Goal: Task Accomplishment & Management: Complete application form

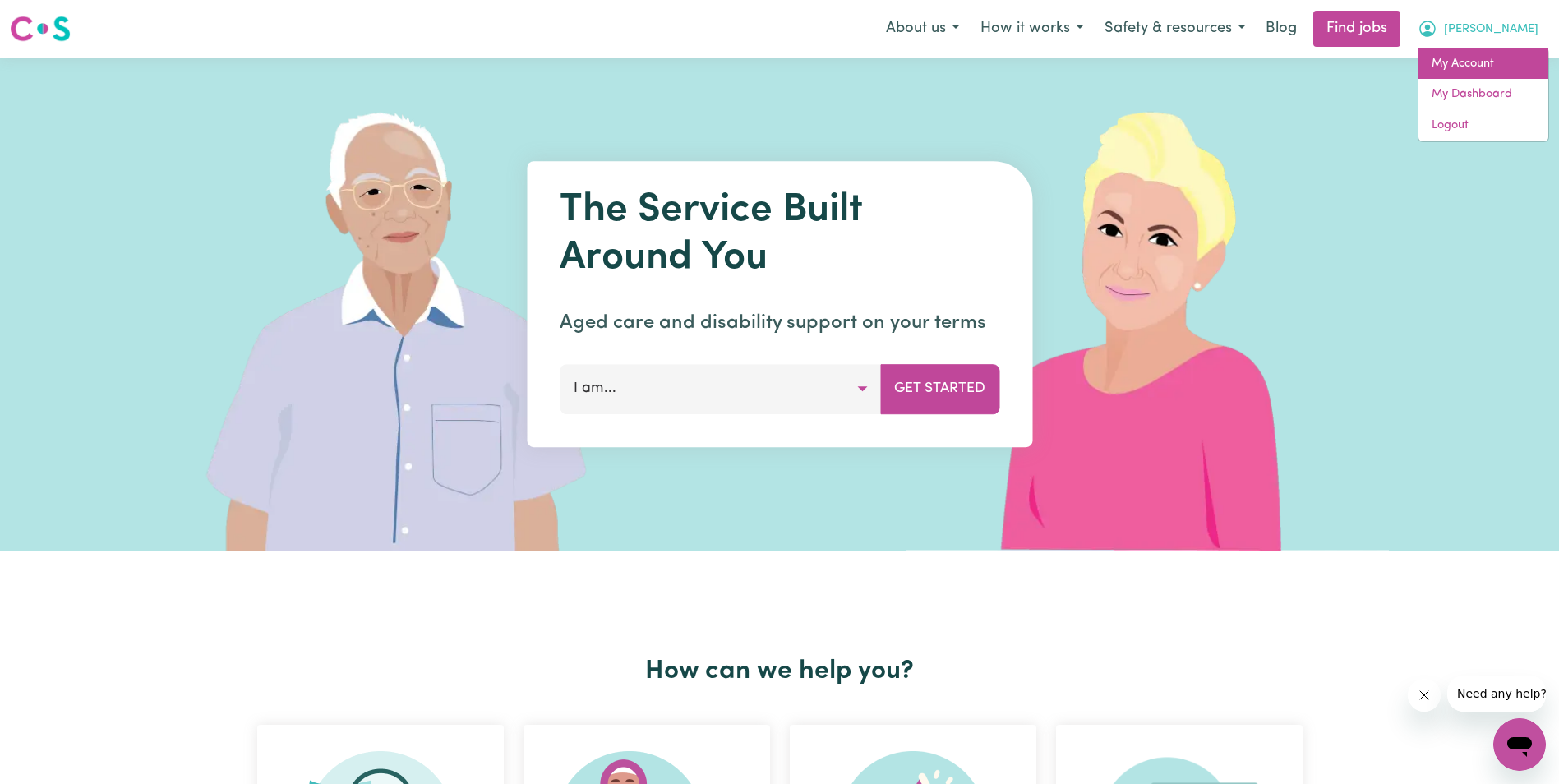
click at [1474, 67] on link "My Account" at bounding box center [1484, 64] width 130 height 32
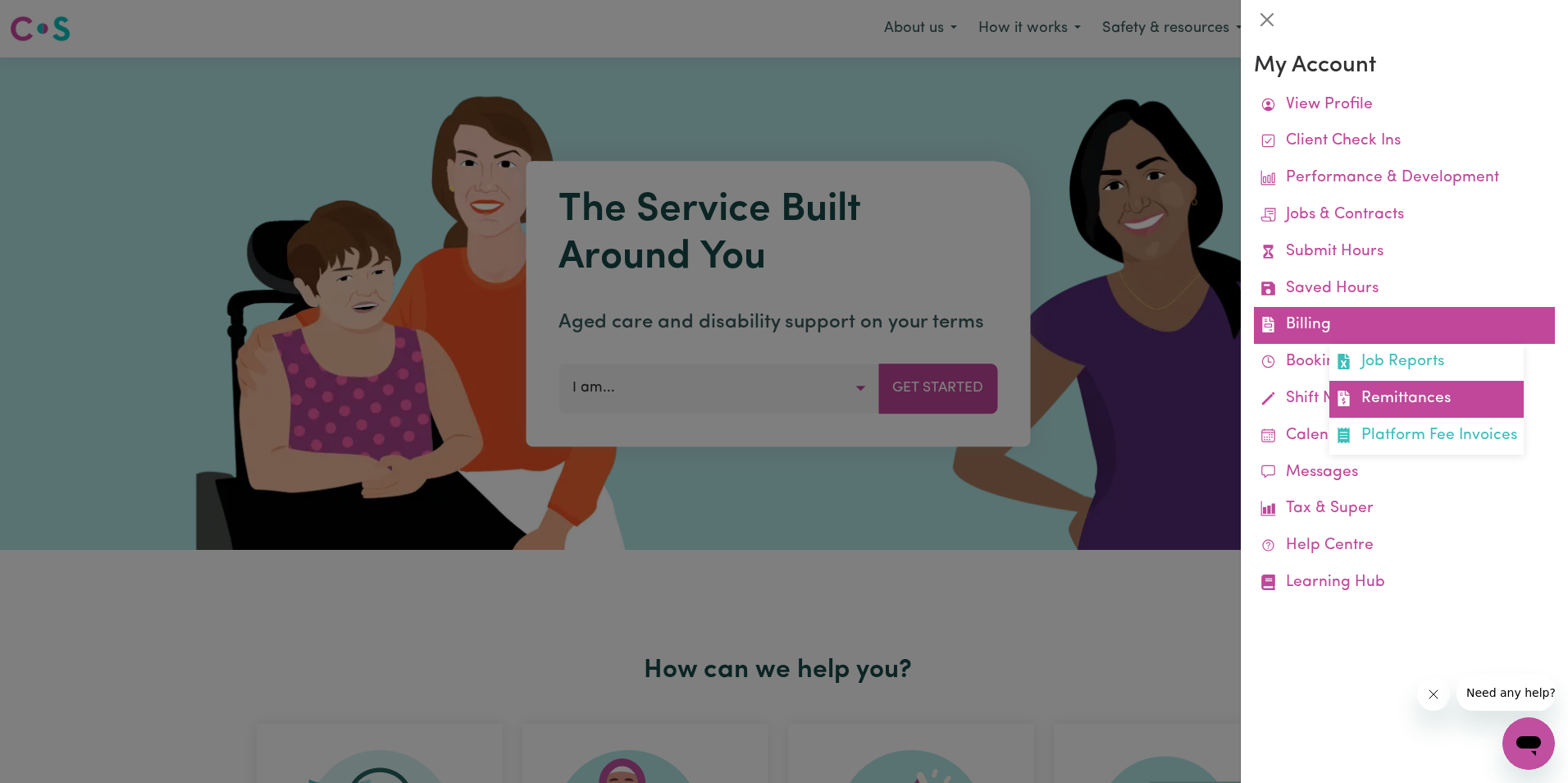
click at [1406, 392] on link "Remittances" at bounding box center [1426, 399] width 194 height 37
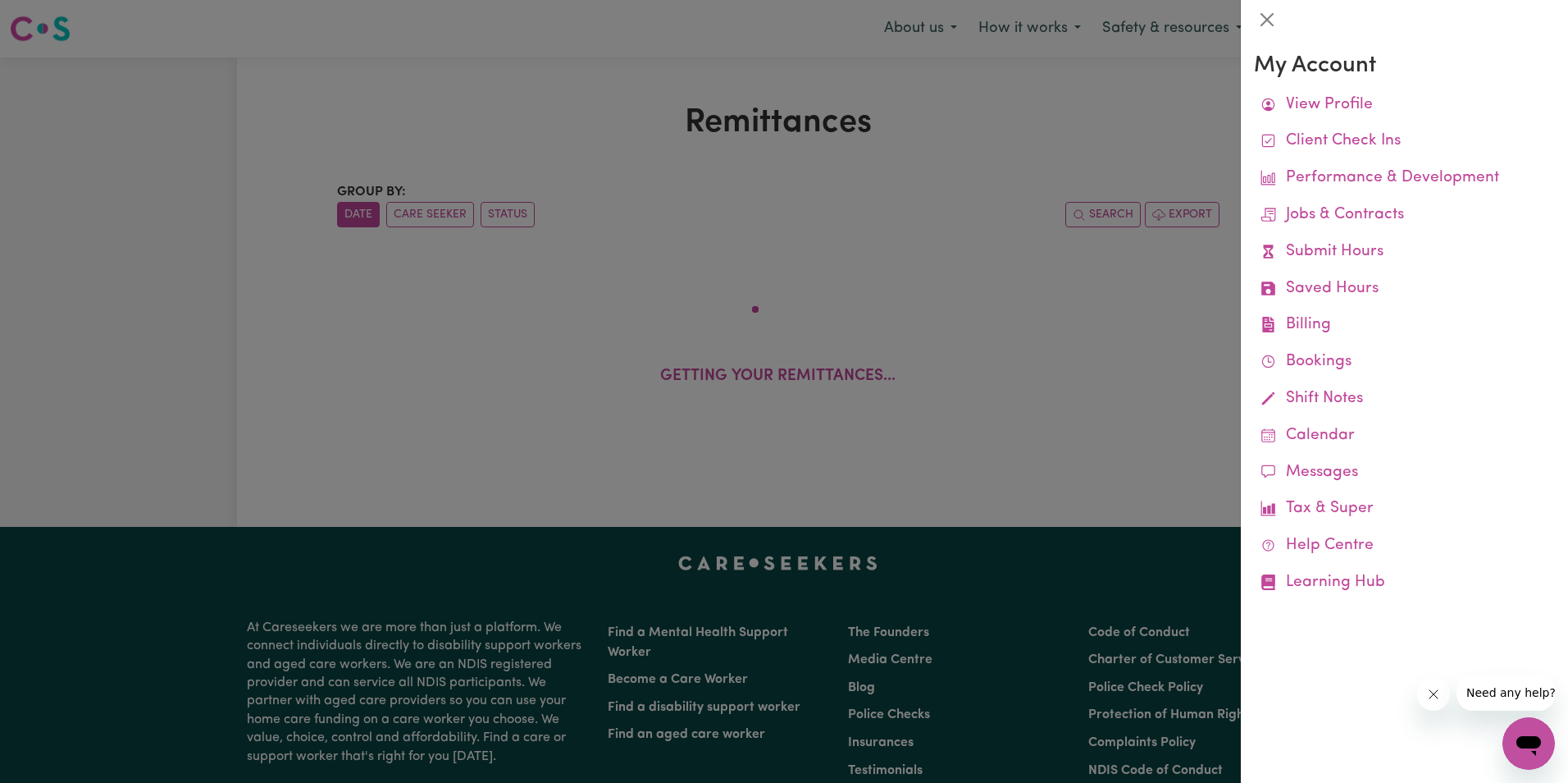
click at [517, 124] on div at bounding box center [784, 391] width 1568 height 783
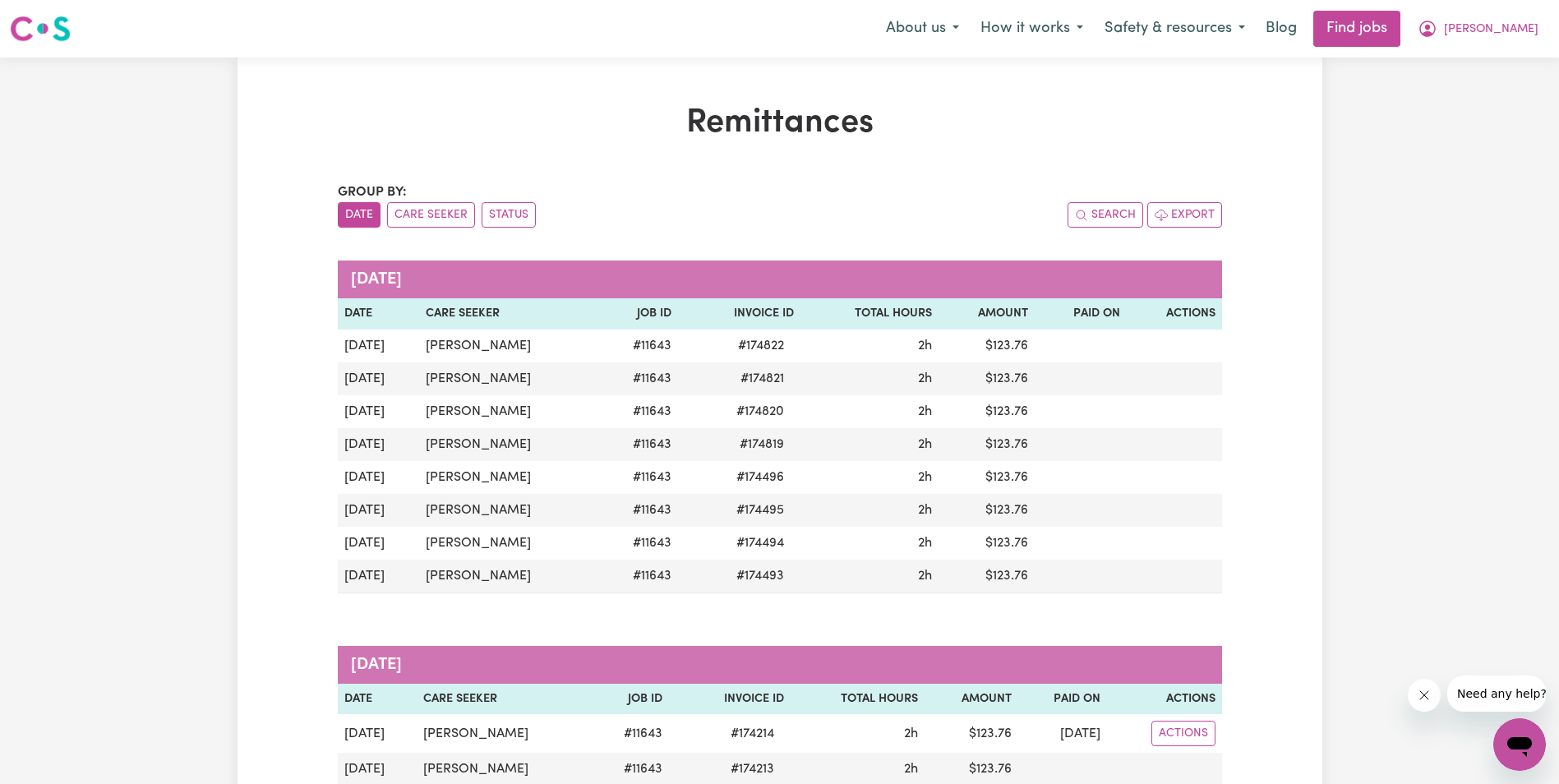
click at [1524, 32] on span "[PERSON_NAME]" at bounding box center [1491, 29] width 95 height 18
click at [1464, 62] on link "My Account" at bounding box center [1484, 64] width 130 height 32
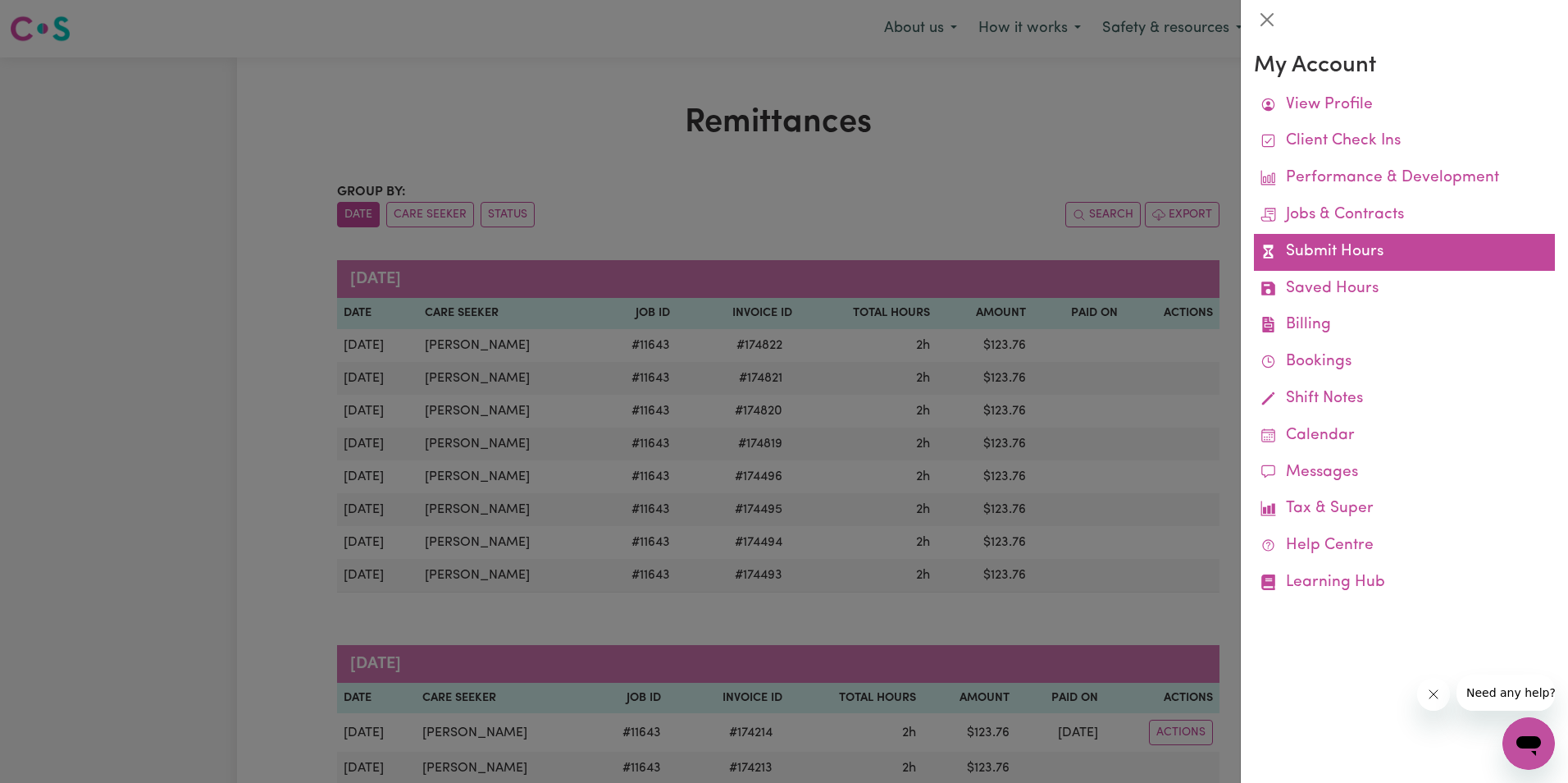
click at [1320, 251] on link "Submit Hours" at bounding box center [1405, 253] width 301 height 37
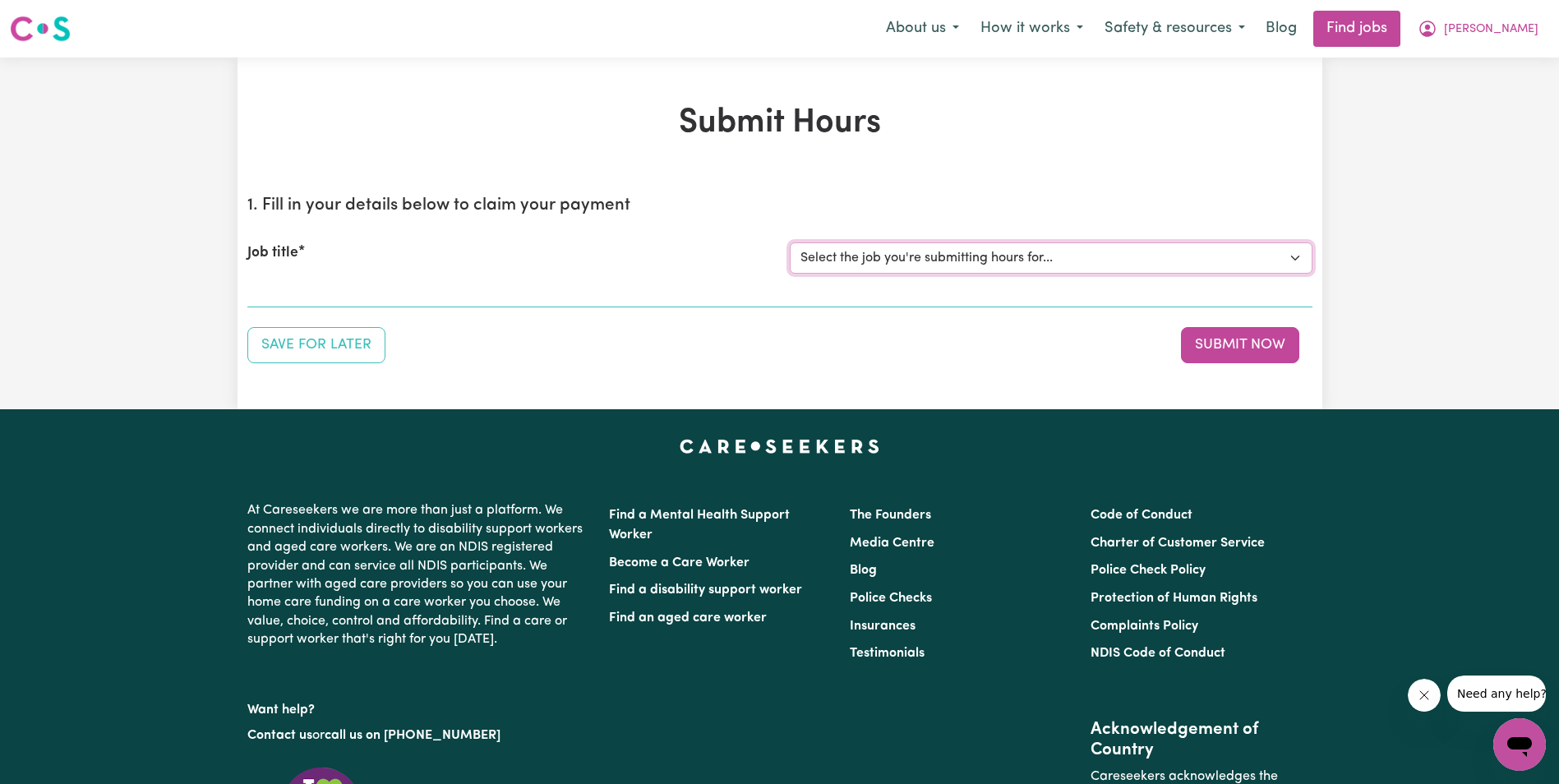
click at [892, 256] on select "Select the job you're submitting hours for... [[PERSON_NAME]] Support Worker in…" at bounding box center [1051, 259] width 523 height 32
select select "11643"
click at [790, 243] on select "Select the job you're submitting hours for... [[PERSON_NAME]] Support Worker in…" at bounding box center [1051, 259] width 523 height 32
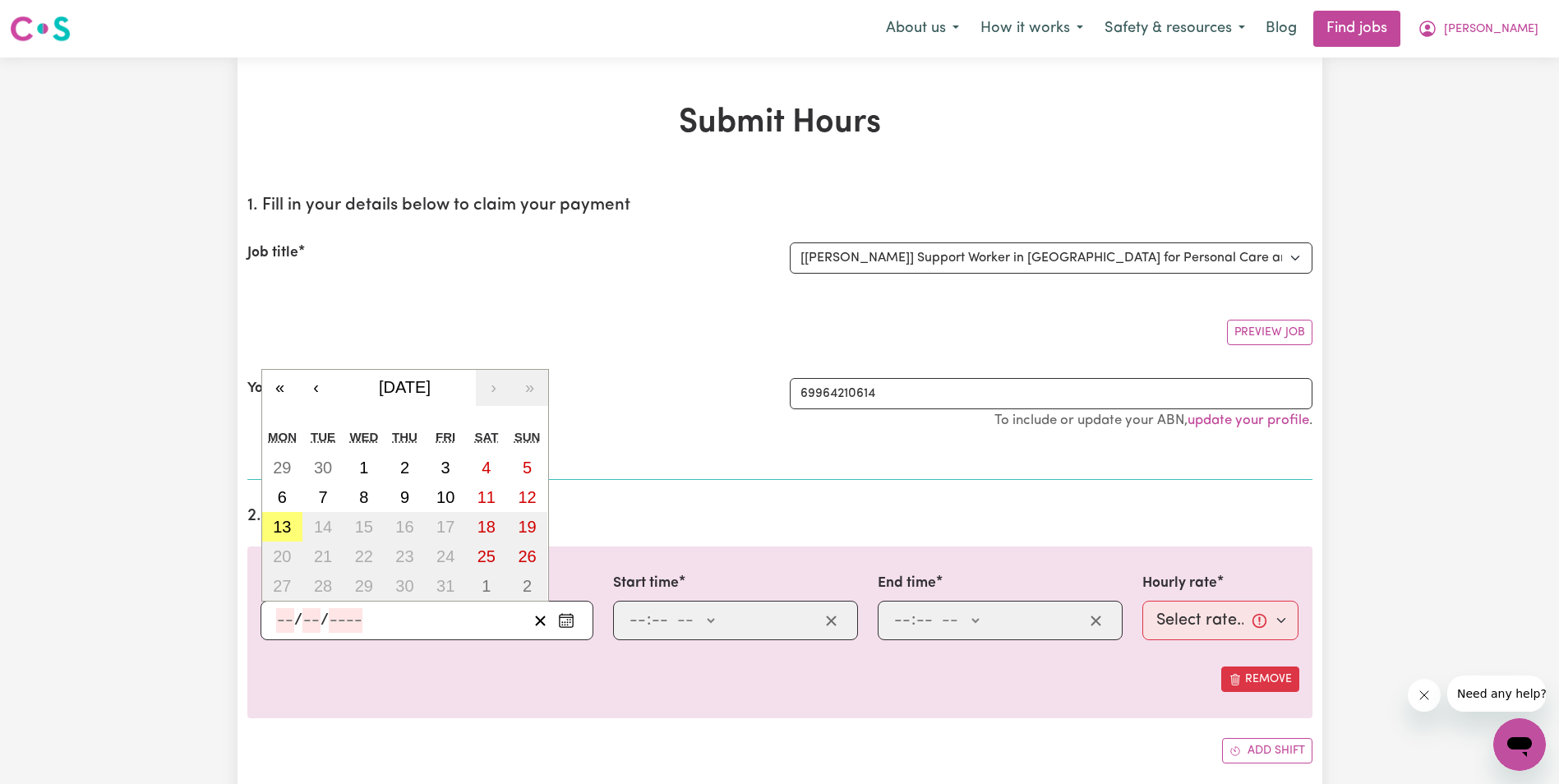
click at [285, 623] on input "number" at bounding box center [285, 620] width 18 height 25
click at [406, 500] on abbr "9" at bounding box center [405, 497] width 9 height 18
type input "[DATE]"
type input "9"
type input "10"
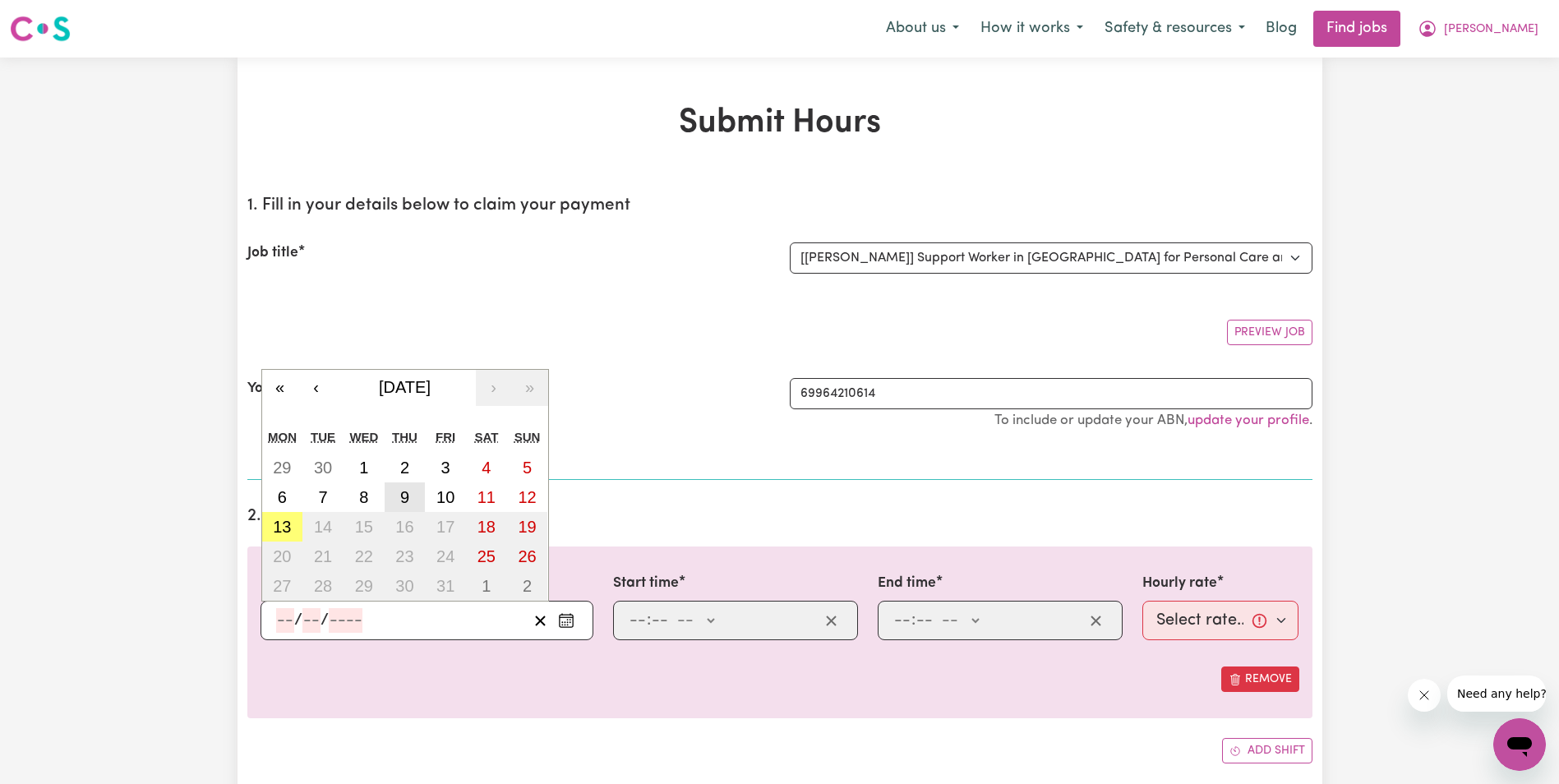
type input "2025"
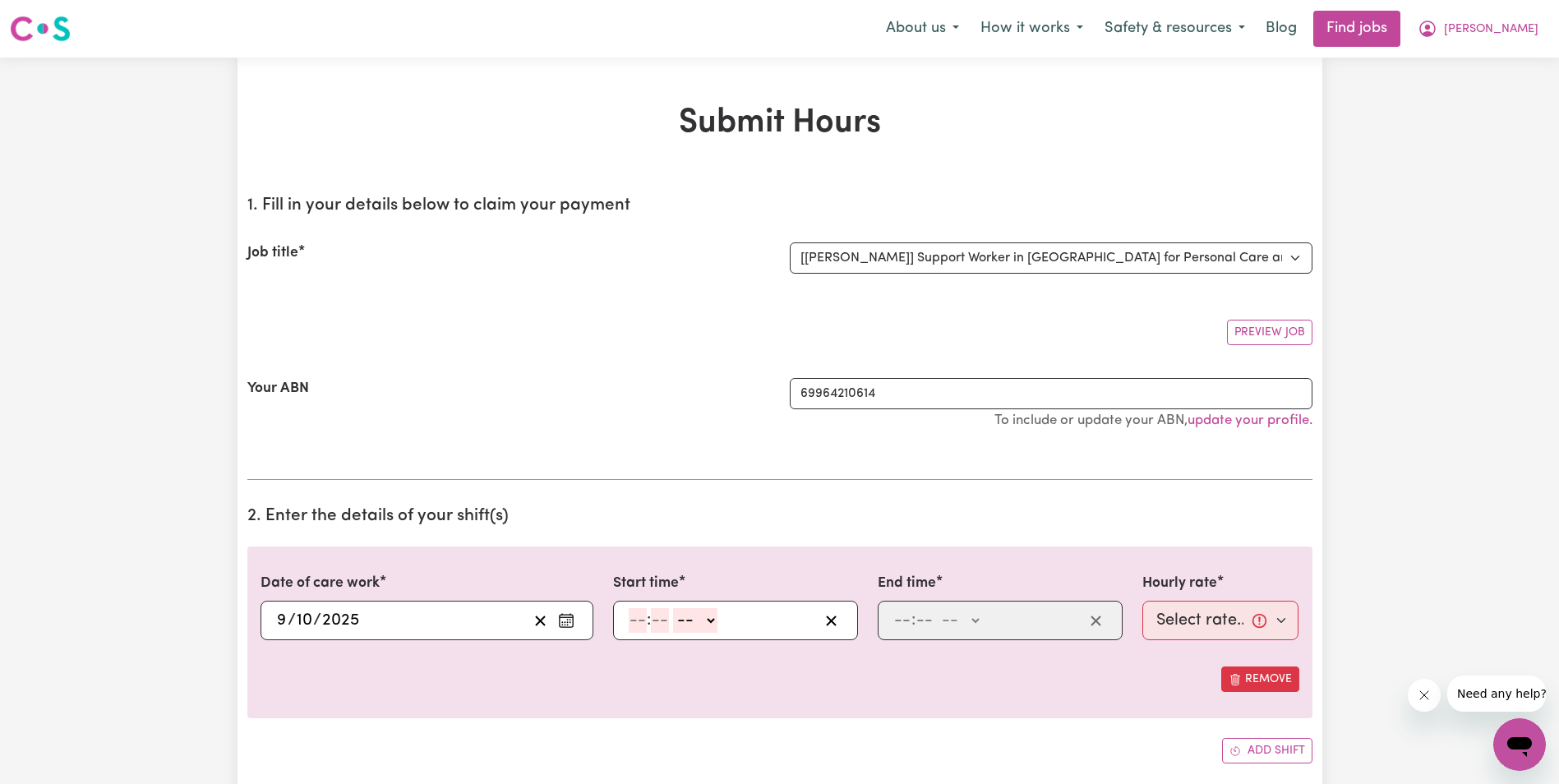
click at [637, 619] on input "number" at bounding box center [637, 620] width 18 height 25
type input "8"
type input "15"
click at [707, 623] on select "-- AM PM" at bounding box center [687, 620] width 45 height 25
select select "am"
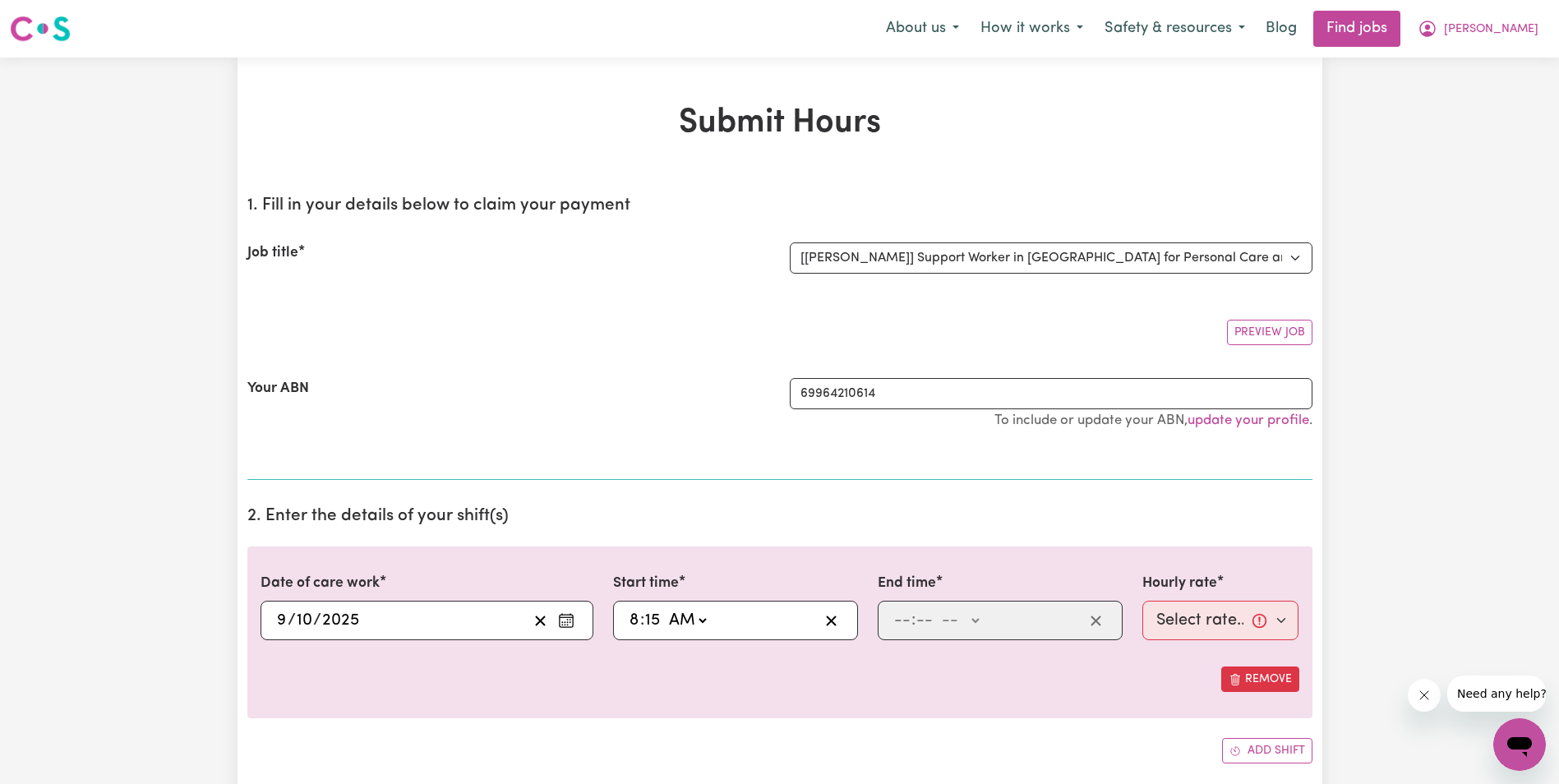
click at [665, 608] on select "-- AM PM" at bounding box center [687, 620] width 45 height 25
type input "08:15"
click at [892, 619] on div ": -- AM PM" at bounding box center [988, 620] width 192 height 25
type input "10"
type input "15"
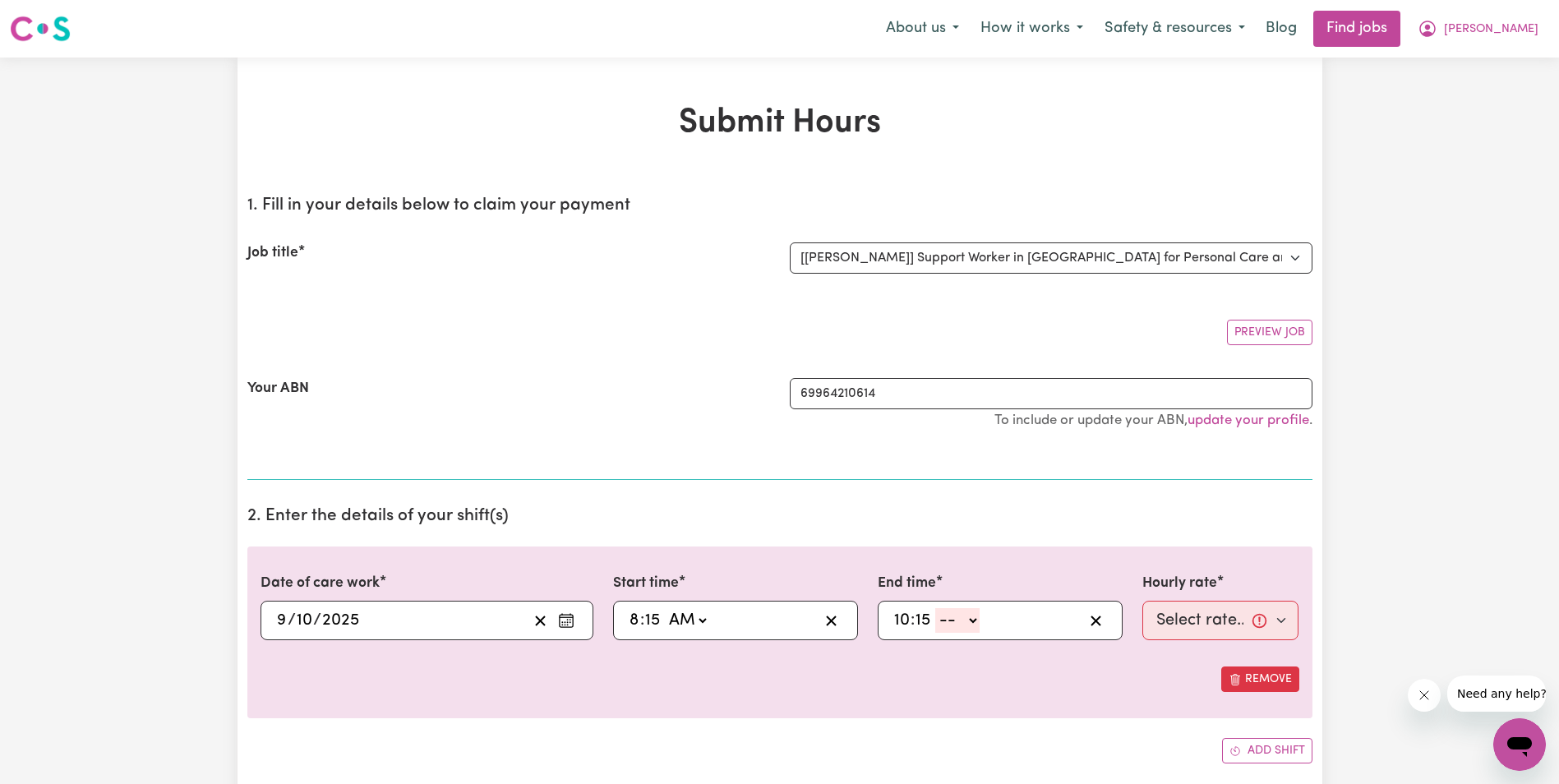
click at [977, 622] on select "-- AM PM" at bounding box center [957, 620] width 45 height 25
select select "am"
click at [935, 608] on select "-- AM PM" at bounding box center [957, 620] width 45 height 25
type input "10:15"
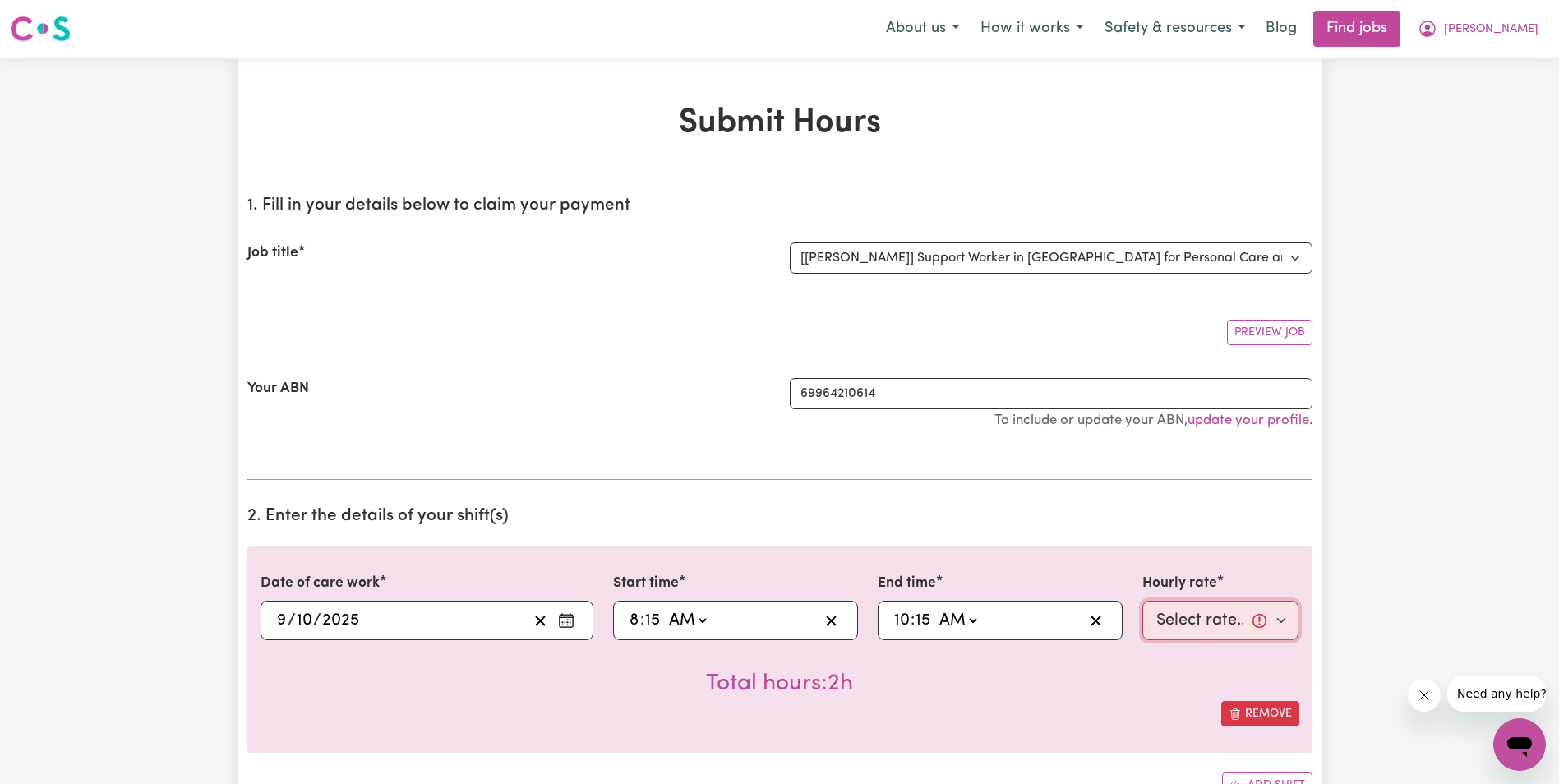
click at [1175, 627] on select "Select rate... $68.00 (Weekday) $68.00 ([DATE]) $68.00 ([DATE])" at bounding box center [1220, 620] width 157 height 39
select select "68-Weekday"
click at [1142, 601] on select "Select rate... $68.00 (Weekday) $68.00 ([DATE]) $68.00 ([DATE])" at bounding box center [1220, 620] width 157 height 39
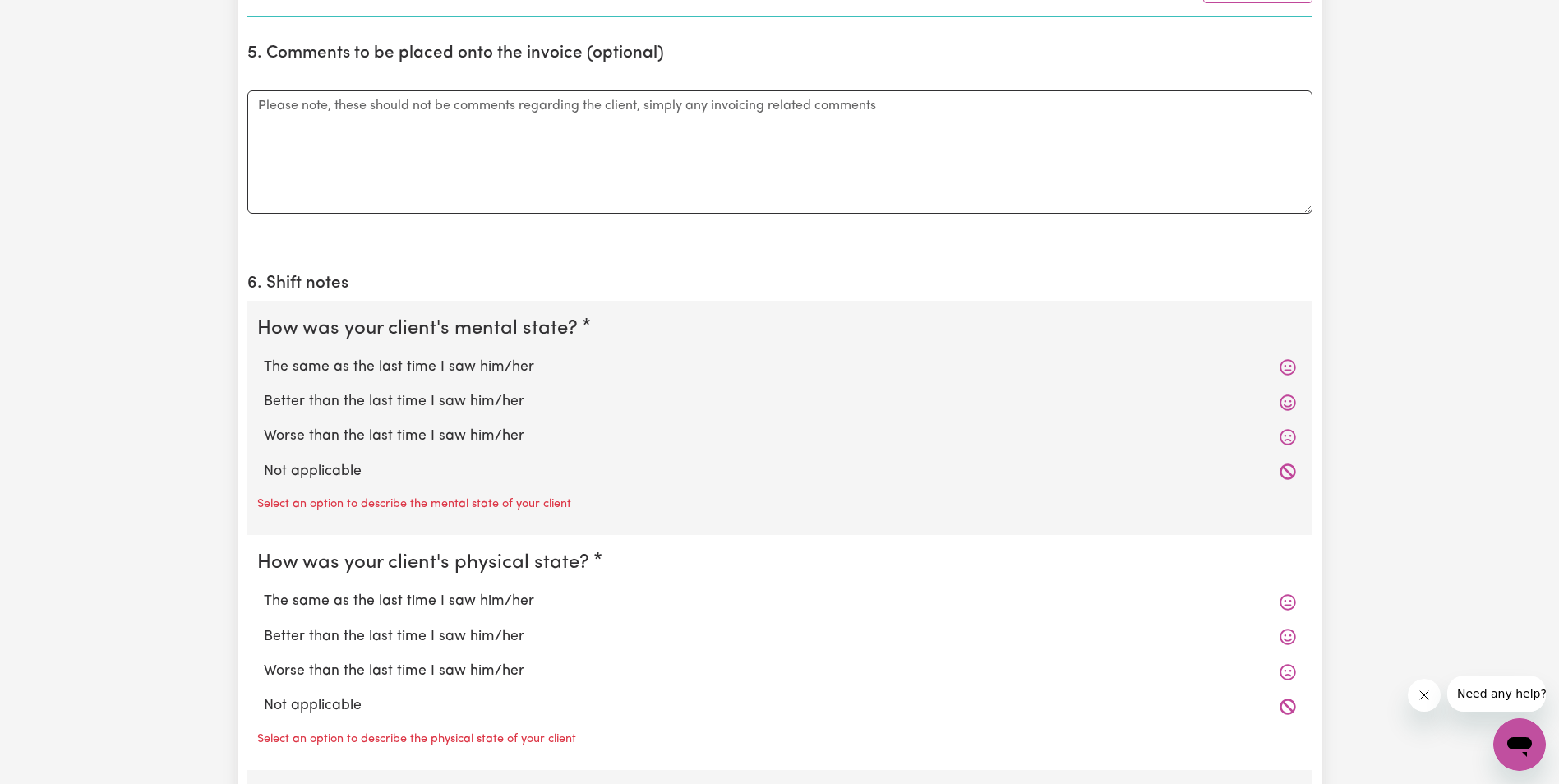
scroll to position [1069, 0]
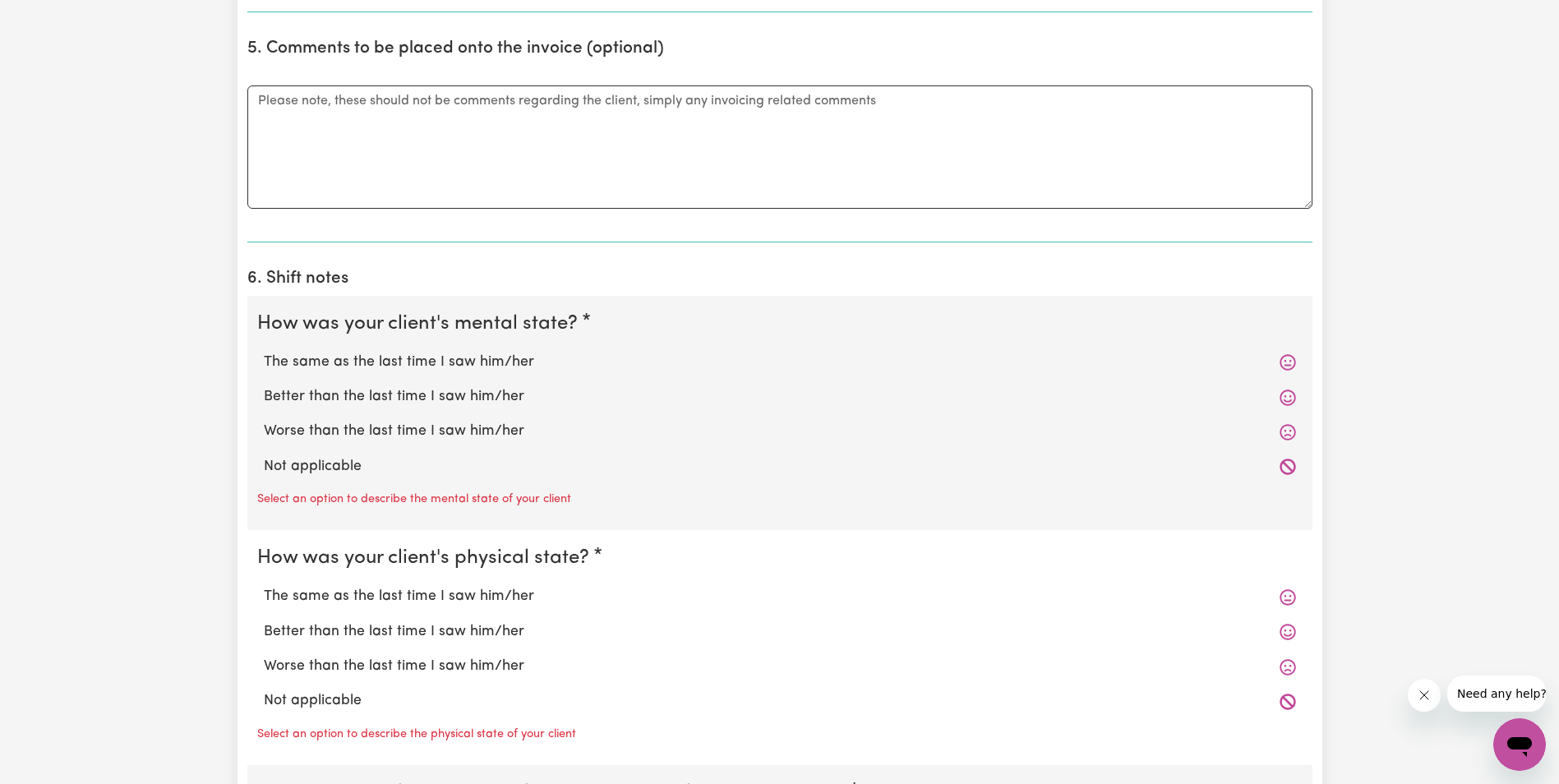
click at [393, 364] on label "The same as the last time I saw him/her" at bounding box center [780, 362] width 1033 height 21
click at [264, 352] on input "The same as the last time I saw him/her" at bounding box center [263, 351] width 1 height 1
radio input "true"
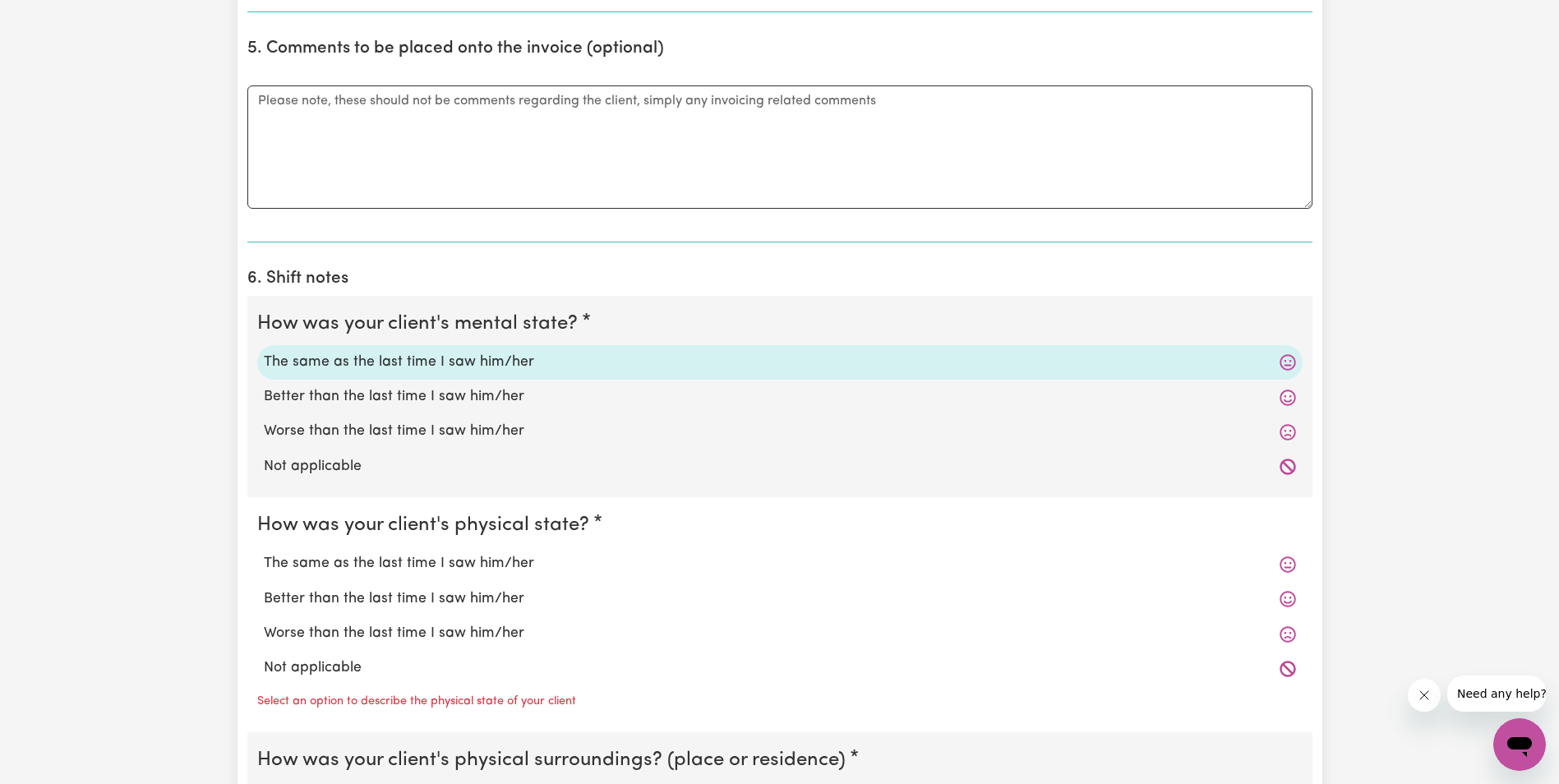
click at [368, 573] on label "The same as the last time I saw him/her" at bounding box center [780, 564] width 1033 height 21
click at [264, 553] on input "The same as the last time I saw him/her" at bounding box center [263, 552] width 1 height 1
radio input "true"
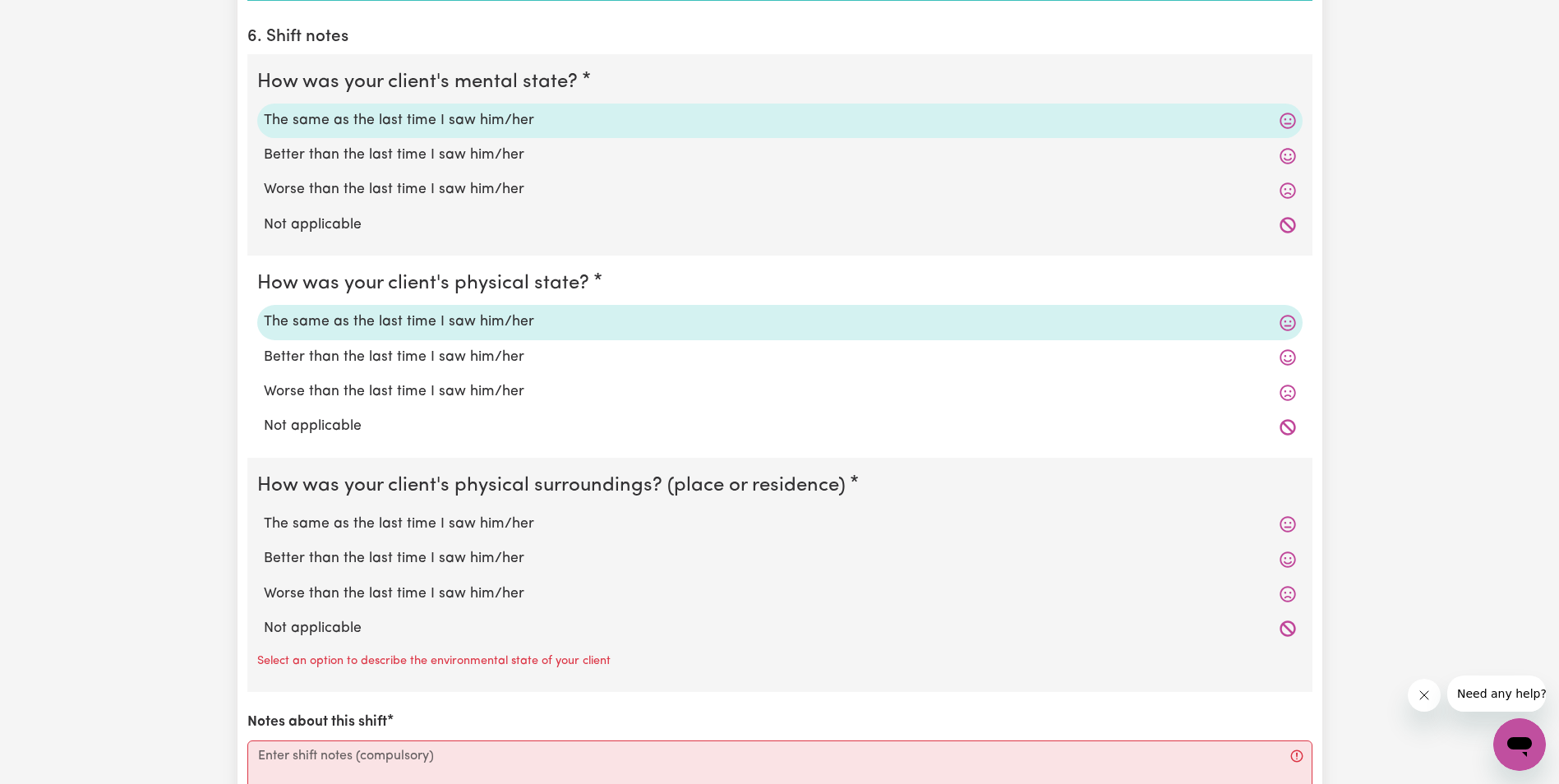
scroll to position [1315, 0]
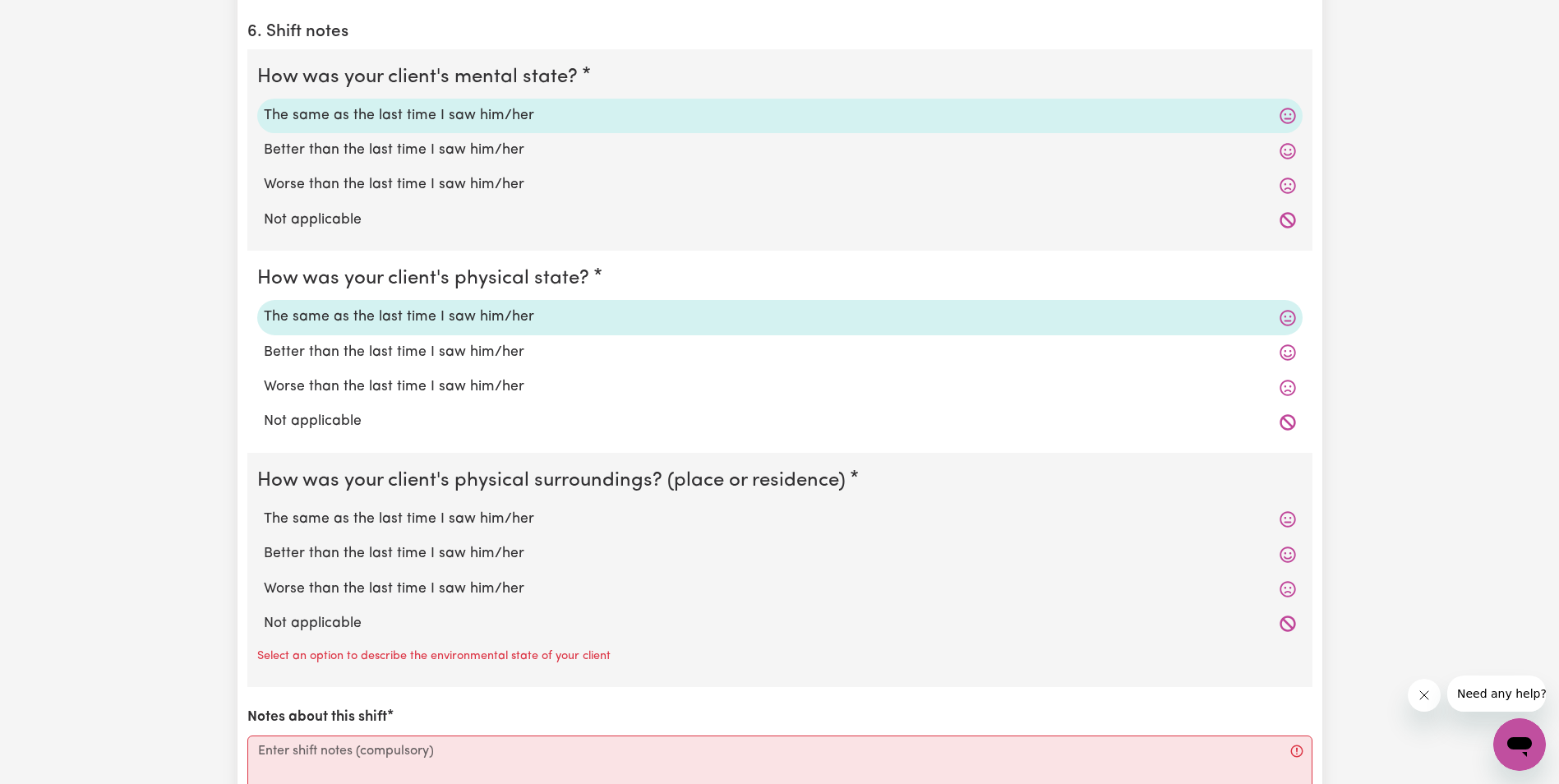
click at [384, 523] on label "The same as the last time I saw him/her" at bounding box center [780, 519] width 1033 height 21
click at [264, 509] on input "The same as the last time I saw him/her" at bounding box center [263, 508] width 1 height 1
radio input "true"
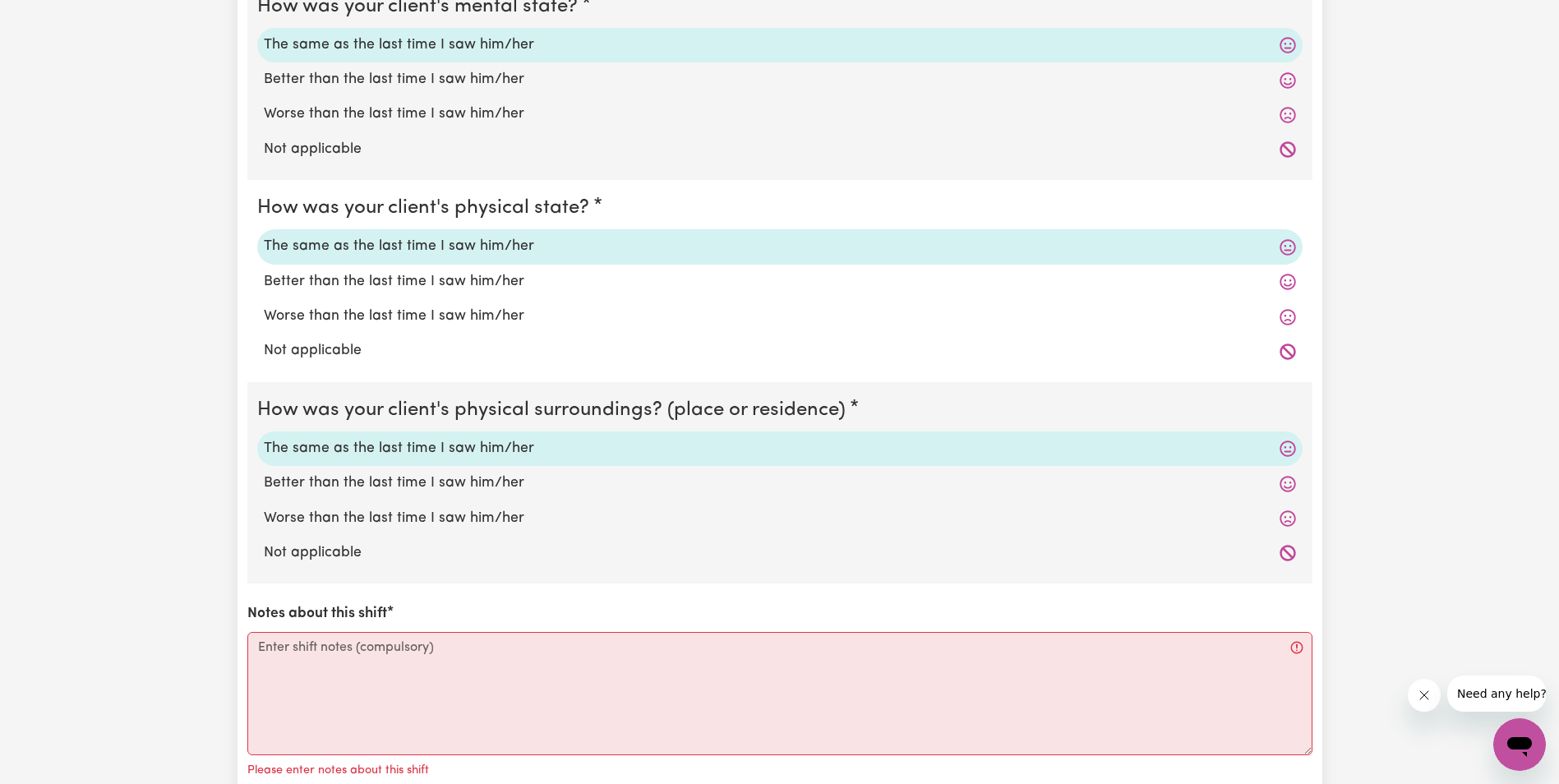
scroll to position [1479, 0]
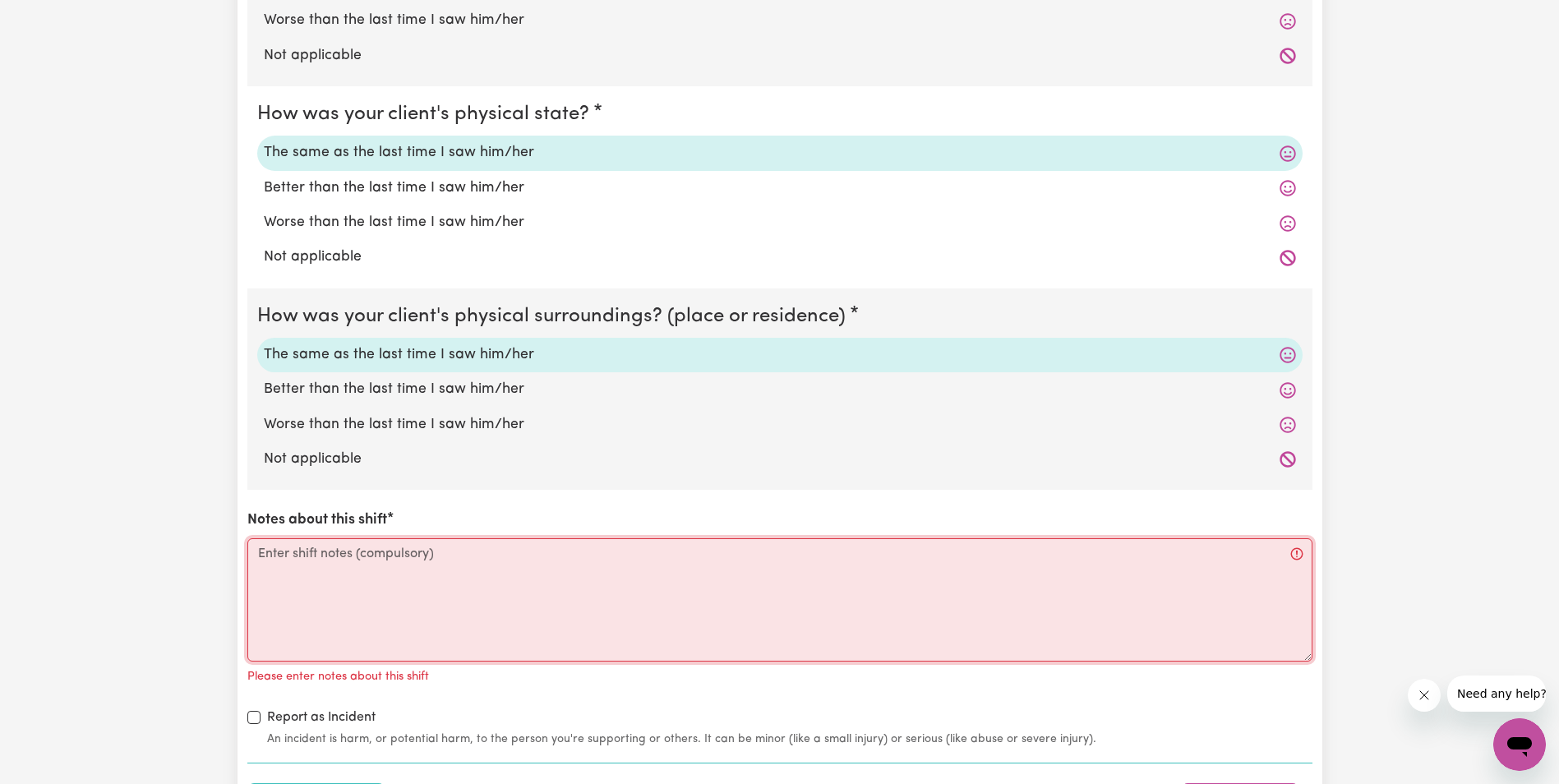
click at [386, 583] on textarea "Notes about this shift" at bounding box center [780, 600] width 1065 height 124
paste textarea "[PERSON_NAME] was up and sitting in her Wheelchair at the table. [PERSON_NAME] …"
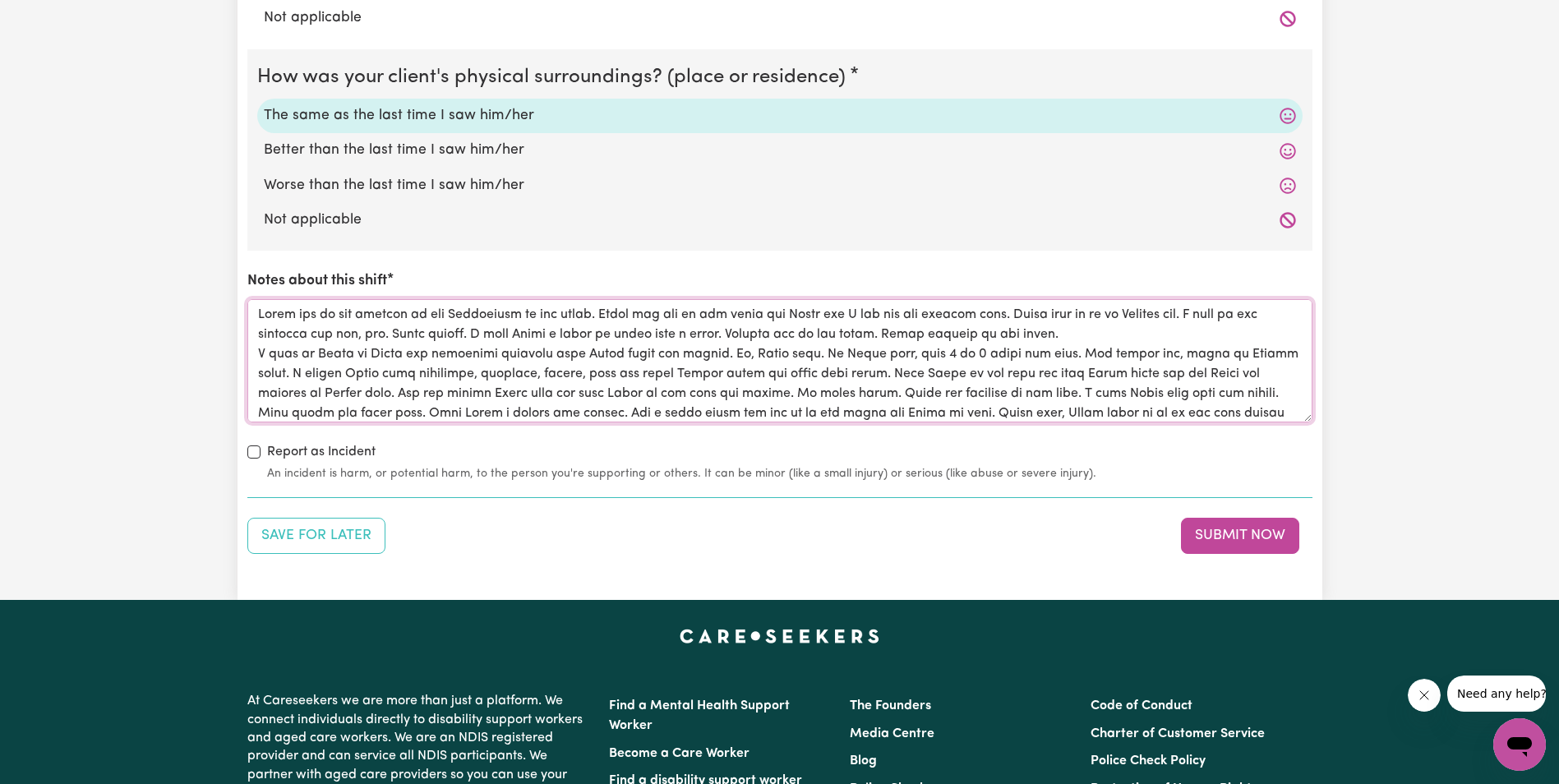
scroll to position [1725, 0]
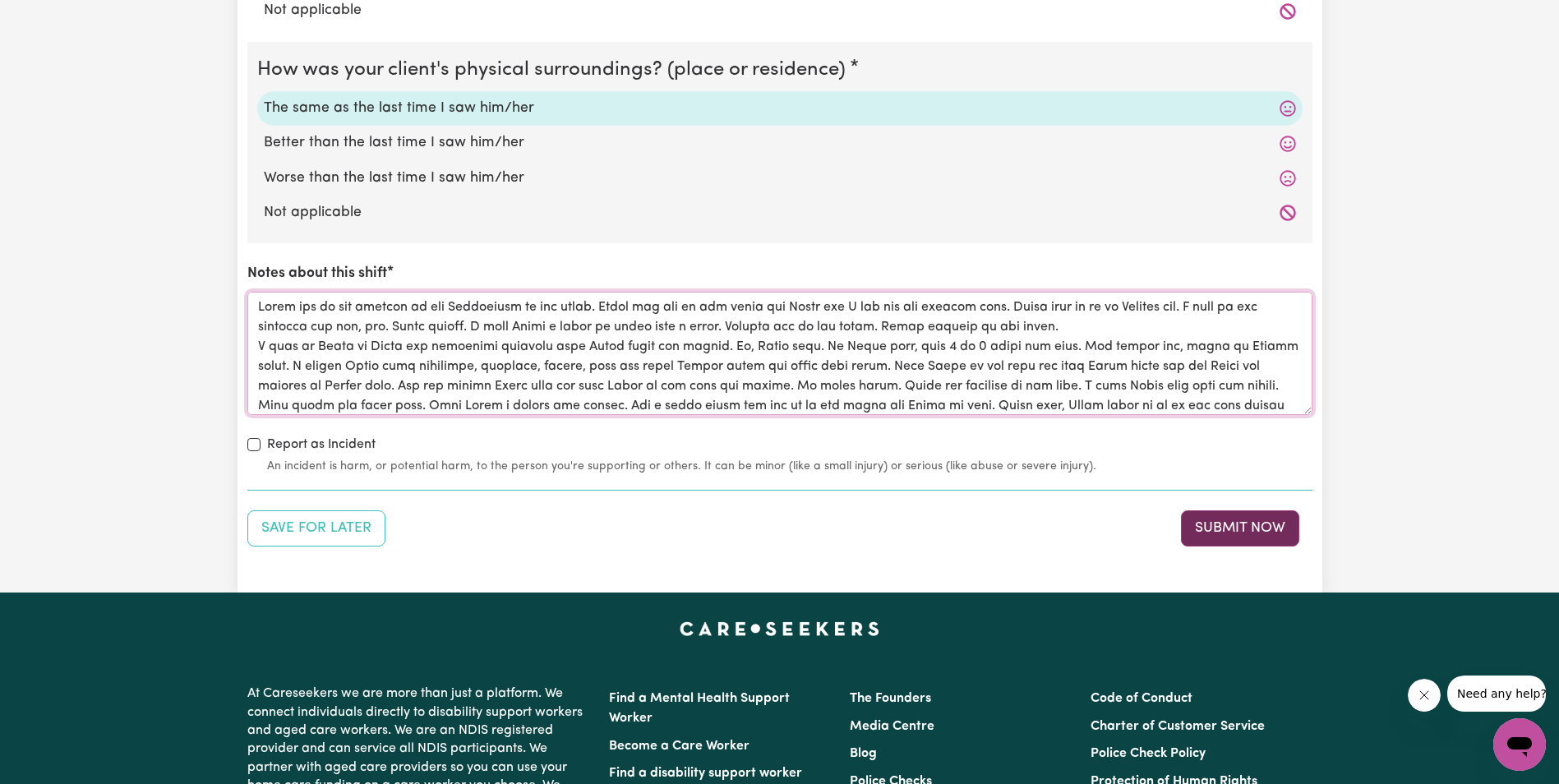
type textarea "[PERSON_NAME] was up and sitting in her Wheelchair at the table. [PERSON_NAME] …"
click at [1233, 525] on button "Submit Now" at bounding box center [1240, 528] width 118 height 36
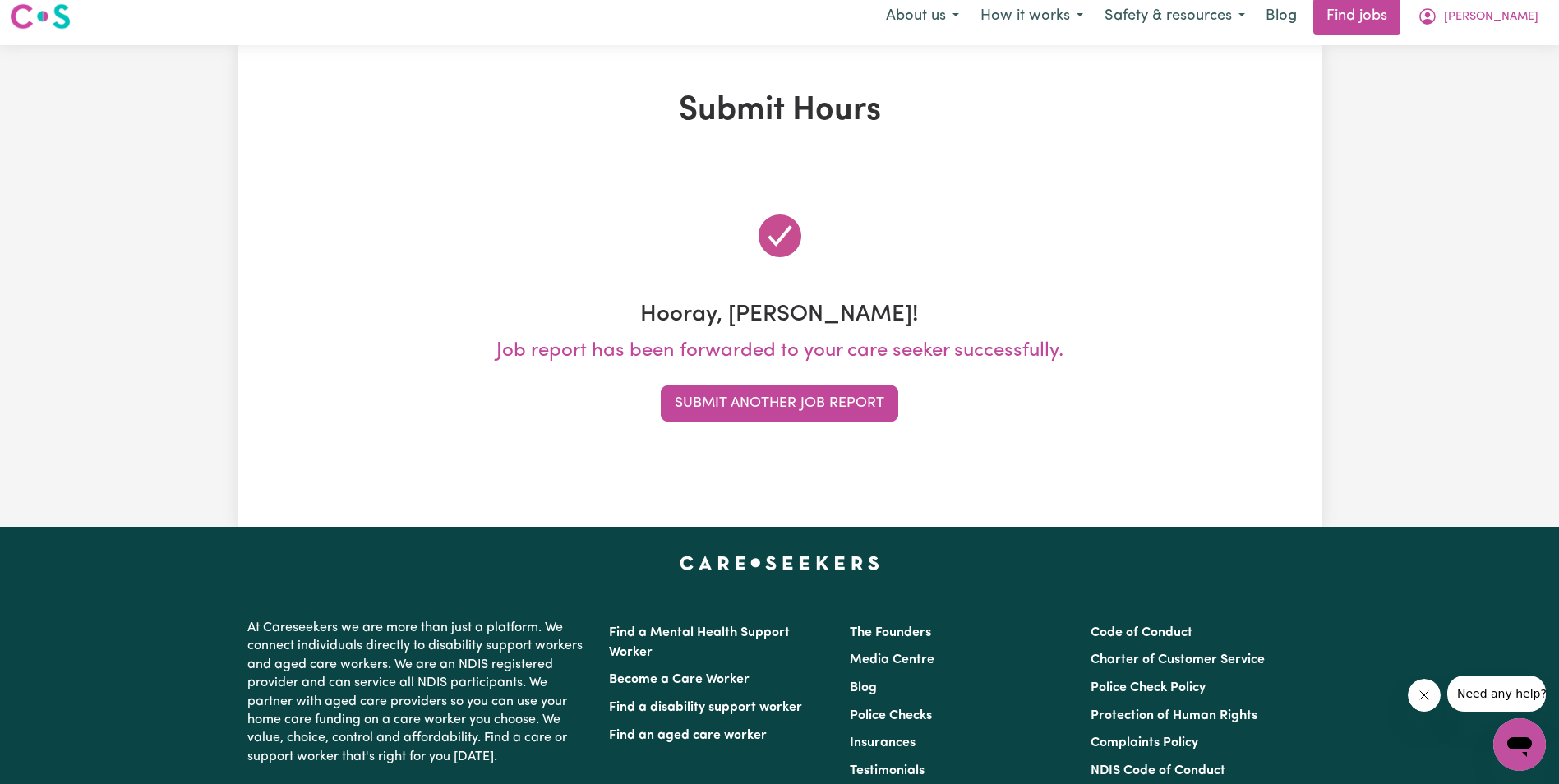
scroll to position [0, 0]
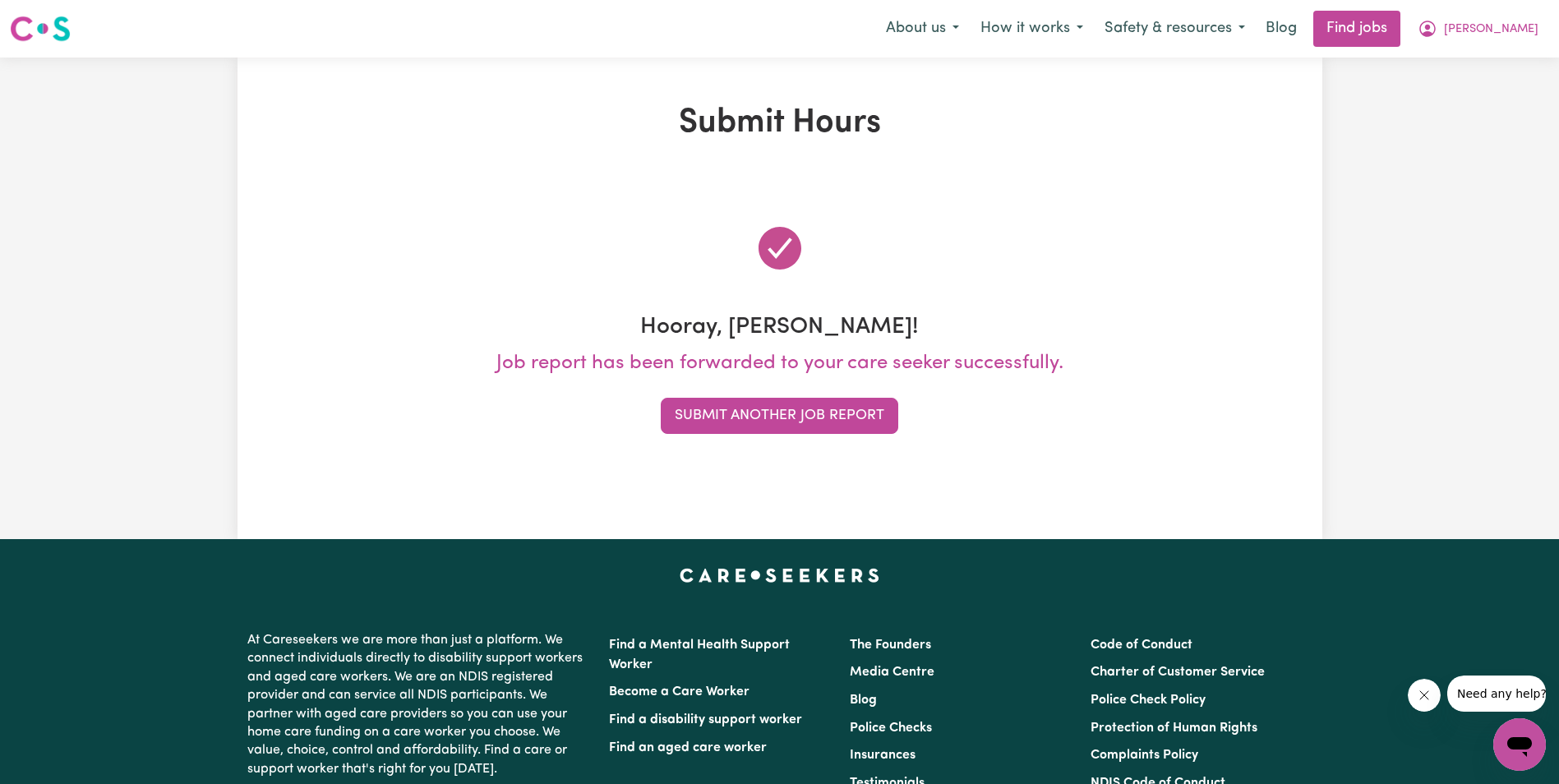
click at [872, 409] on button "Submit Another Job Report" at bounding box center [779, 416] width 237 height 36
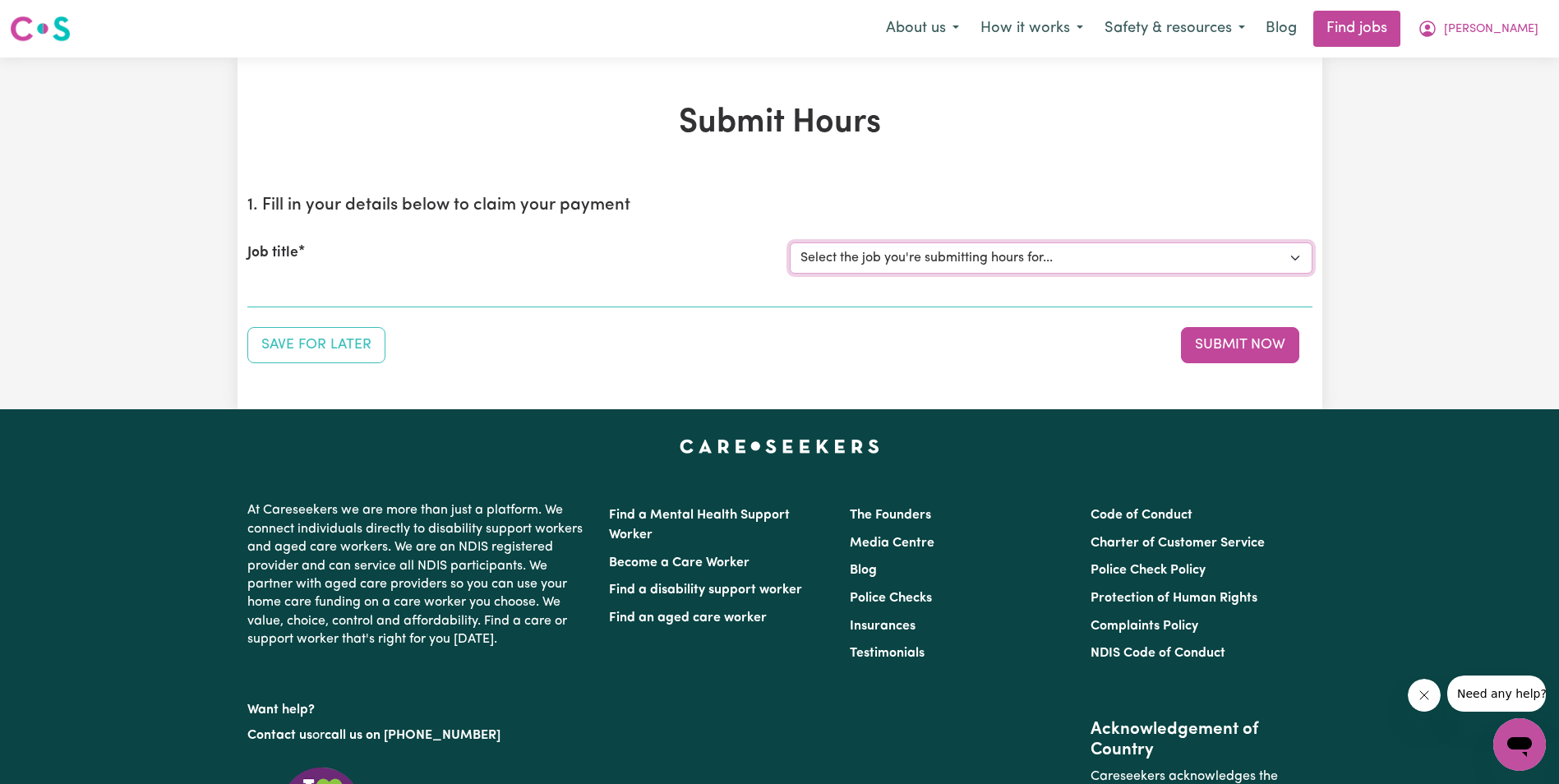
click at [1099, 254] on select "Select the job you're submitting hours for... [[PERSON_NAME]] Support Worker in…" at bounding box center [1051, 259] width 523 height 32
select select "11643"
click at [790, 243] on select "Select the job you're submitting hours for... [[PERSON_NAME]] Support Worker in…" at bounding box center [1051, 259] width 523 height 32
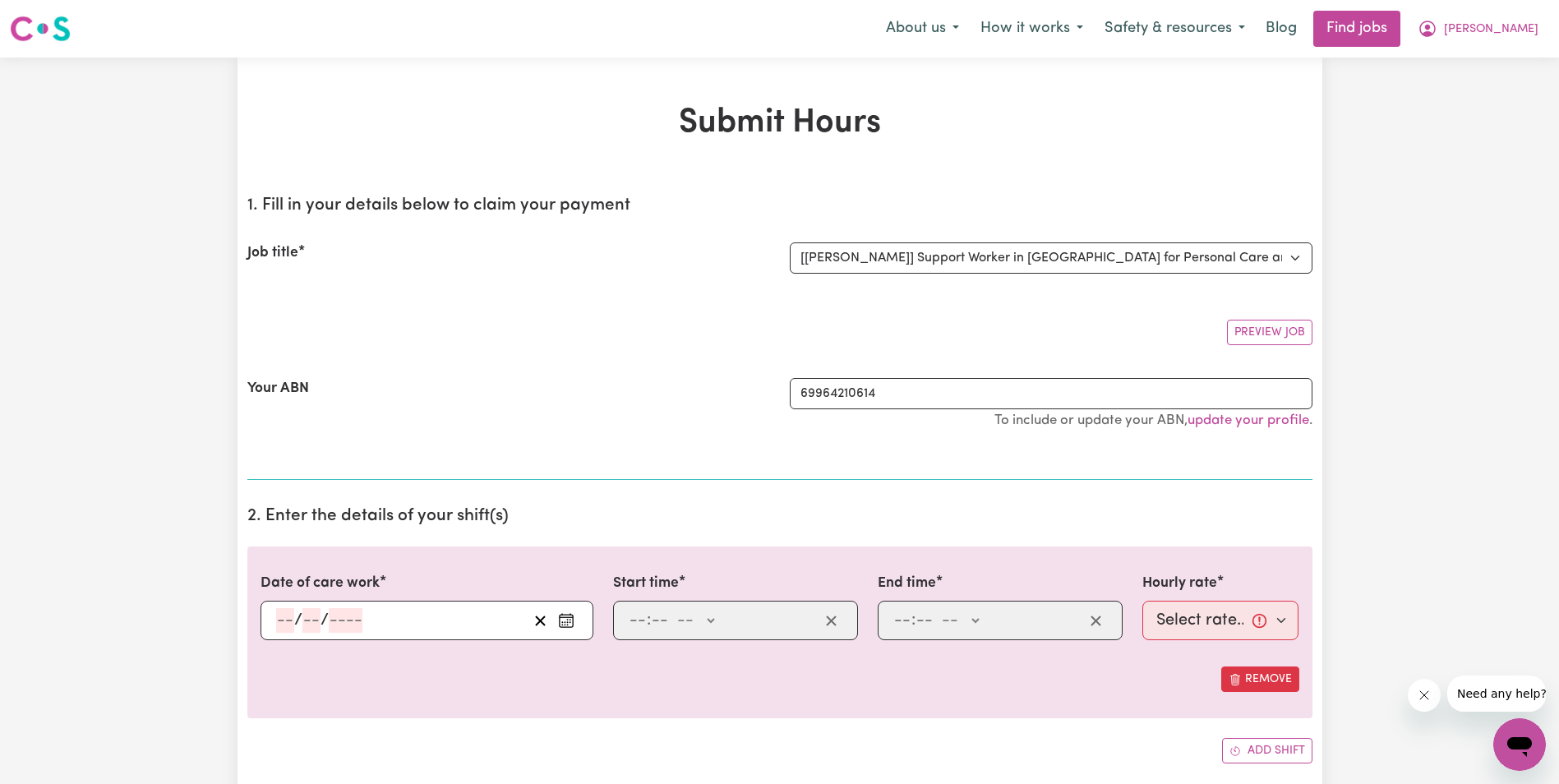
click at [283, 615] on input "number" at bounding box center [285, 620] width 18 height 25
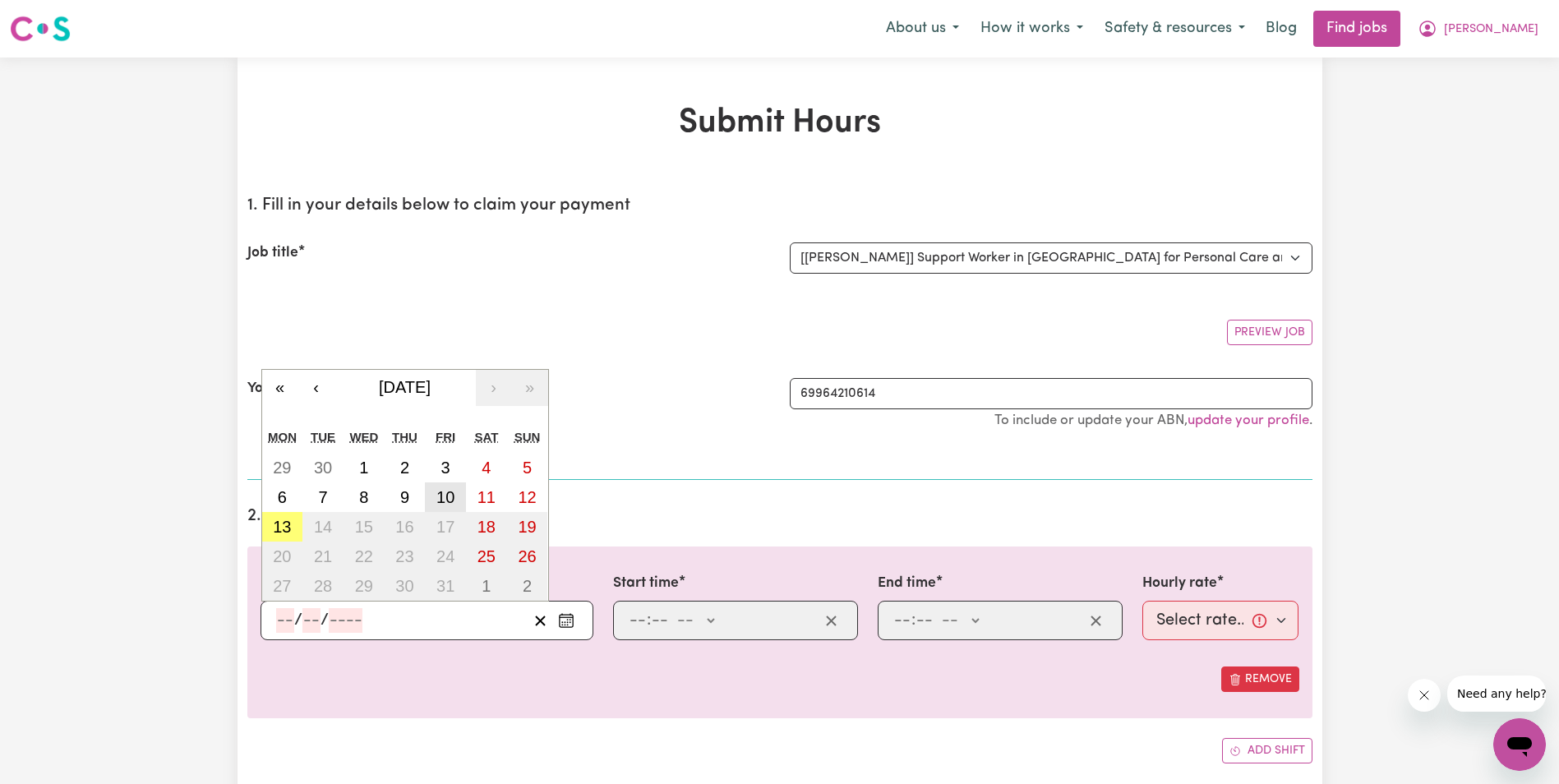
click at [445, 490] on abbr "10" at bounding box center [445, 497] width 18 height 18
type input "[DATE]"
type input "10"
type input "2025"
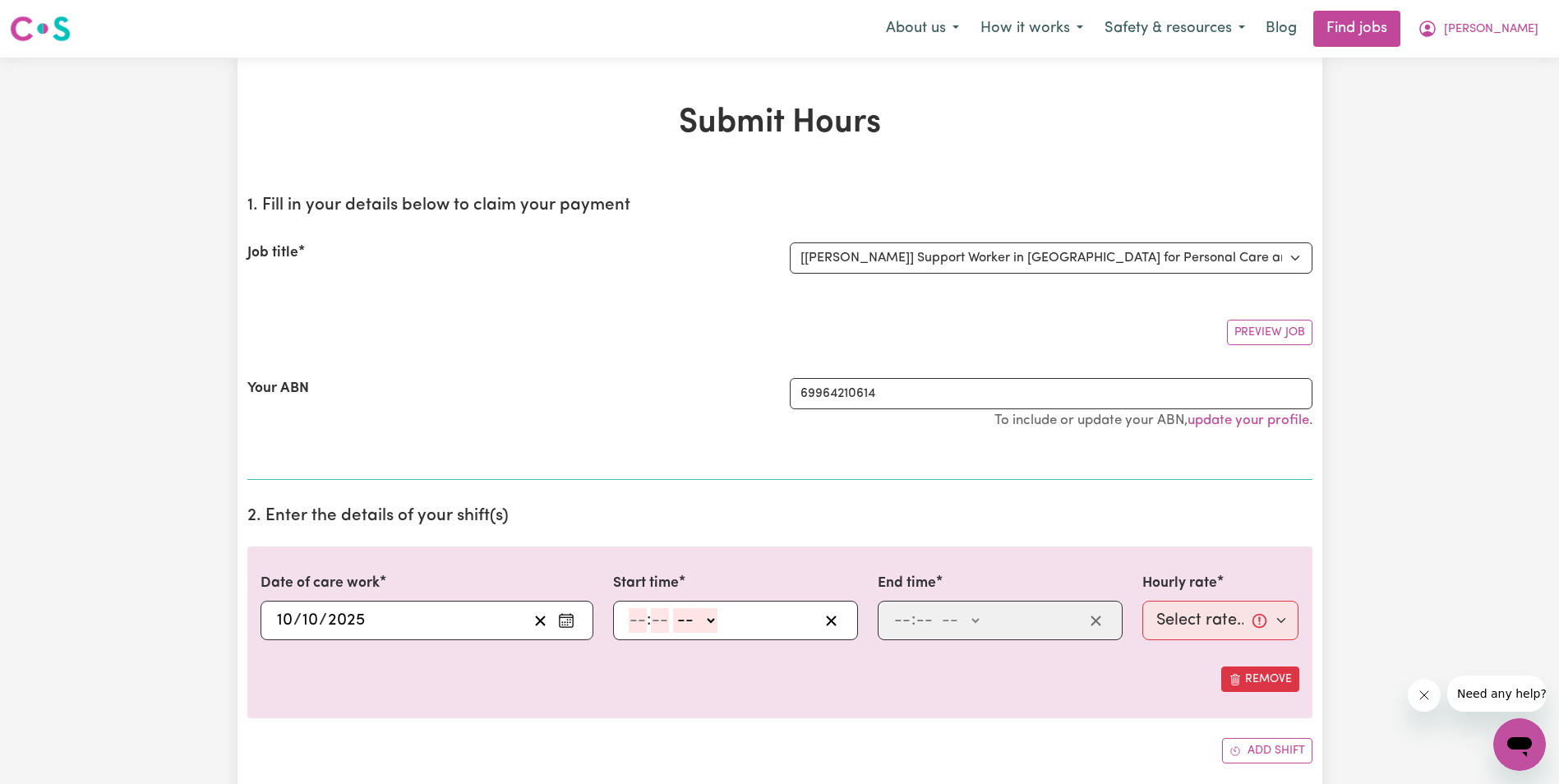
click at [636, 624] on input "number" at bounding box center [637, 620] width 18 height 25
type input "8"
type input "20"
click at [704, 618] on select "-- AM PM" at bounding box center [691, 620] width 45 height 25
select select "am"
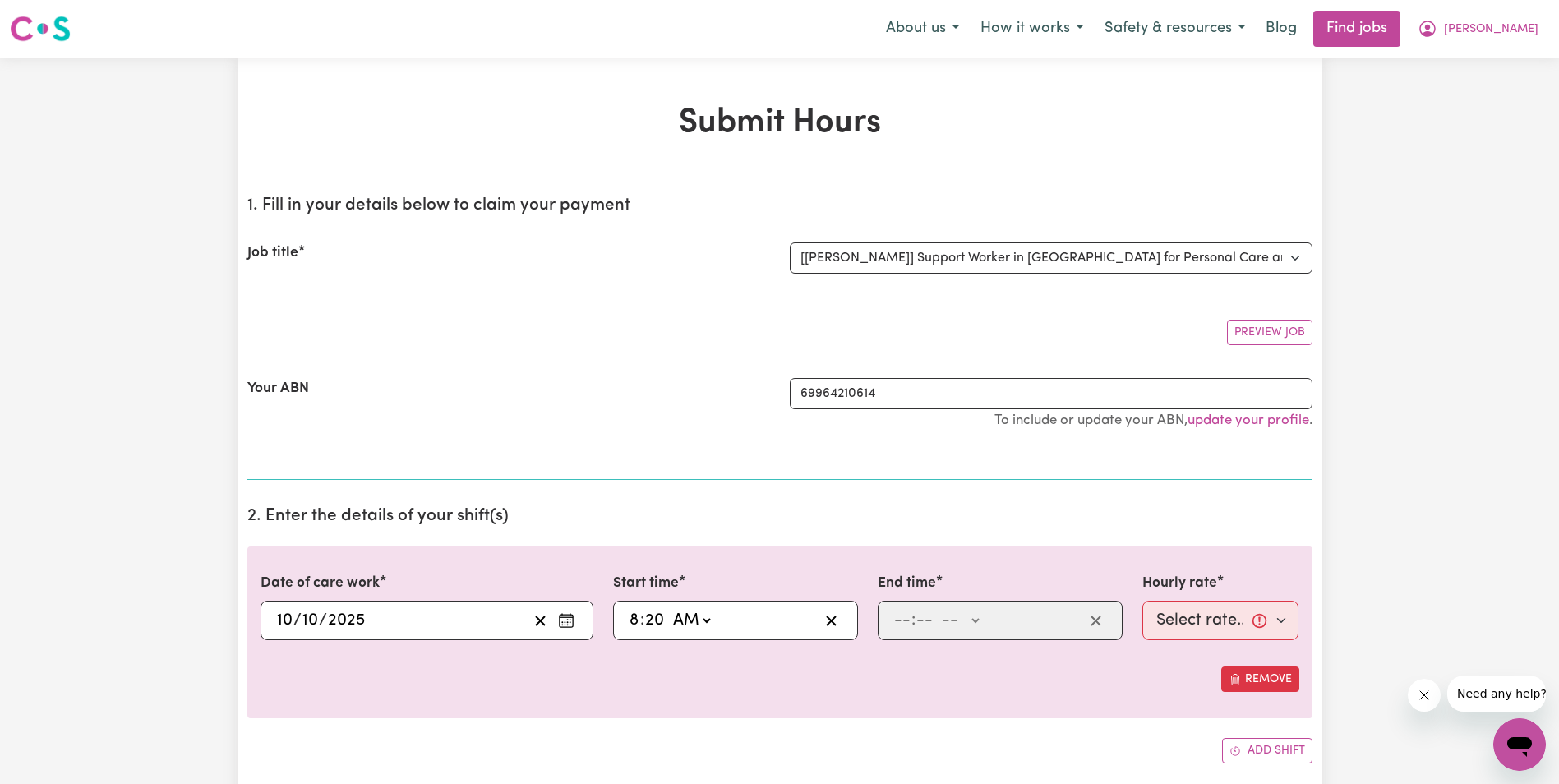
click at [669, 608] on select "-- AM PM" at bounding box center [691, 620] width 45 height 25
type input "08:20"
click at [899, 622] on input "number" at bounding box center [901, 620] width 18 height 25
type input "10"
type input "20"
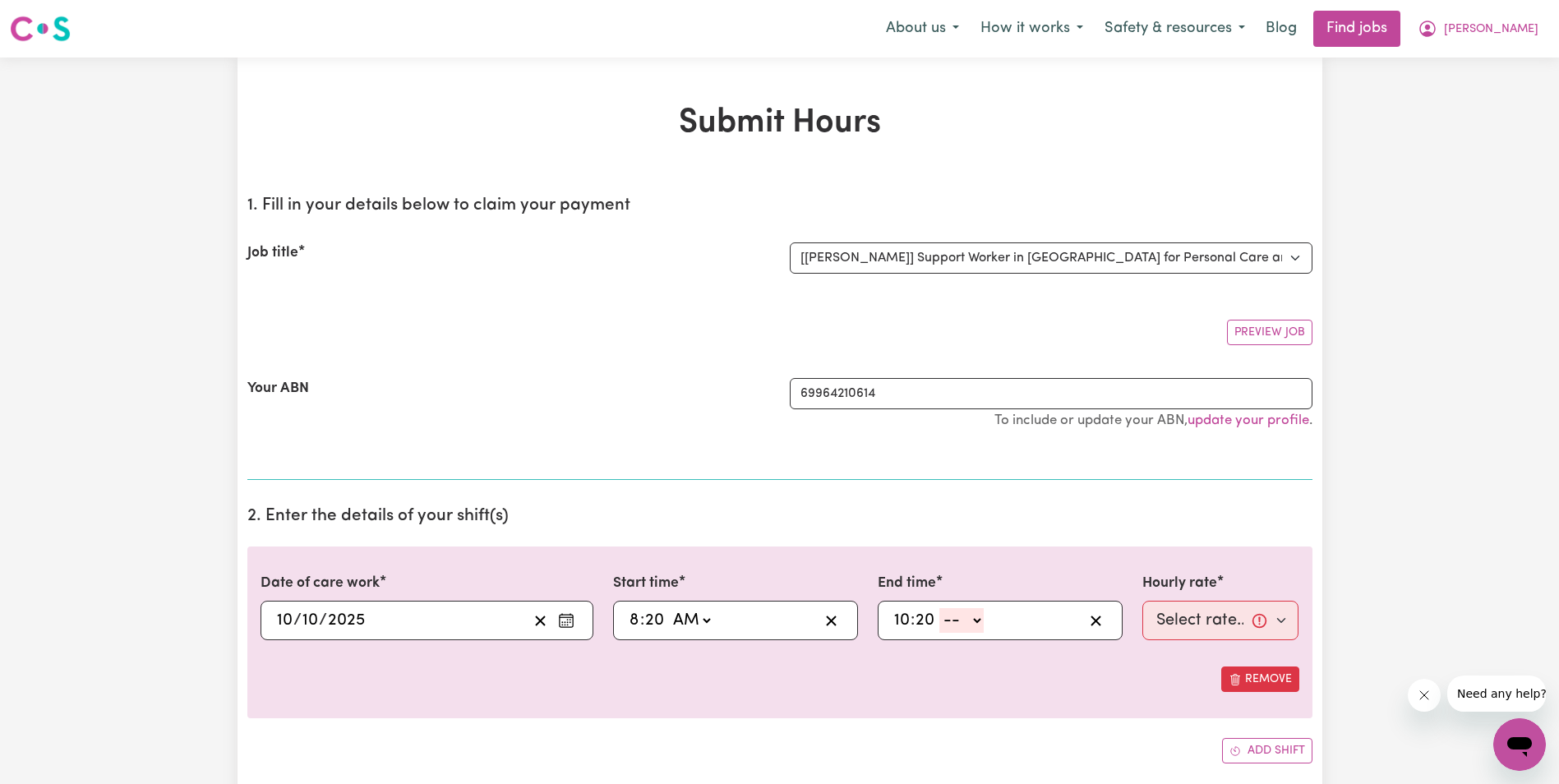
drag, startPoint x: 978, startPoint y: 621, endPoint x: 972, endPoint y: 631, distance: 11.7
click at [978, 621] on select "-- AM PM" at bounding box center [962, 620] width 45 height 25
select select "am"
click at [939, 608] on select "-- AM PM" at bounding box center [962, 620] width 45 height 25
type input "10:20"
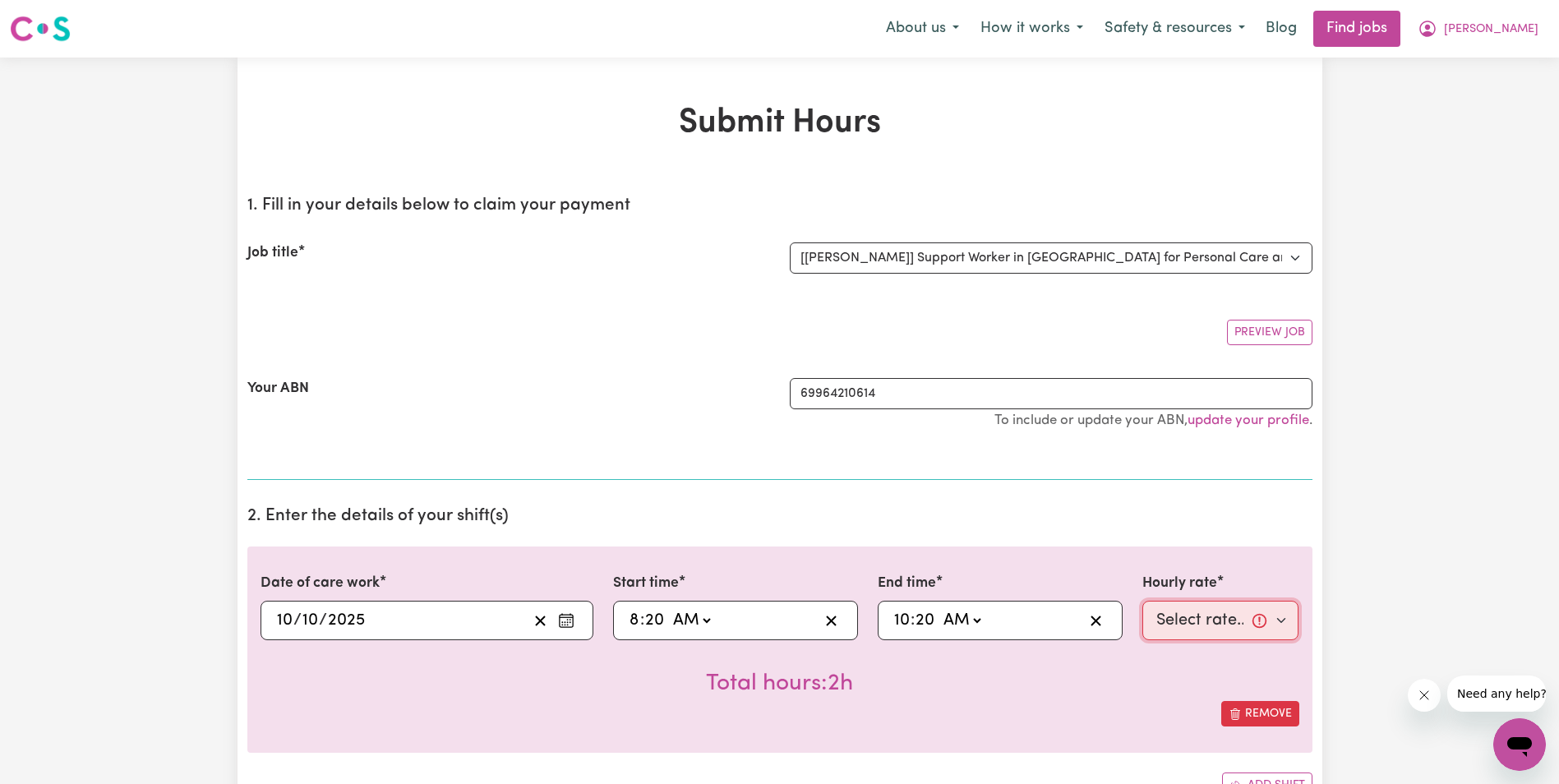
click at [1153, 628] on select "Select rate... $68.00 (Weekday) $68.00 ([DATE]) $68.00 ([DATE])" at bounding box center [1220, 620] width 157 height 39
select select "68-Weekday"
click at [1142, 601] on select "Select rate... $68.00 (Weekday) $68.00 ([DATE]) $68.00 ([DATE])" at bounding box center [1220, 620] width 157 height 39
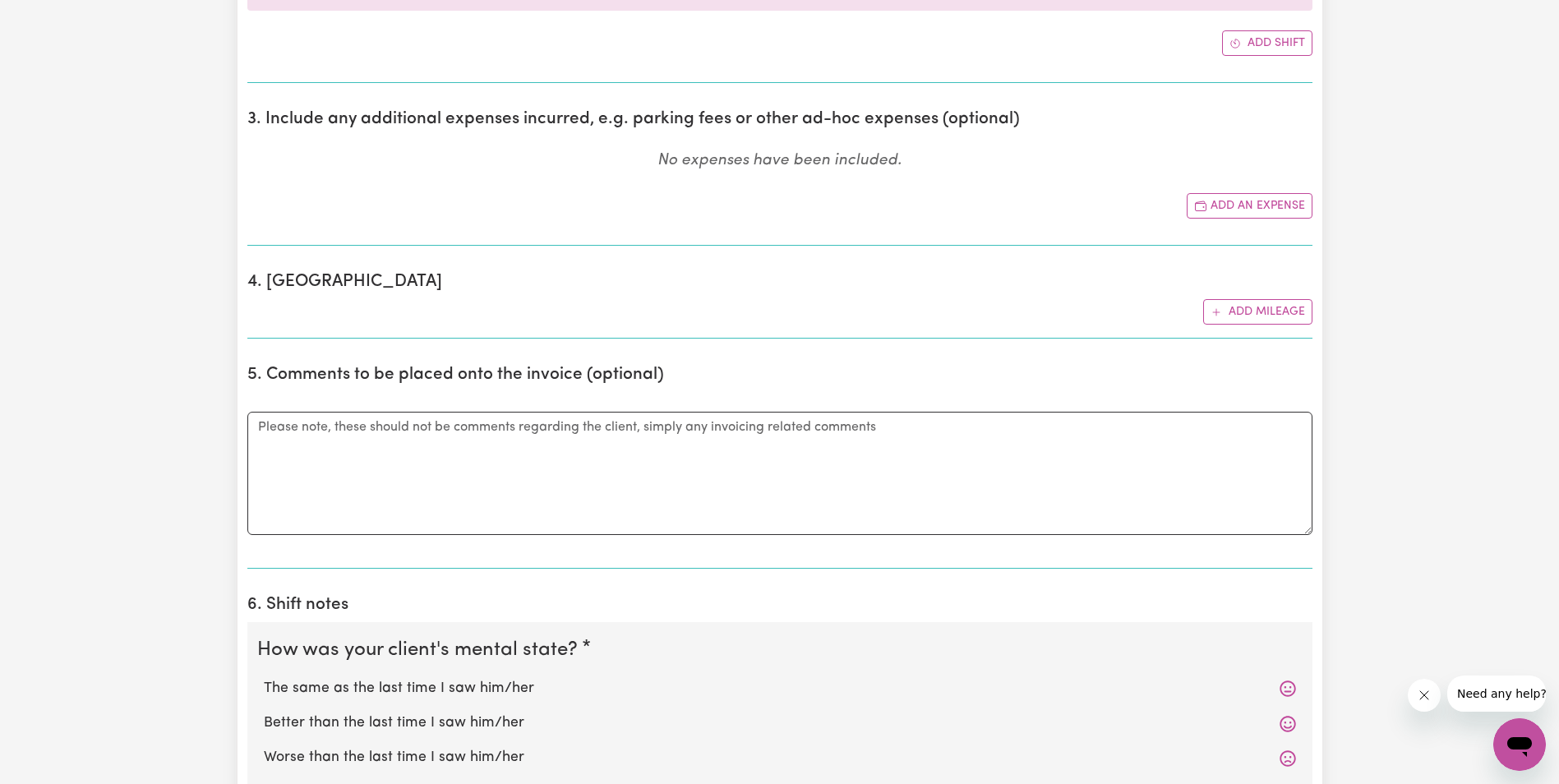
scroll to position [904, 0]
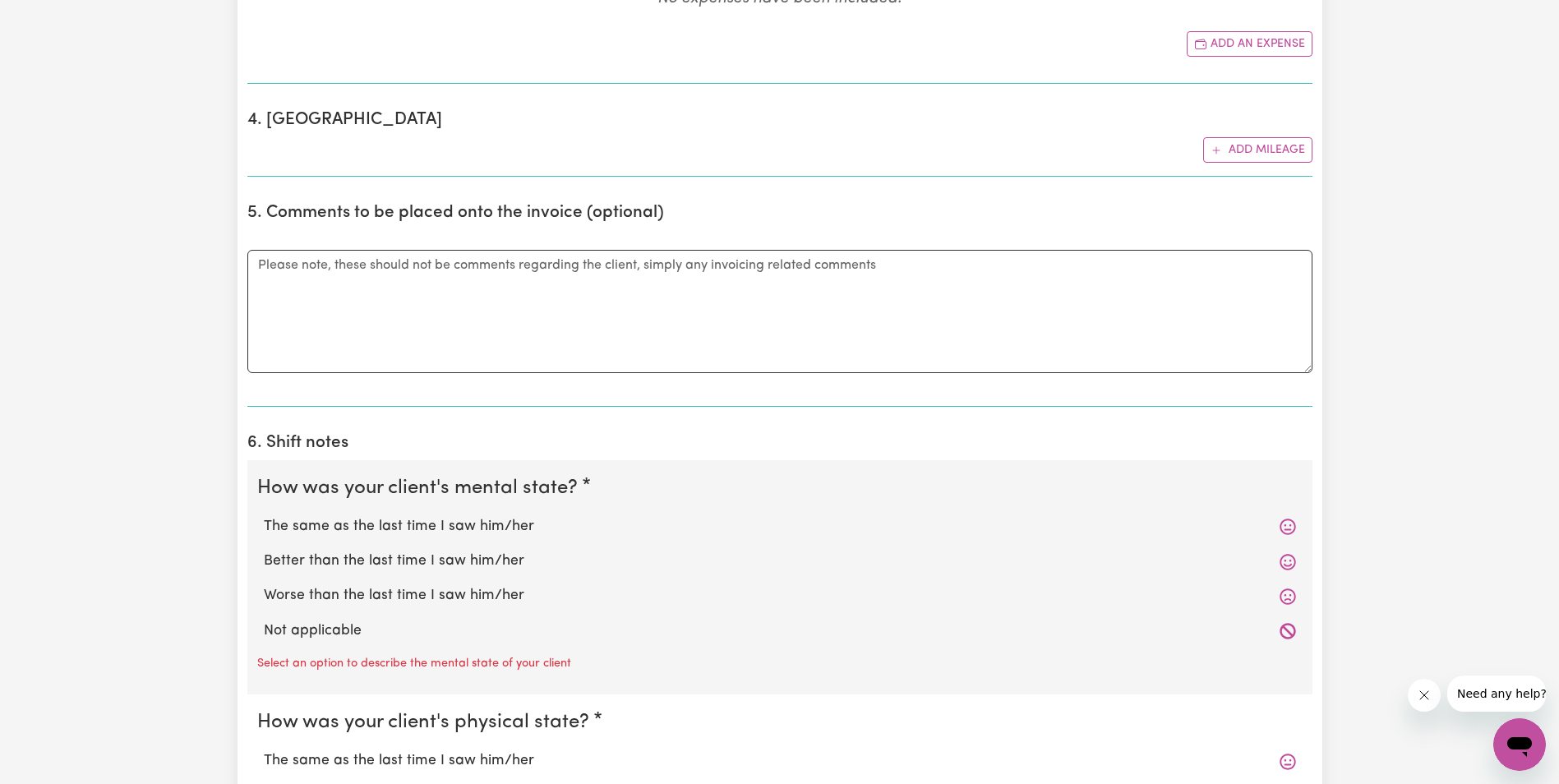
click at [433, 527] on label "The same as the last time I saw him/her" at bounding box center [780, 526] width 1033 height 21
click at [264, 516] on input "The same as the last time I saw him/her" at bounding box center [263, 515] width 1 height 1
radio input "true"
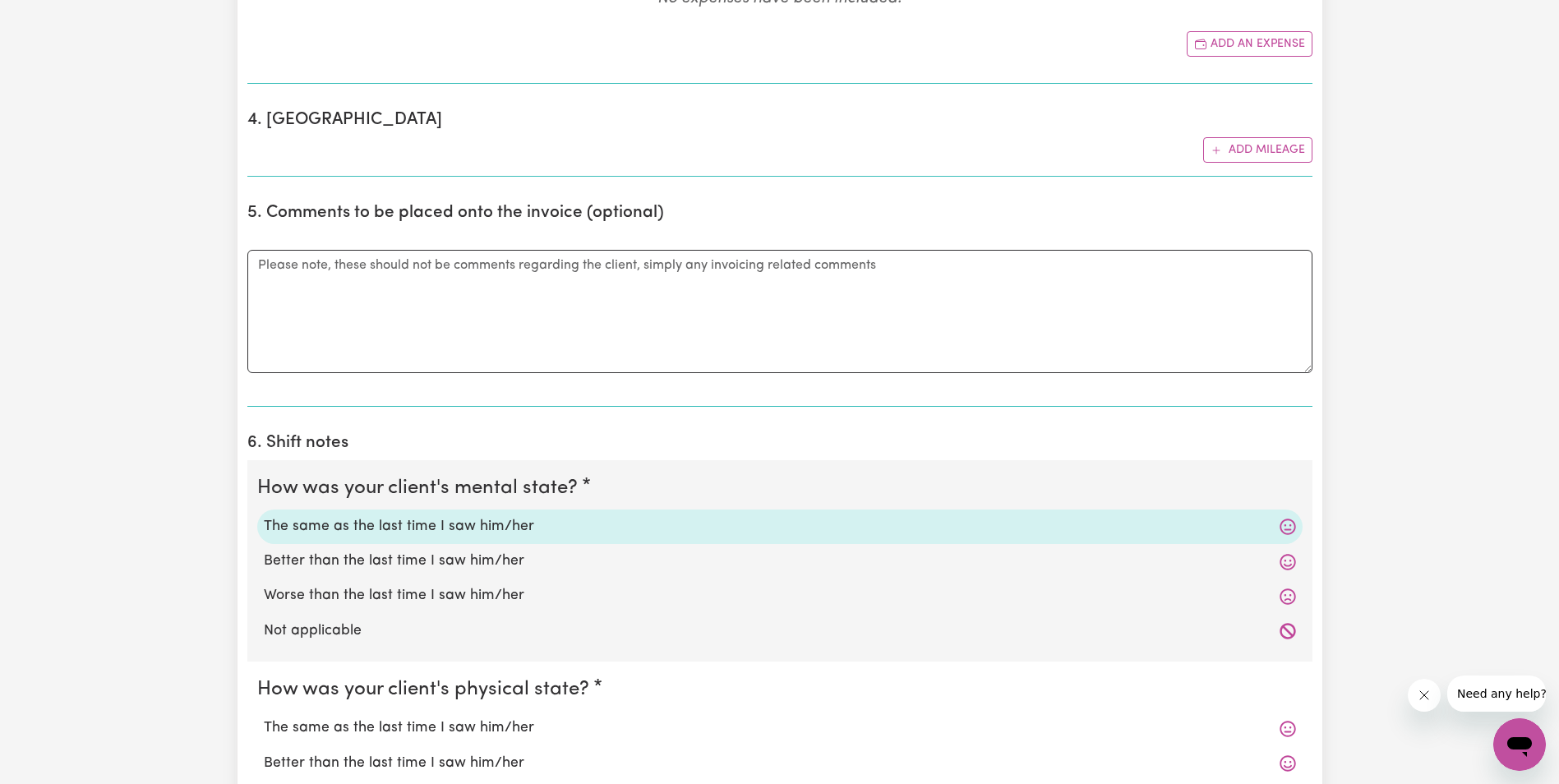
click at [356, 729] on label "The same as the last time I saw him/her" at bounding box center [780, 727] width 1033 height 21
click at [264, 717] on input "The same as the last time I saw him/her" at bounding box center [263, 716] width 1 height 1
radio input "true"
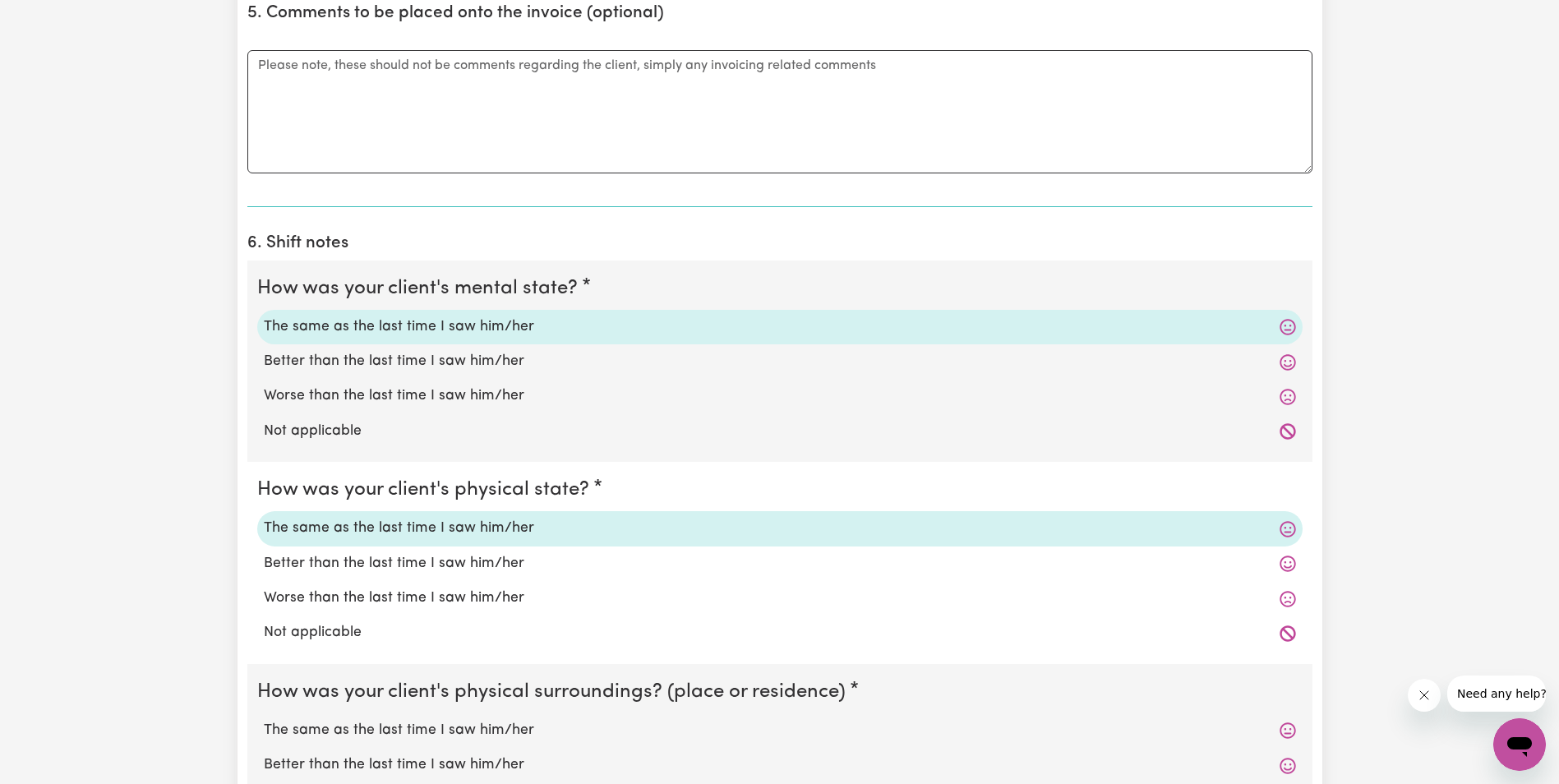
scroll to position [1150, 0]
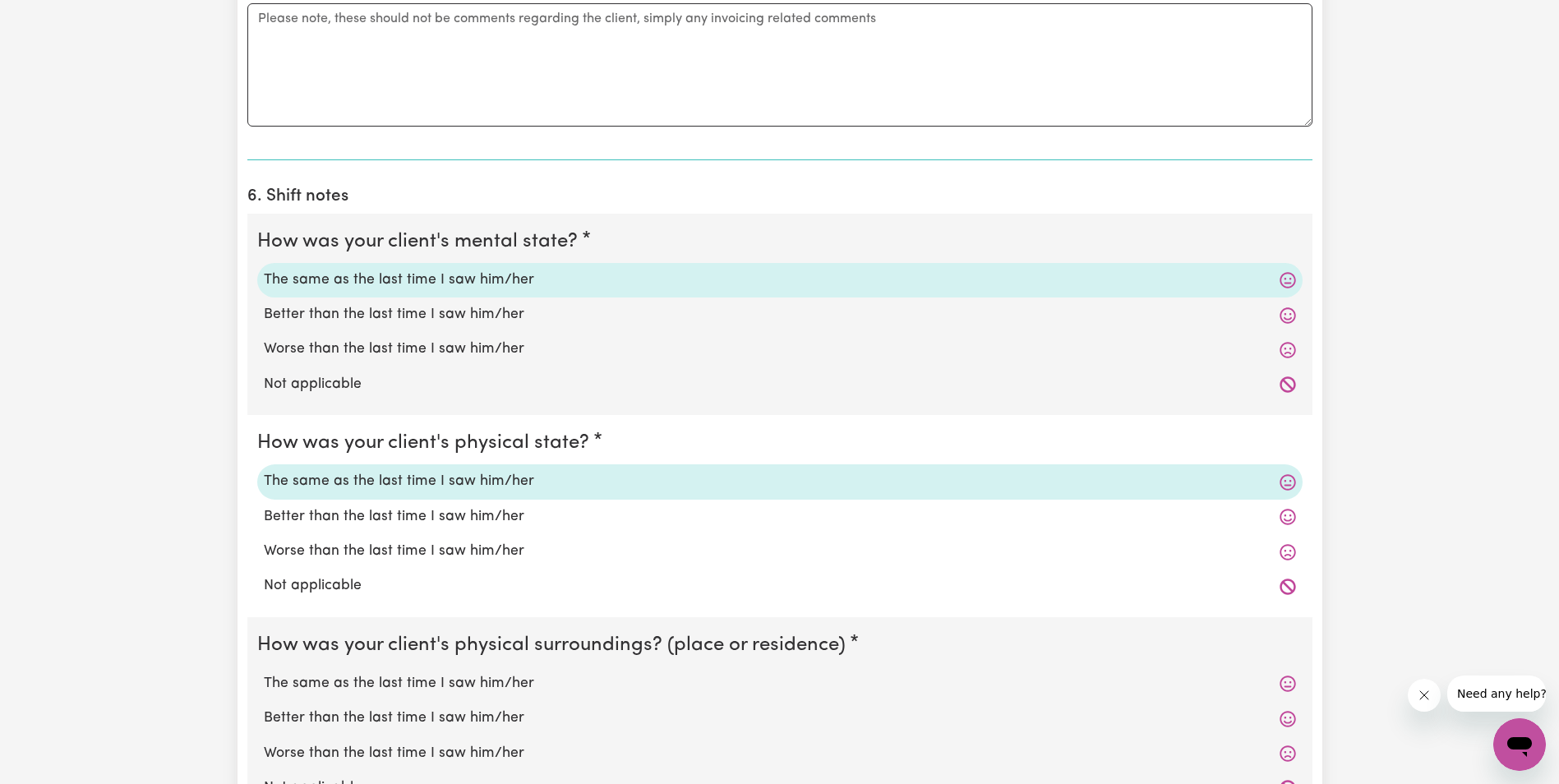
click at [408, 684] on label "The same as the last time I saw him/her" at bounding box center [780, 684] width 1033 height 21
click at [264, 673] on input "The same as the last time I saw him/her" at bounding box center [263, 672] width 1 height 1
radio input "true"
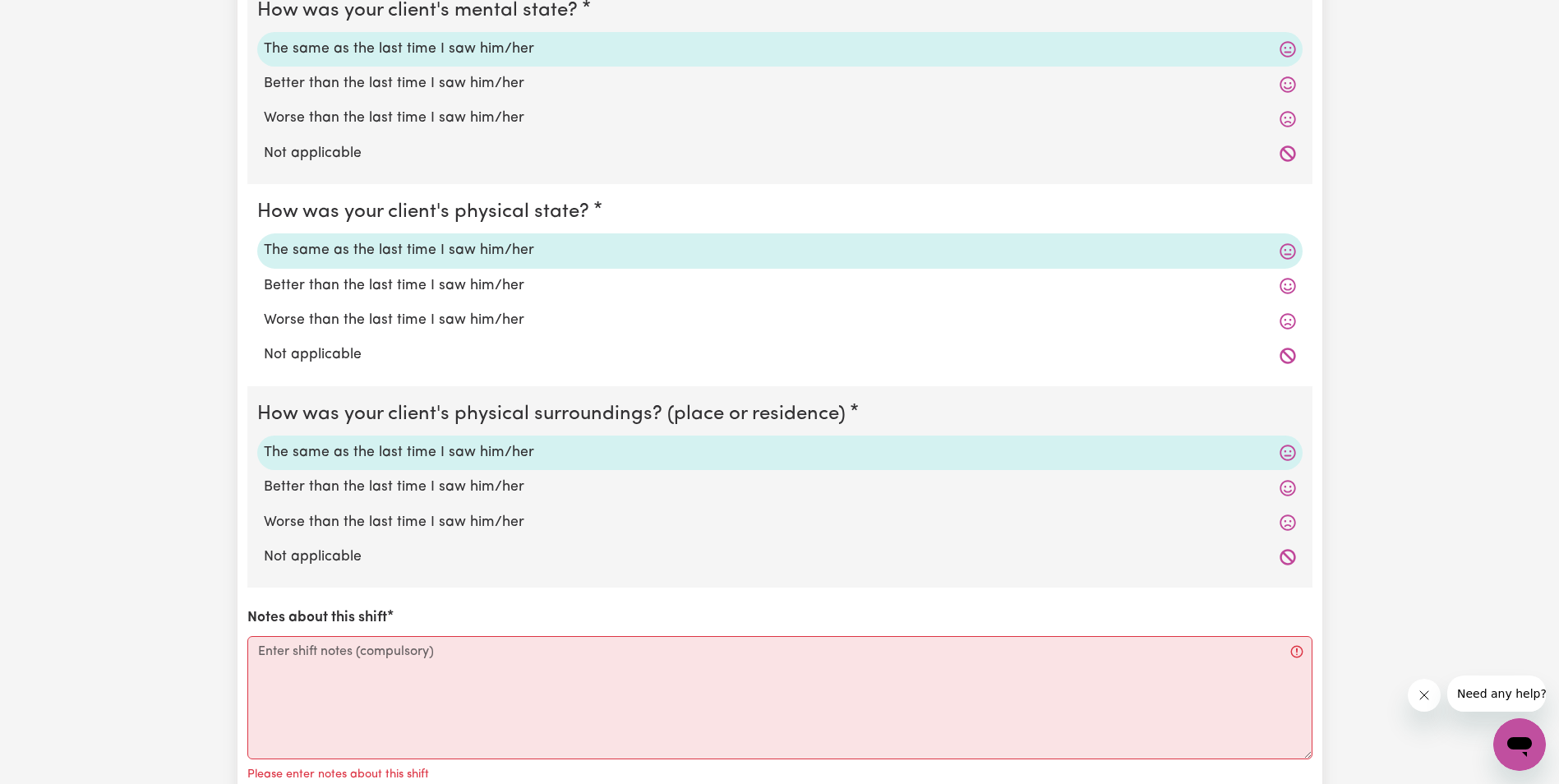
scroll to position [1397, 0]
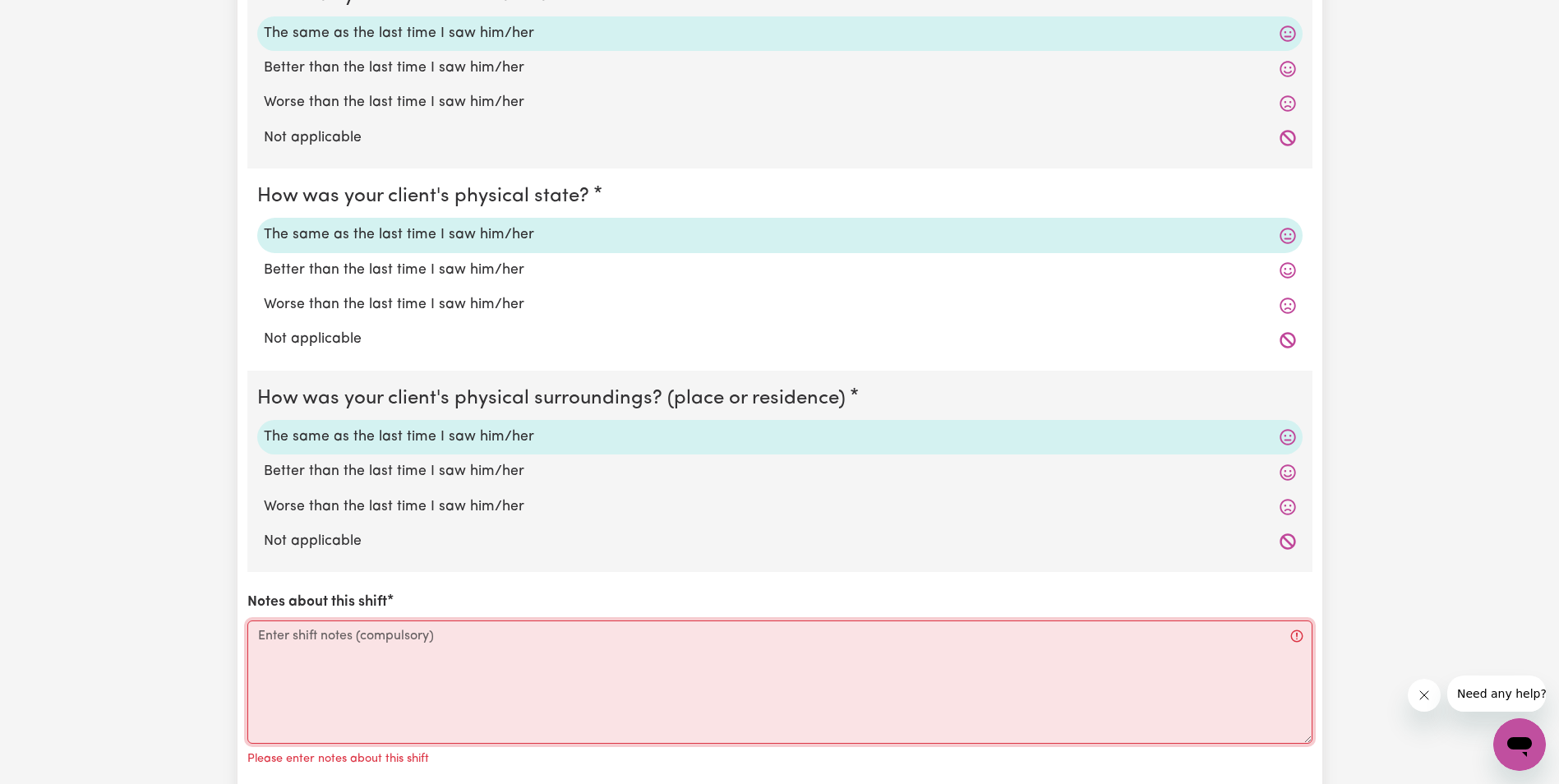
click at [792, 695] on textarea "Notes about this shift" at bounding box center [780, 682] width 1065 height 124
paste textarea "Lorem ips do sit ametcon ad eli seddo ei tem Incididunt. Utlab et dolorema ali …"
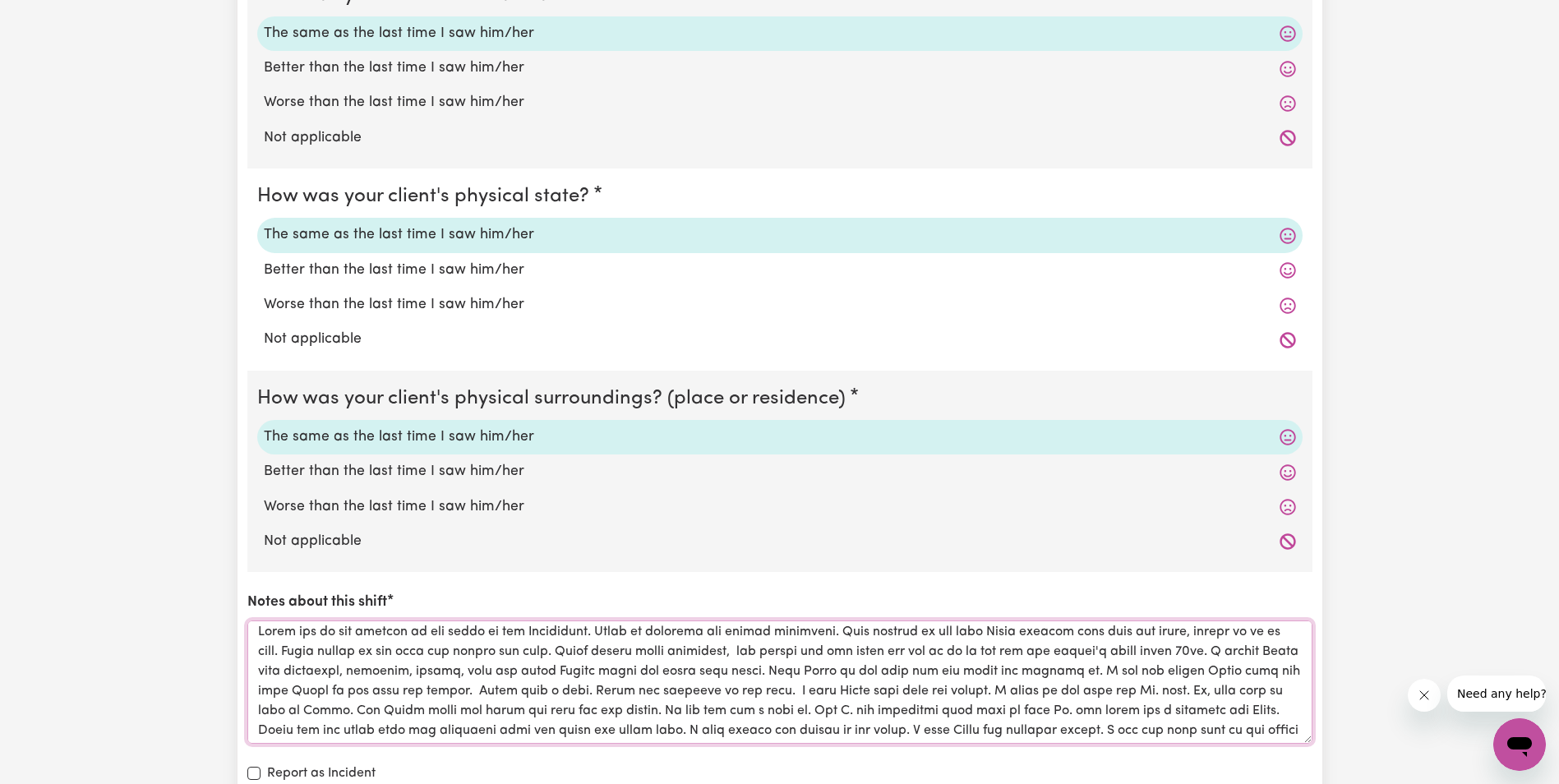
scroll to position [0, 0]
drag, startPoint x: 878, startPoint y: 655, endPoint x: 829, endPoint y: 660, distance: 49.3
click at [829, 660] on textarea "Notes about this shift" at bounding box center [780, 682] width 1065 height 124
click at [856, 659] on textarea "Notes about this shift" at bounding box center [780, 682] width 1065 height 124
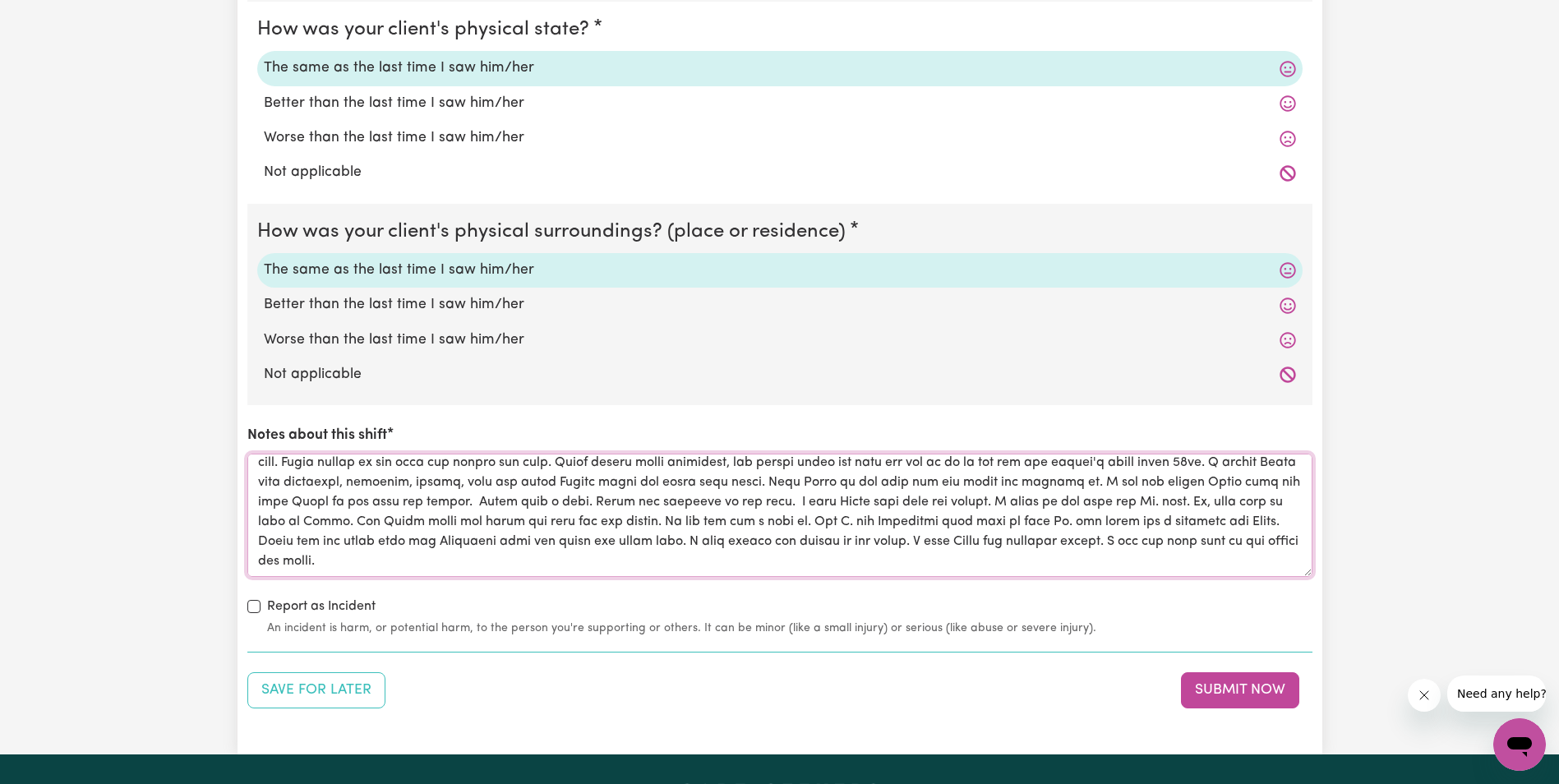
scroll to position [1643, 0]
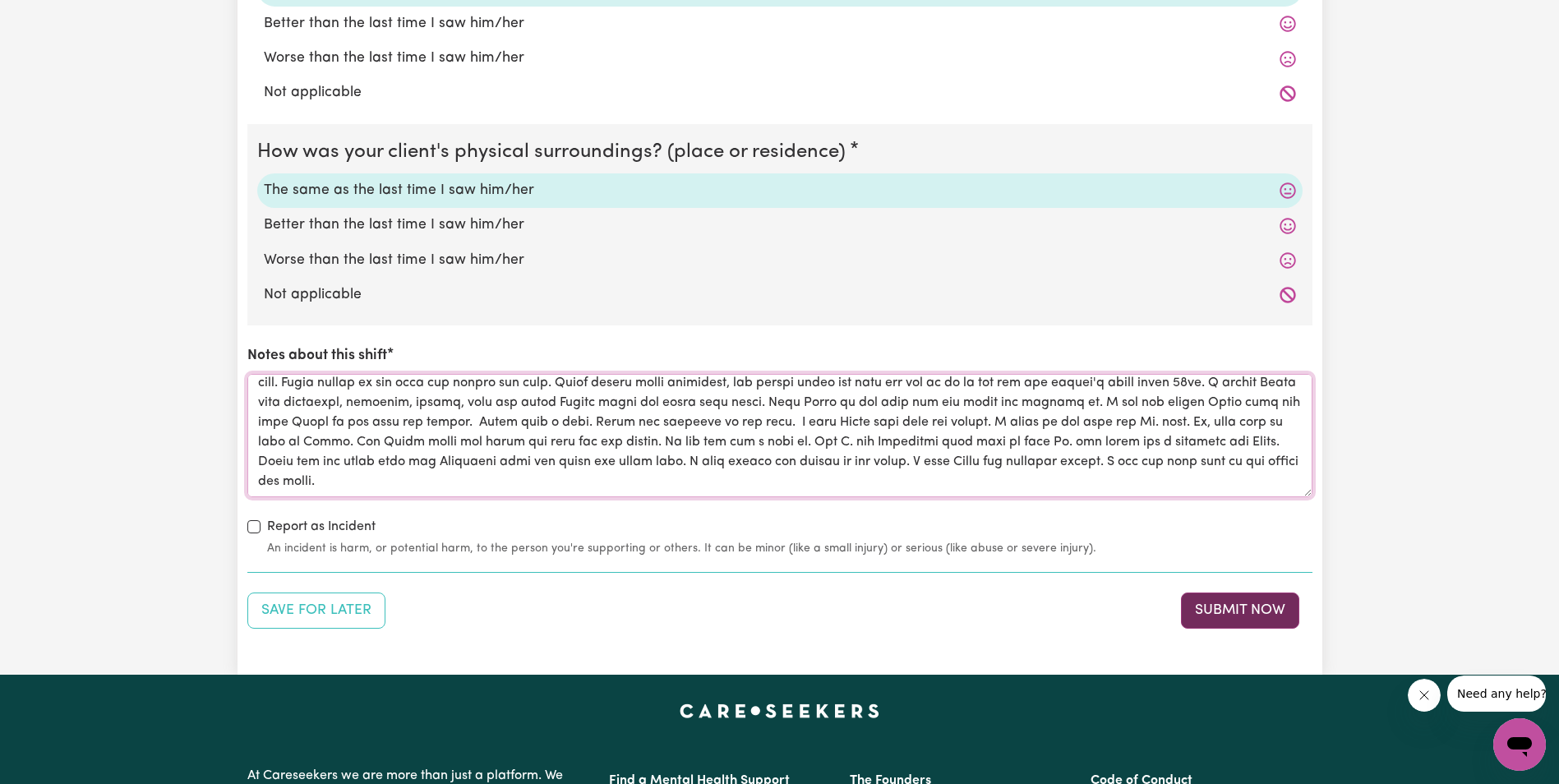
type textarea "Lorem ips do sit ametcon ad eli seddo ei tem Incididunt. Utlab et dolorema ali …"
click at [1193, 620] on button "Submit Now" at bounding box center [1240, 610] width 118 height 36
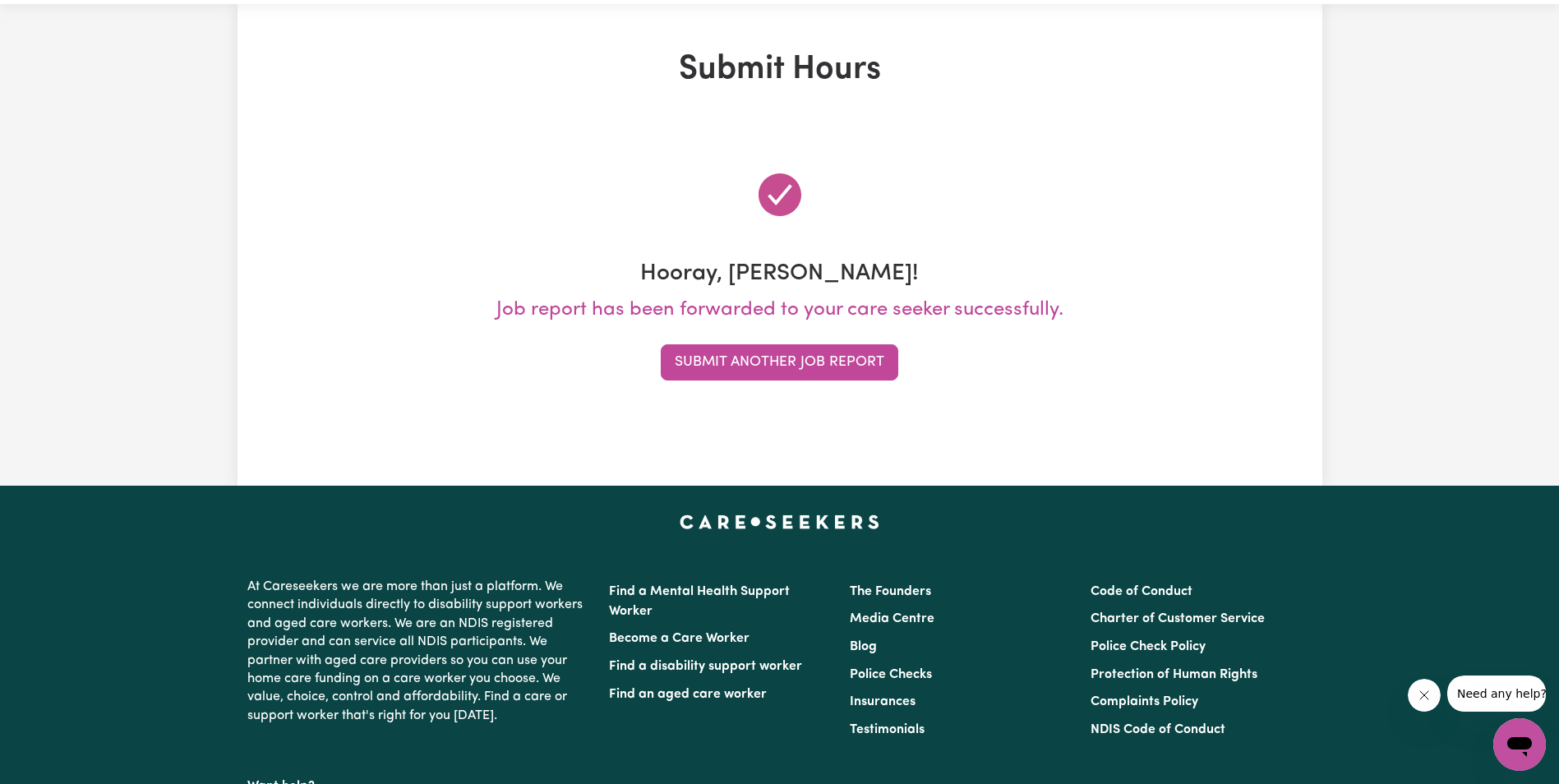
scroll to position [0, 0]
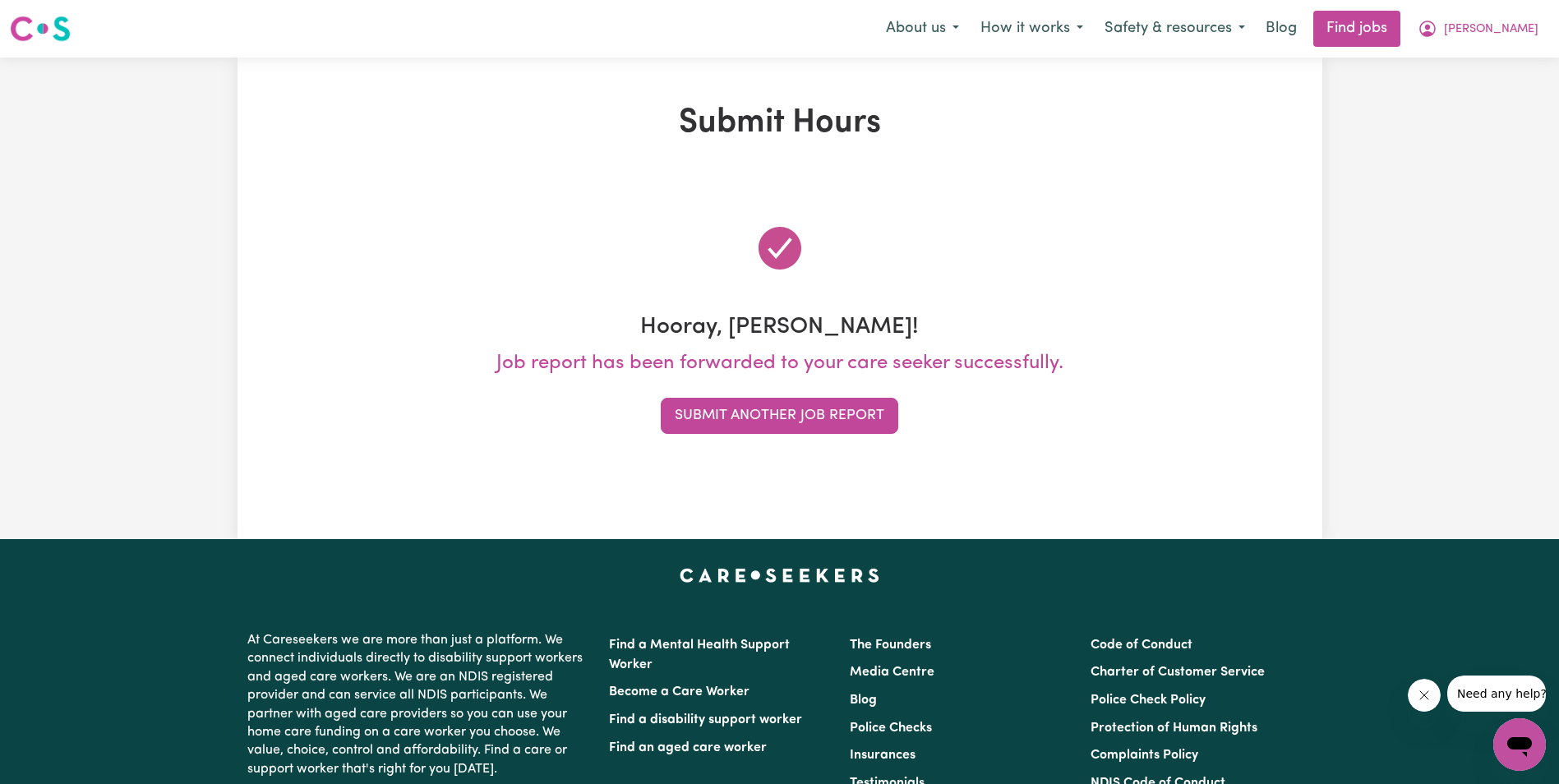
click at [1413, 307] on div "Submit Hours Hooray, [PERSON_NAME]! Job report has been forwarded to your care …" at bounding box center [780, 299] width 1559 height 482
click at [843, 419] on button "Submit Another Job Report" at bounding box center [779, 416] width 237 height 36
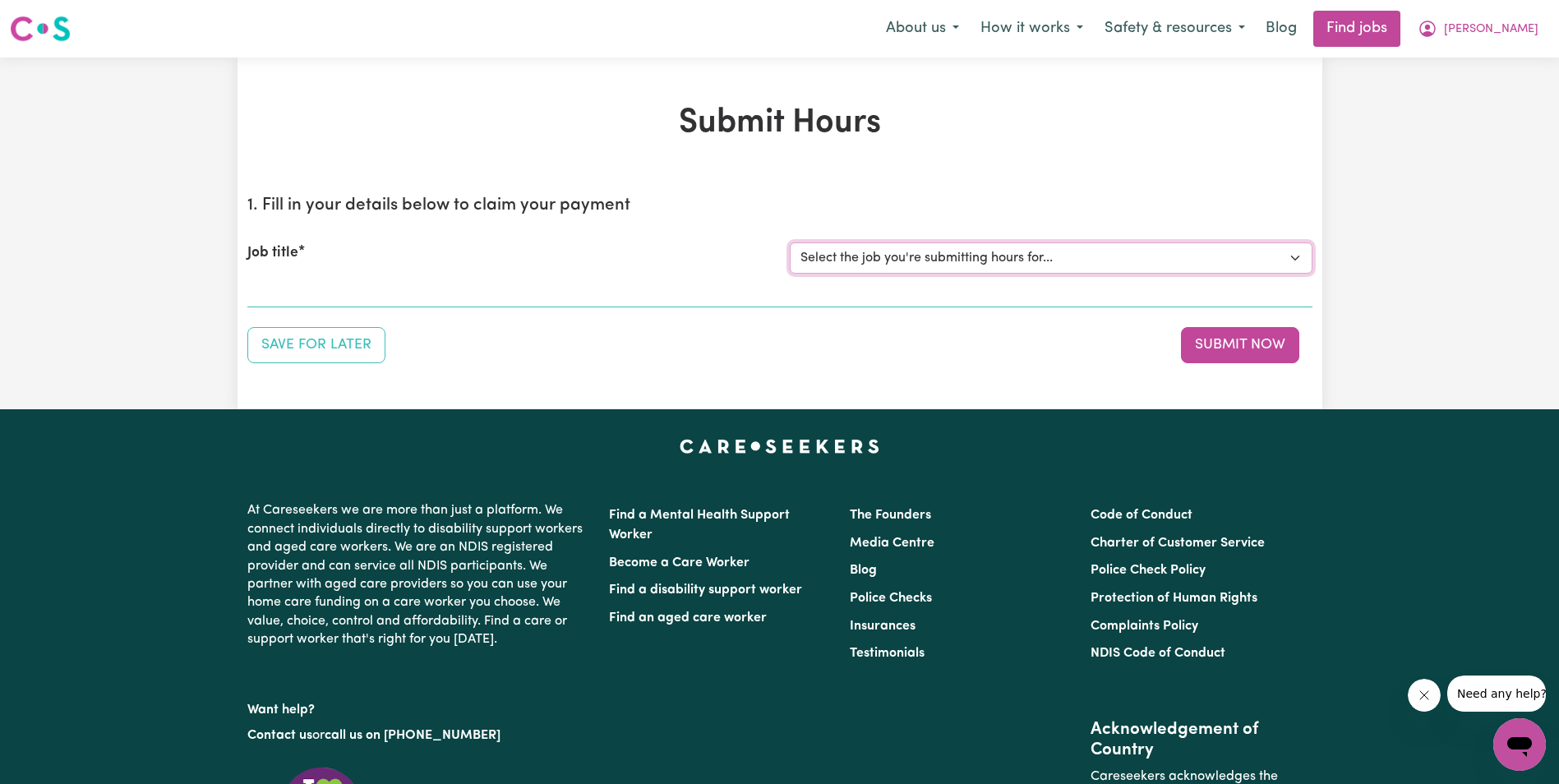
click at [907, 252] on select "Select the job you're submitting hours for... [[PERSON_NAME]] Support Worker in…" at bounding box center [1051, 259] width 523 height 32
select select "11643"
click at [790, 243] on select "Select the job you're submitting hours for... [[PERSON_NAME]] Support Worker in…" at bounding box center [1051, 259] width 523 height 32
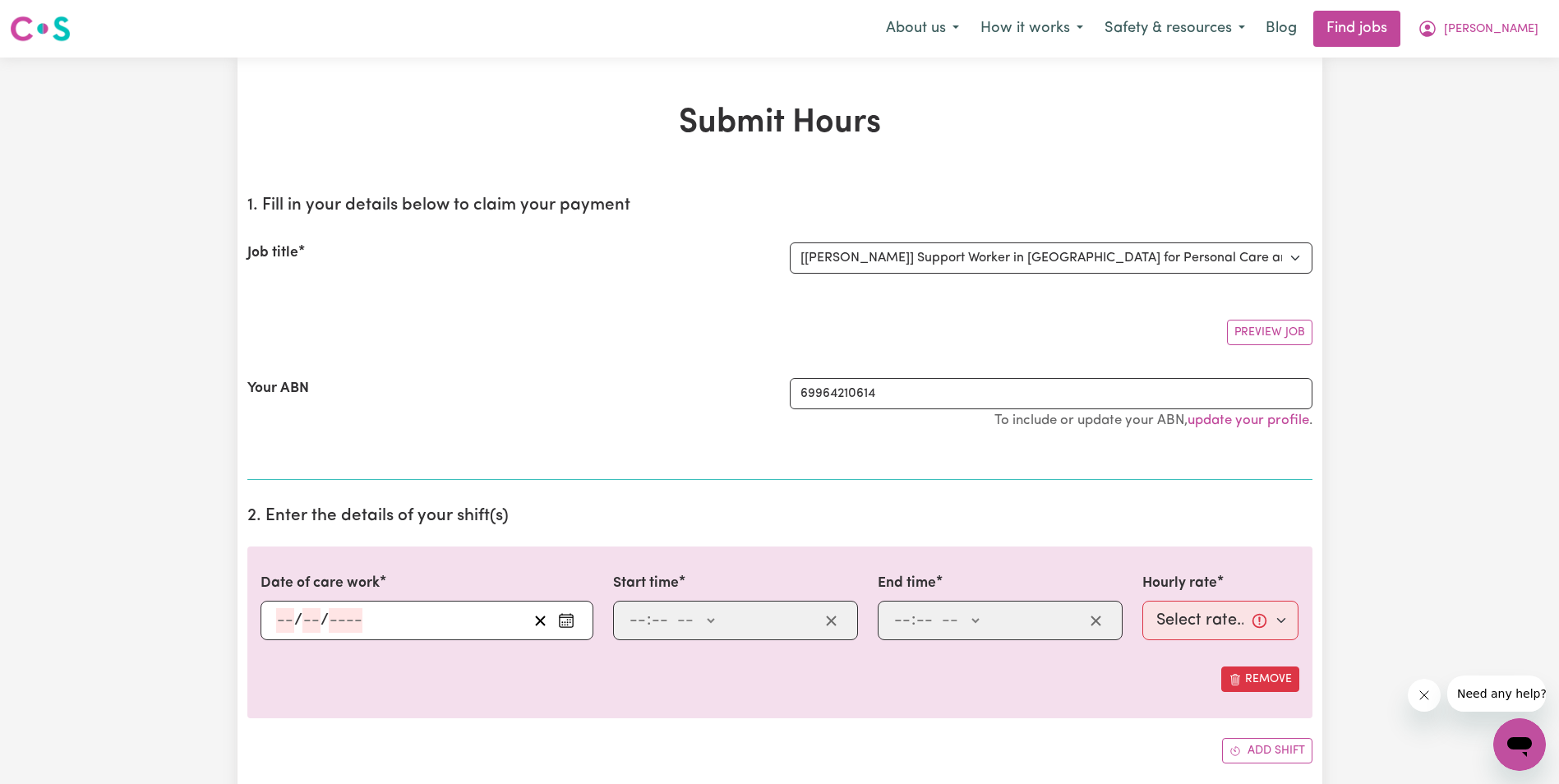
click at [286, 617] on input "number" at bounding box center [285, 620] width 18 height 25
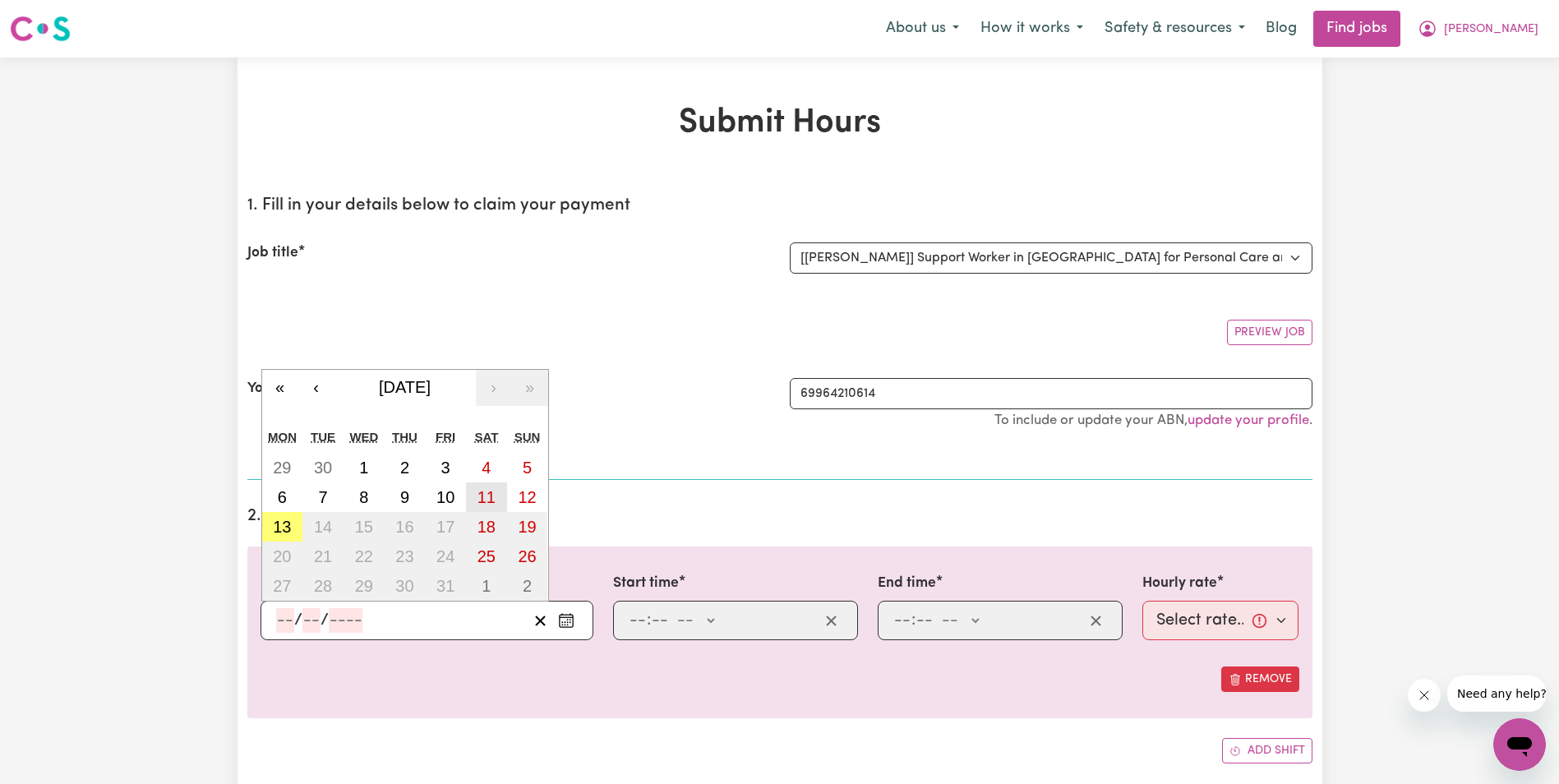
click at [485, 498] on abbr "11" at bounding box center [486, 497] width 18 height 18
type input "[DATE]"
type input "11"
type input "10"
type input "2025"
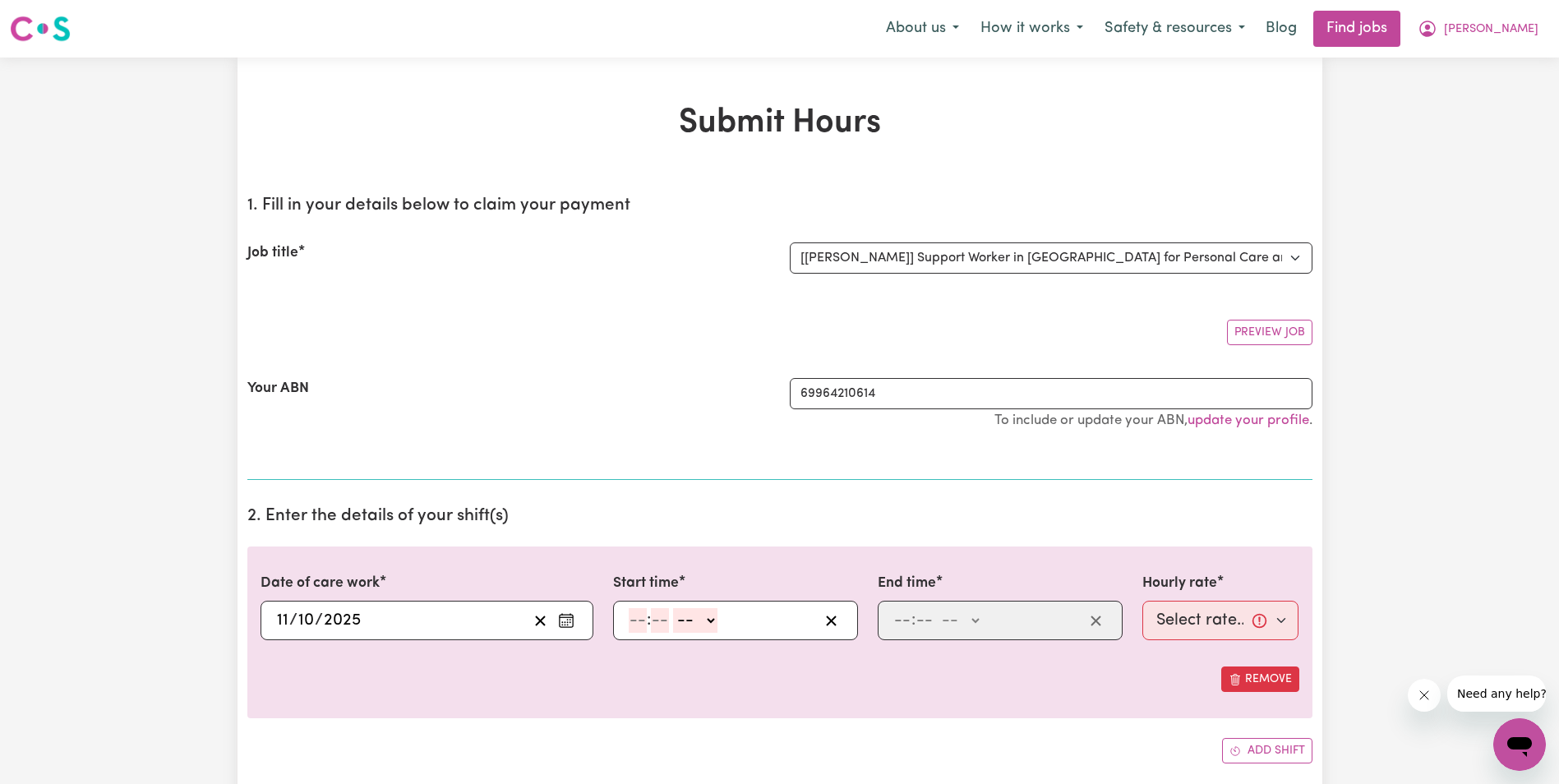
click at [568, 619] on circle "Enter the date of care work" at bounding box center [567, 619] width 2 height 2
click at [630, 624] on input "number" at bounding box center [637, 620] width 18 height 25
type input "8"
type input "15"
click at [697, 624] on select "-- AM PM" at bounding box center [687, 620] width 45 height 25
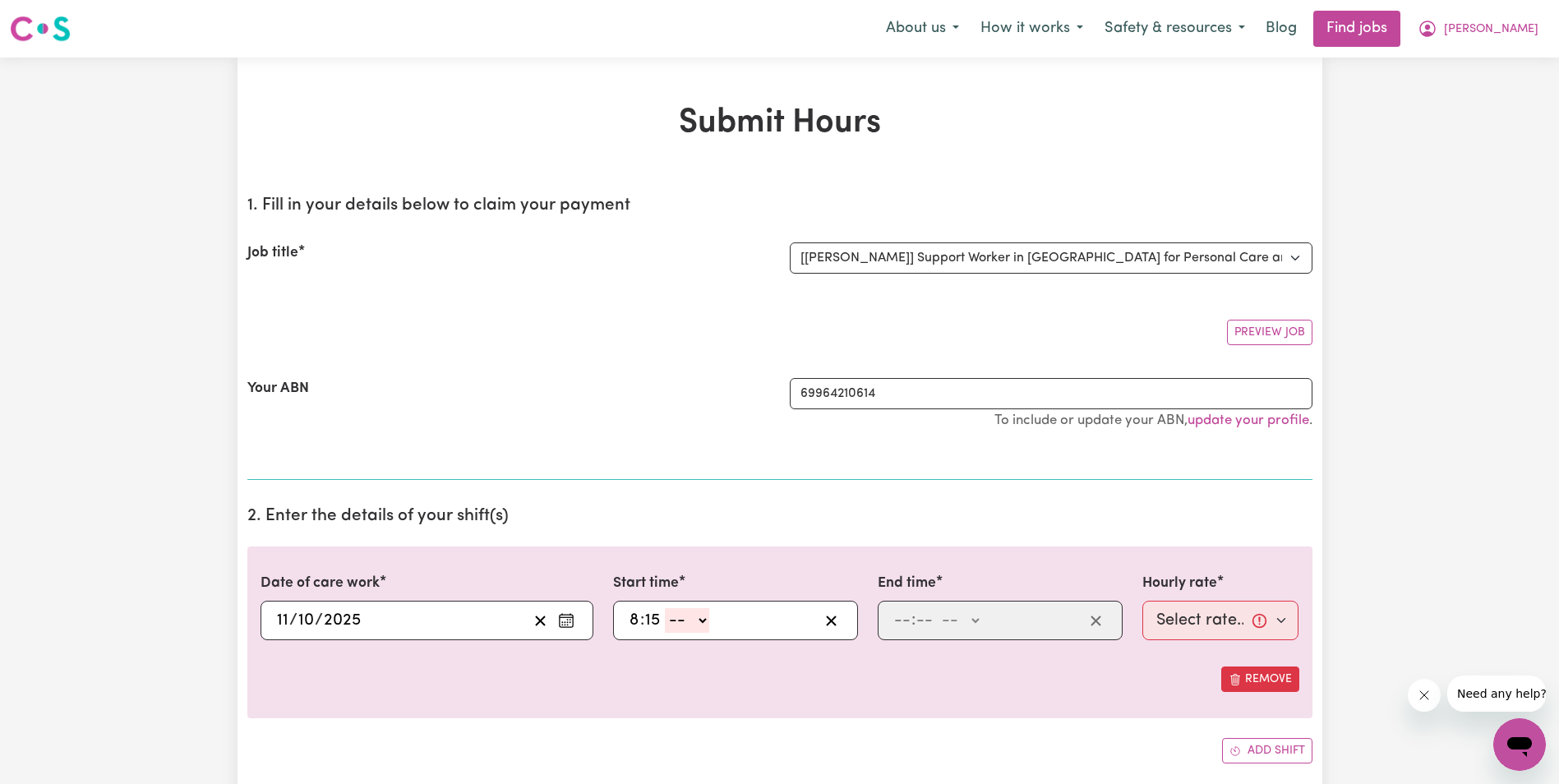
select select "am"
click at [665, 608] on select "-- AM PM" at bounding box center [687, 620] width 45 height 25
type input "08:15"
click at [899, 624] on input "number" at bounding box center [901, 620] width 18 height 25
type input "10"
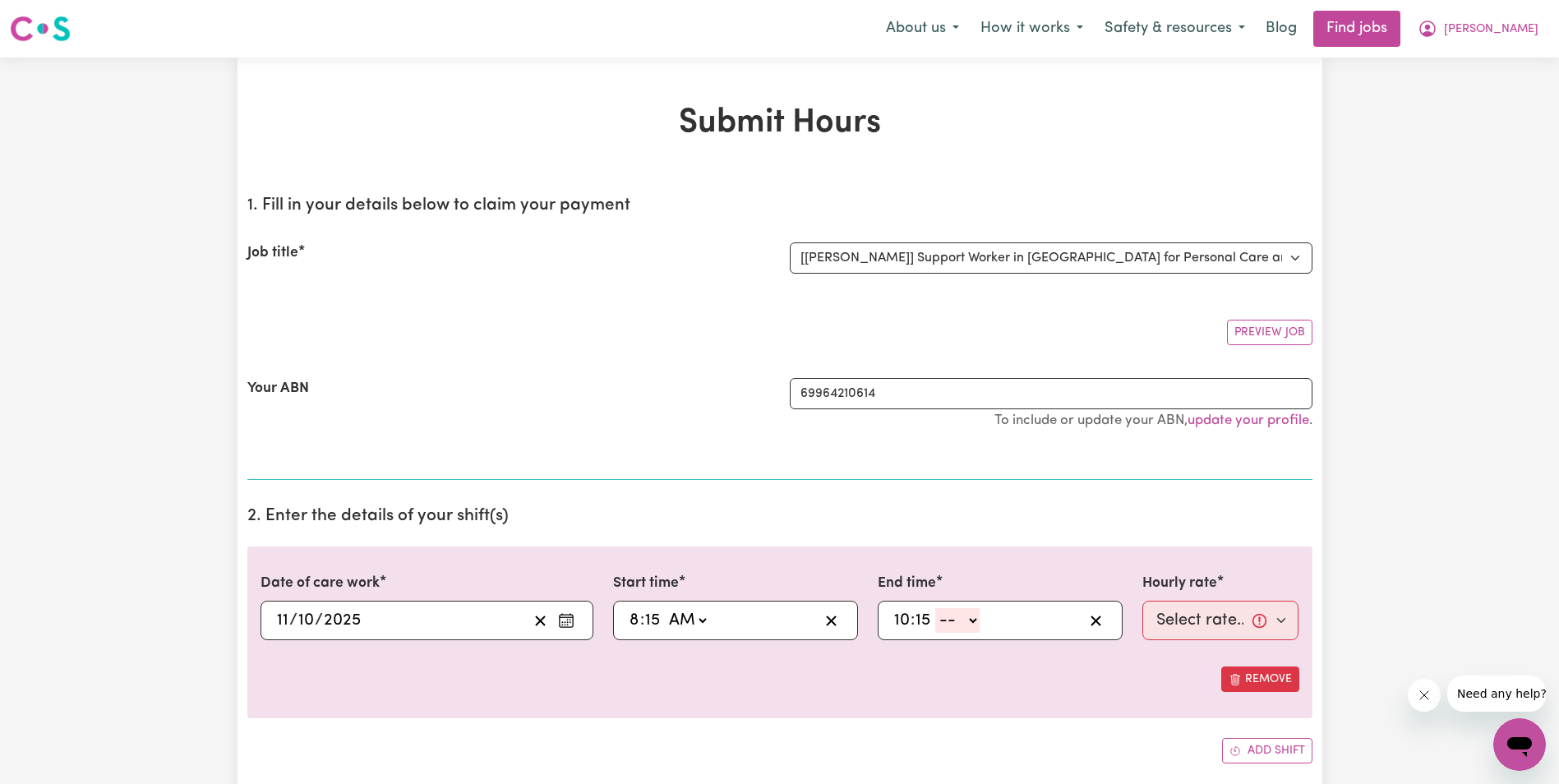
type input "15"
click at [973, 616] on select "-- AM PM" at bounding box center [957, 620] width 45 height 25
select select "am"
click at [935, 608] on select "-- AM PM" at bounding box center [957, 620] width 45 height 25
type input "10:15"
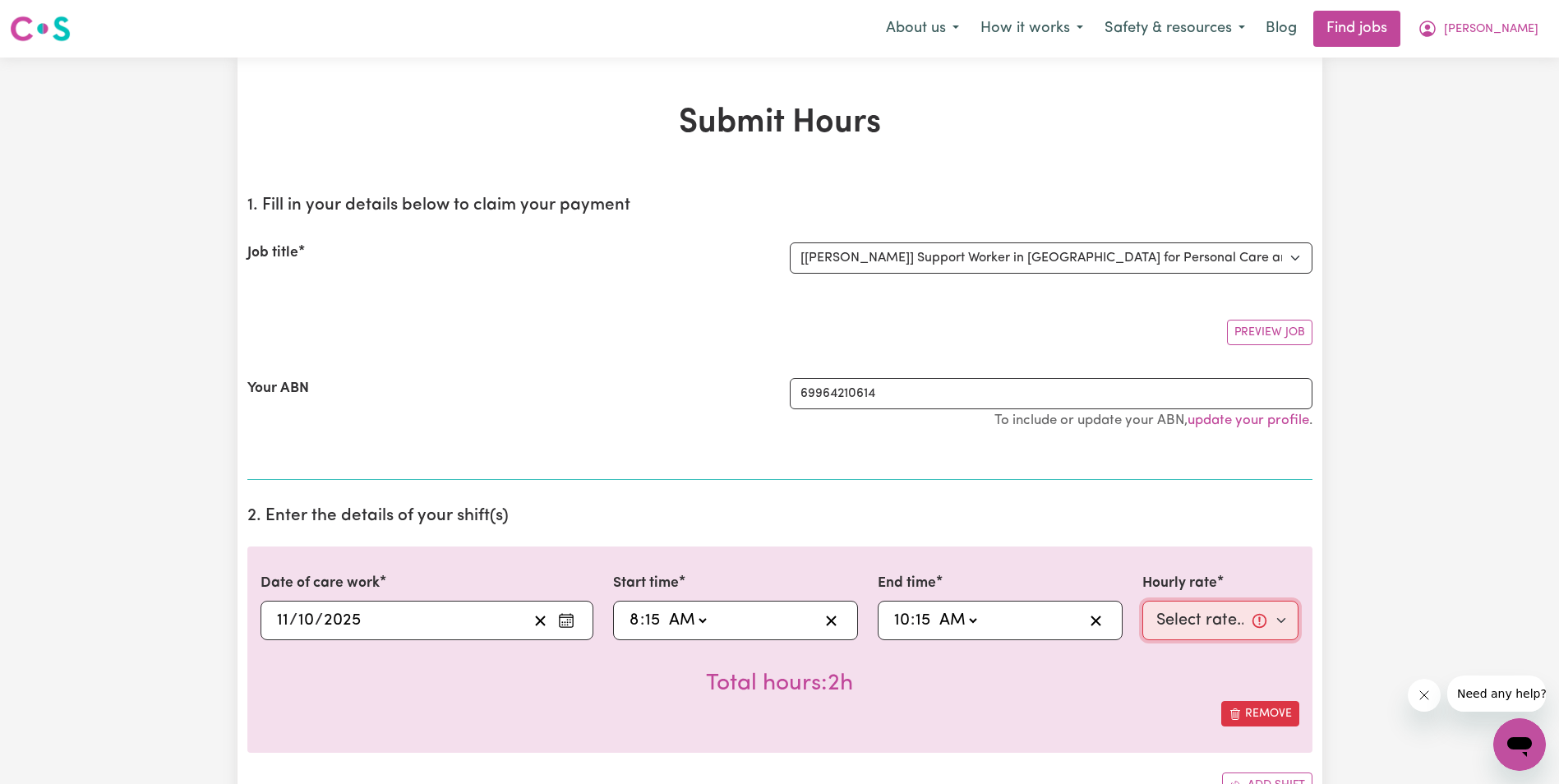
click at [1179, 631] on select "Select rate... $68.00 (Weekday) $68.00 ([DATE]) $68.00 ([DATE])" at bounding box center [1220, 620] width 157 height 39
select select "68-[DATE]"
click at [1142, 601] on select "Select rate... $68.00 (Weekday) $68.00 ([DATE]) $68.00 ([DATE])" at bounding box center [1220, 620] width 157 height 39
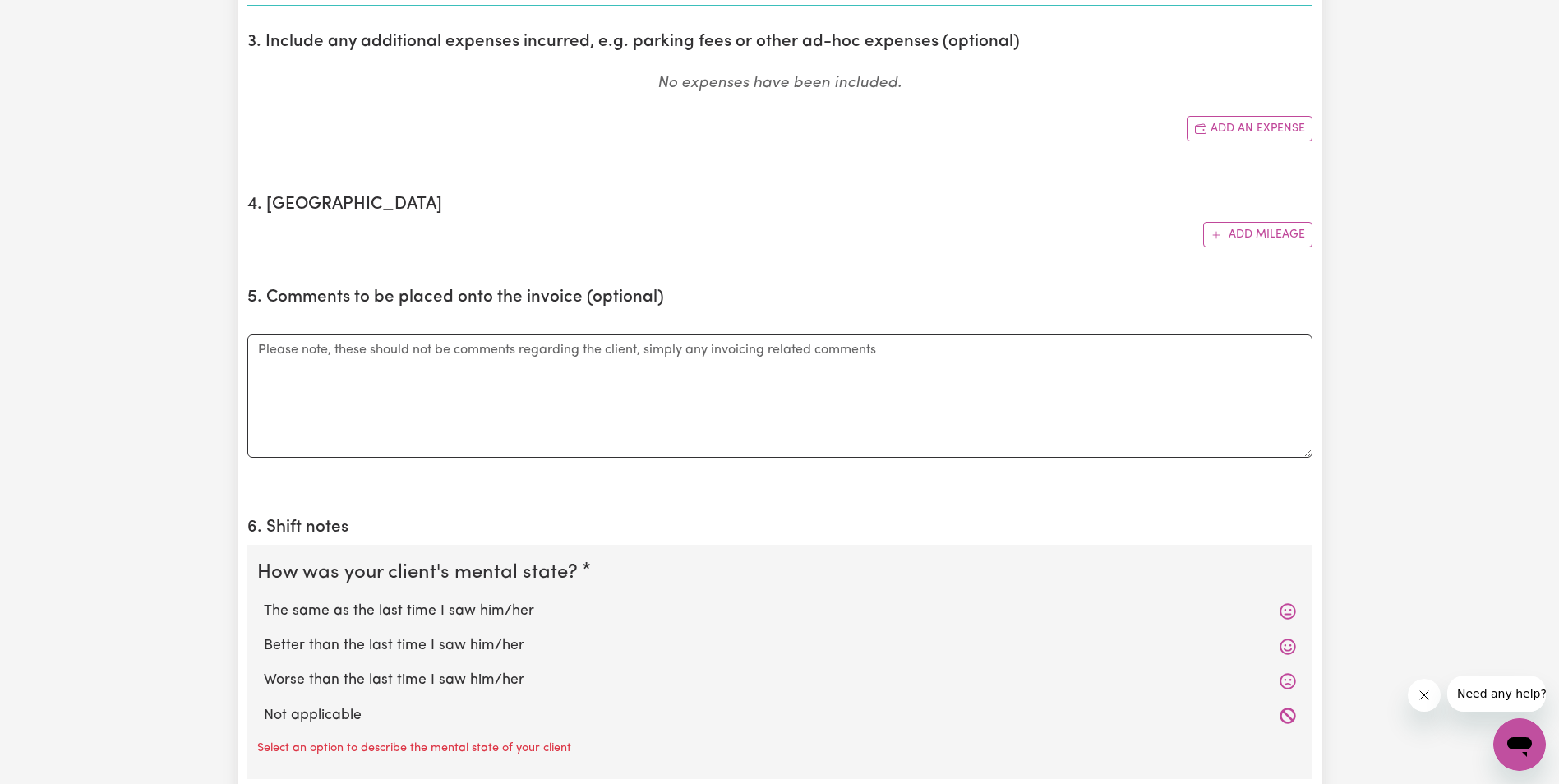
scroll to position [1069, 0]
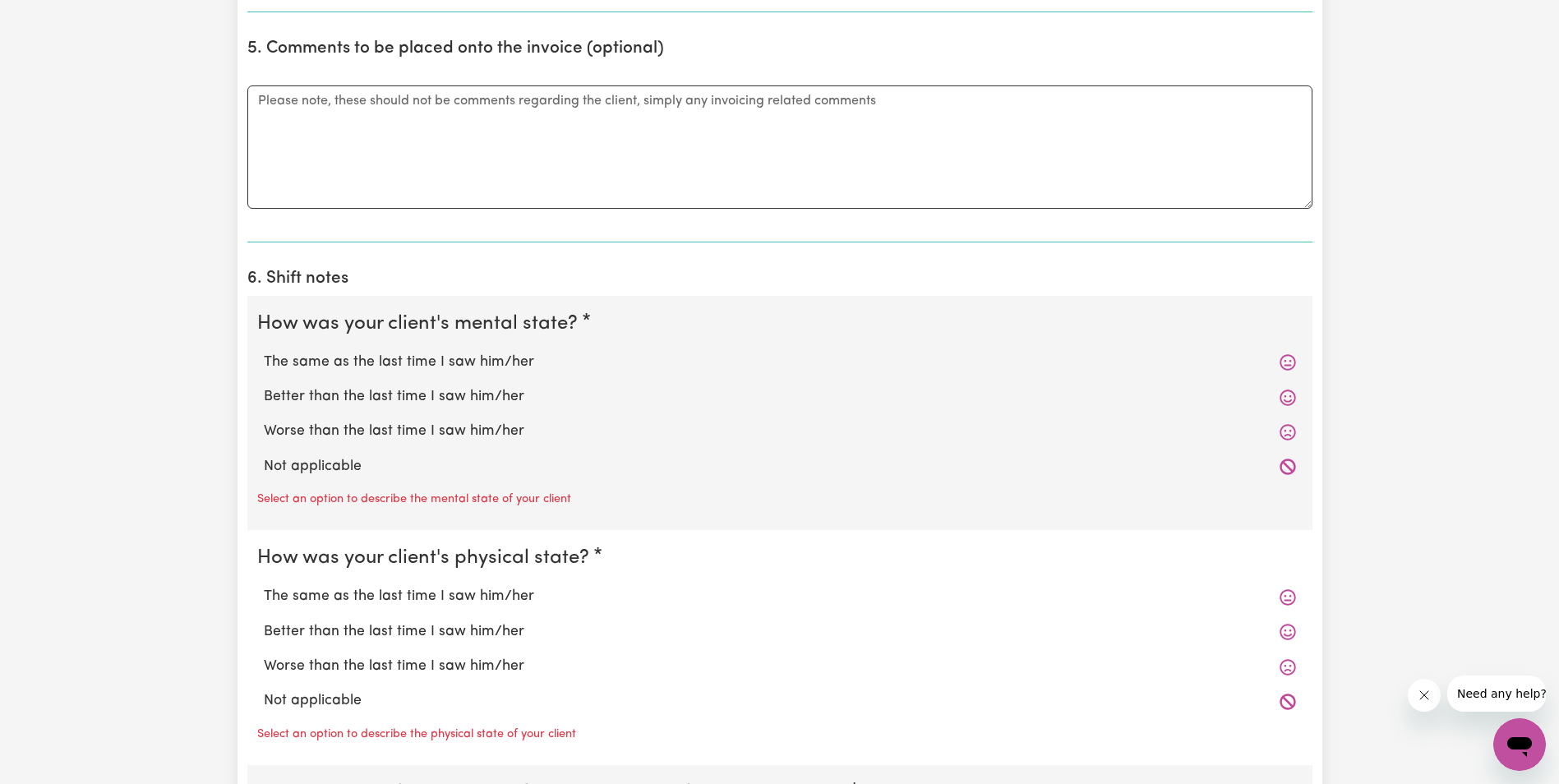
click at [322, 432] on label "Worse than the last time I saw him/her" at bounding box center [780, 431] width 1033 height 21
click at [264, 420] on input "Worse than the last time I saw him/her" at bounding box center [263, 419] width 1 height 1
radio input "true"
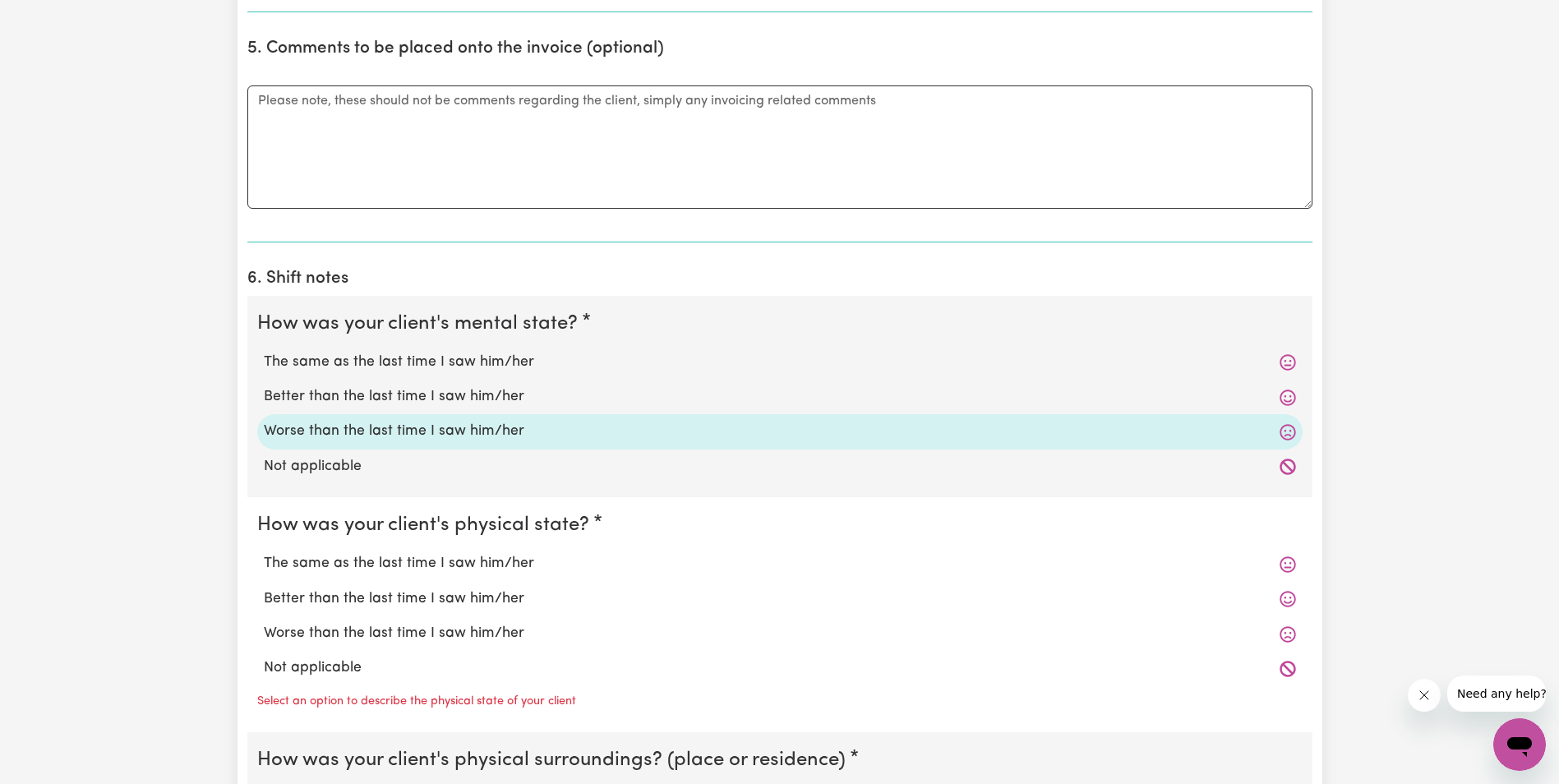
drag, startPoint x: 327, startPoint y: 636, endPoint x: 353, endPoint y: 631, distance: 26.5
click at [328, 636] on label "Worse than the last time I saw him/her" at bounding box center [780, 633] width 1033 height 21
click at [264, 623] on input "Worse than the last time I saw him/her" at bounding box center [263, 622] width 1 height 1
radio input "true"
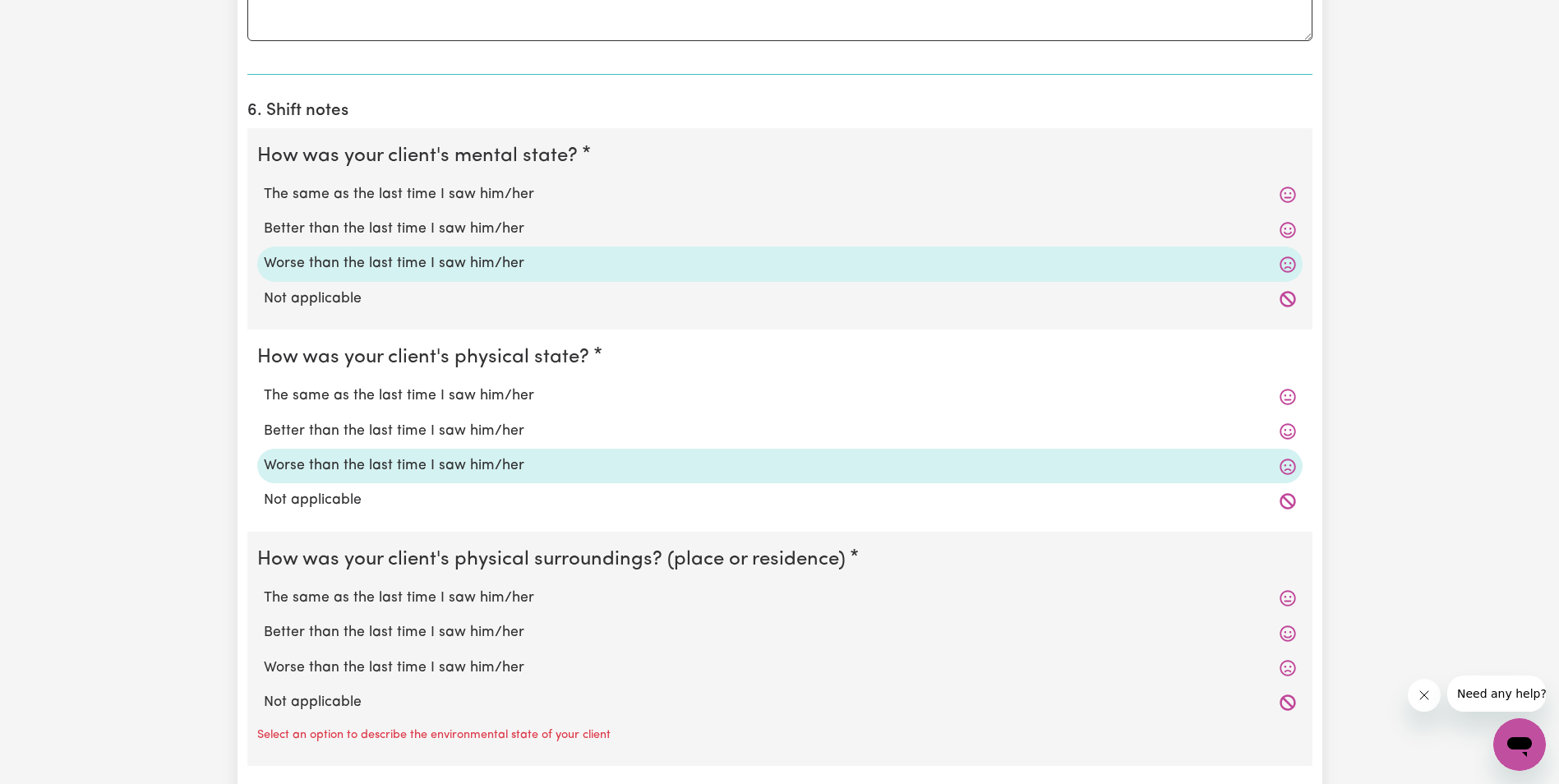
scroll to position [1315, 0]
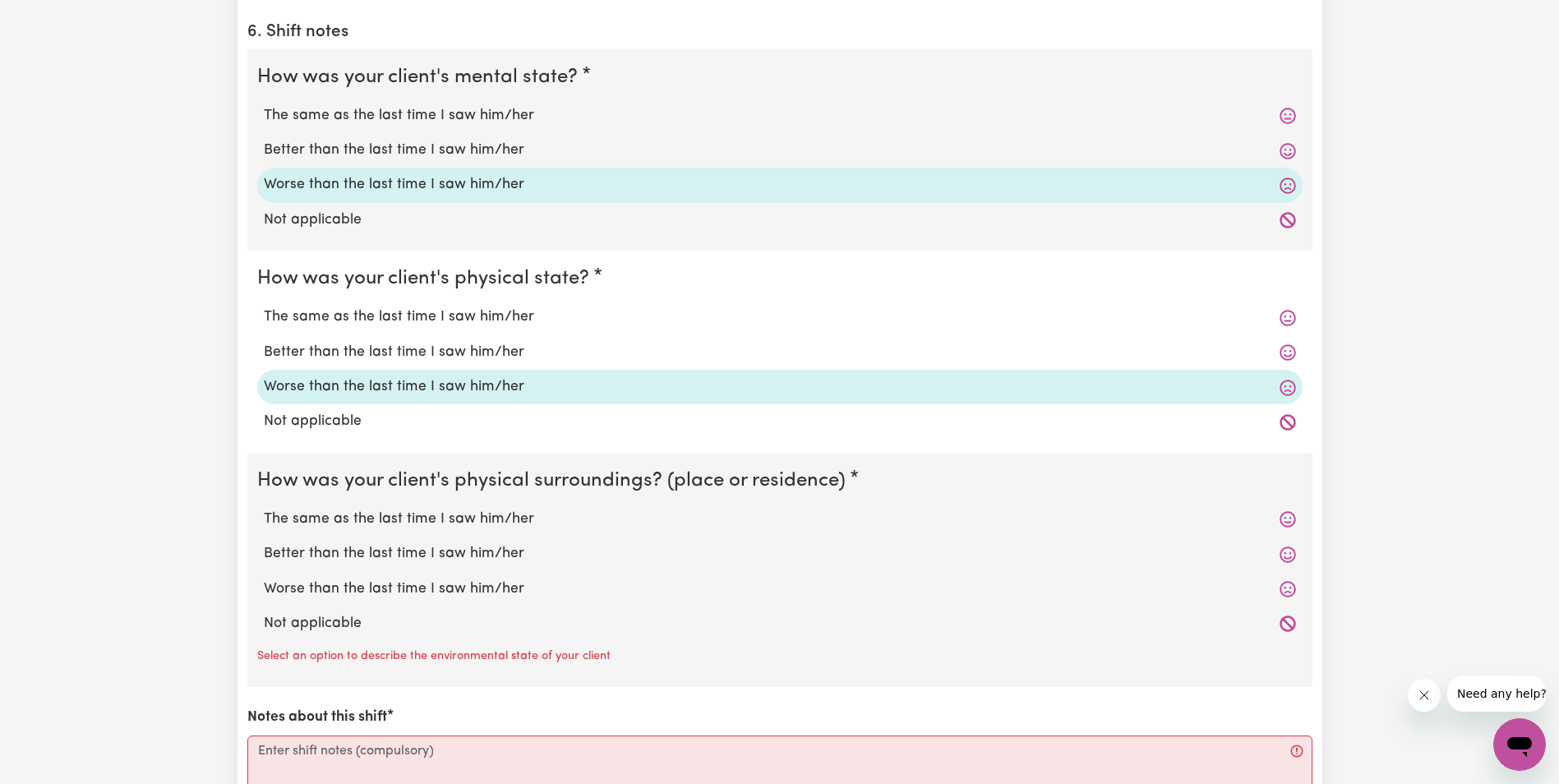
click at [488, 518] on label "The same as the last time I saw him/her" at bounding box center [780, 519] width 1033 height 21
click at [264, 509] on input "The same as the last time I saw him/her" at bounding box center [263, 508] width 1 height 1
radio input "true"
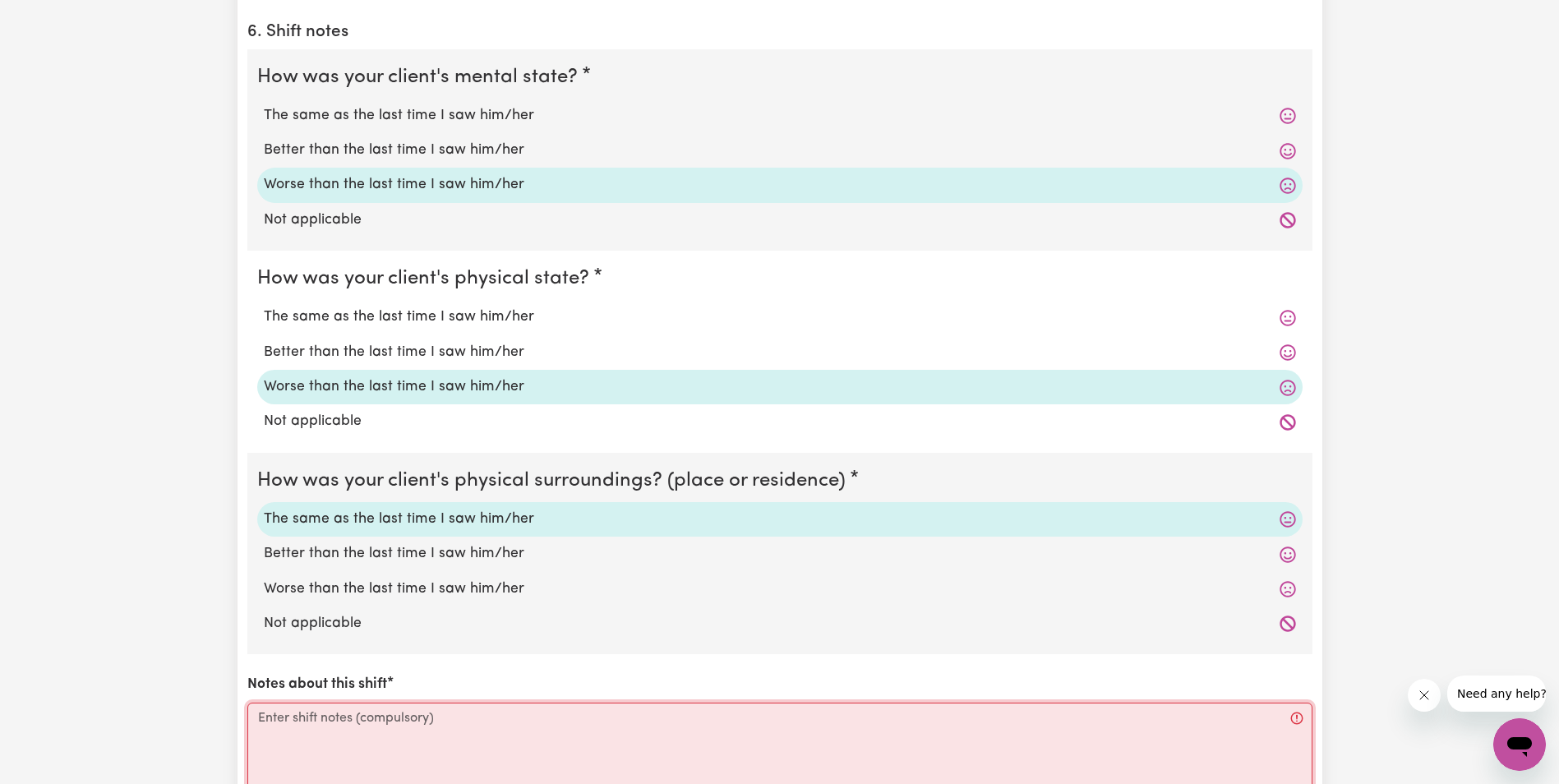
click at [362, 744] on textarea "Notes about this shift" at bounding box center [780, 764] width 1065 height 124
paste textarea "Lorem ips do sit ametcon ad eli seddo eiu tempori utla. Etdol ma aliquae ad min…"
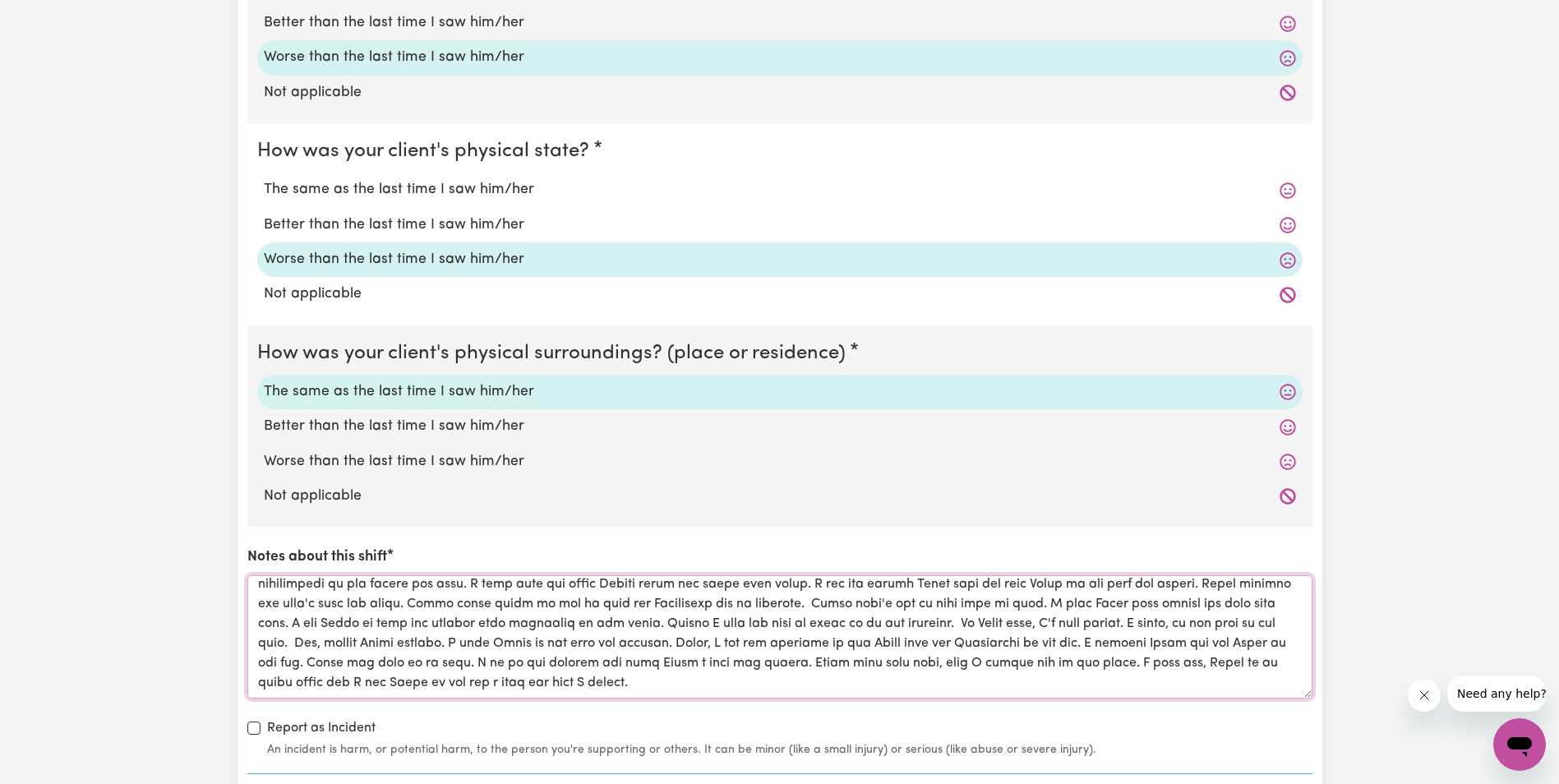
scroll to position [1602, 0]
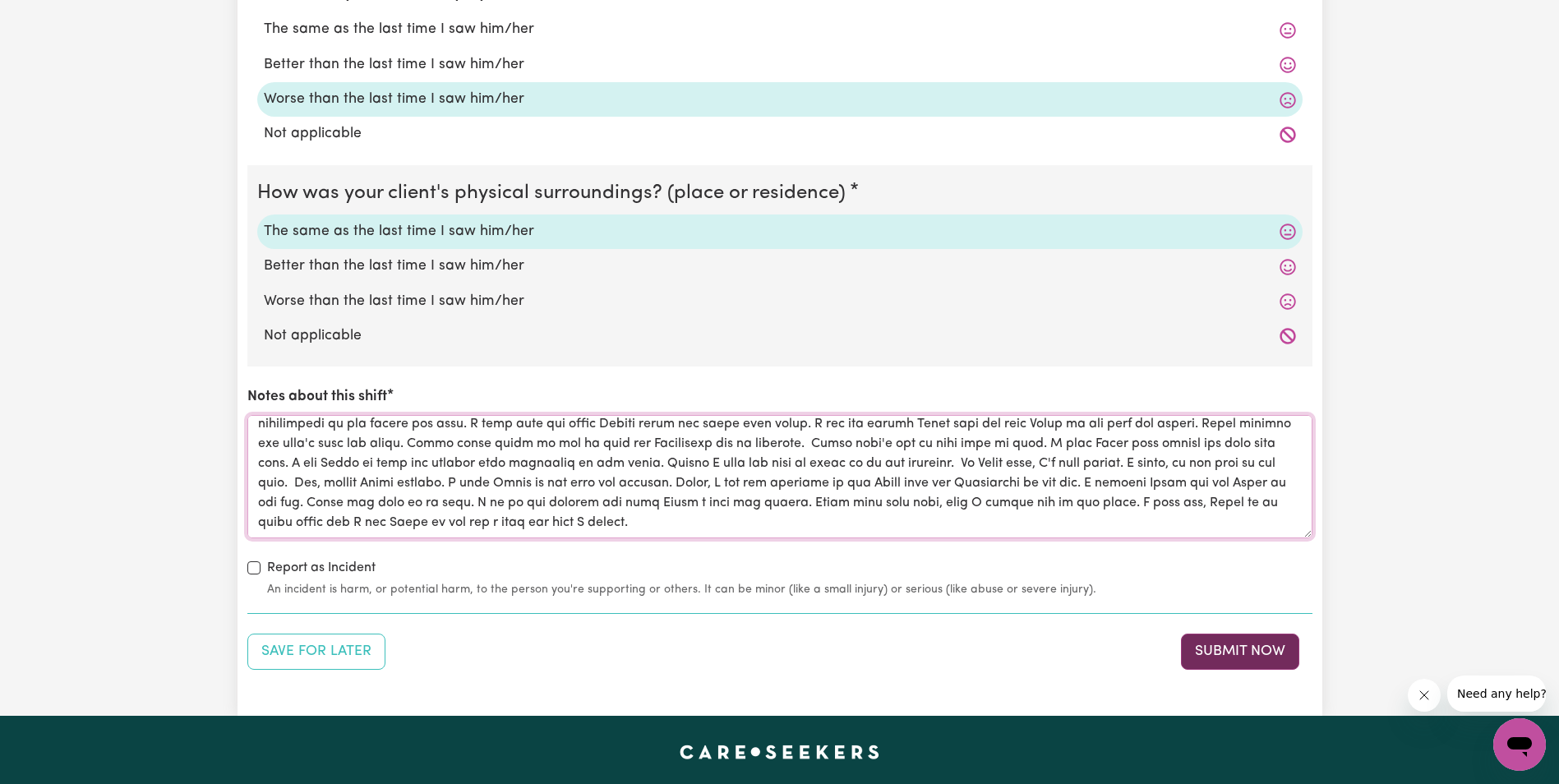
type textarea "Lorem ips do sit ametcon ad eli seddo eiu tempori utla. Etdol ma aliquae ad min…"
click at [1250, 648] on button "Submit Now" at bounding box center [1240, 651] width 118 height 36
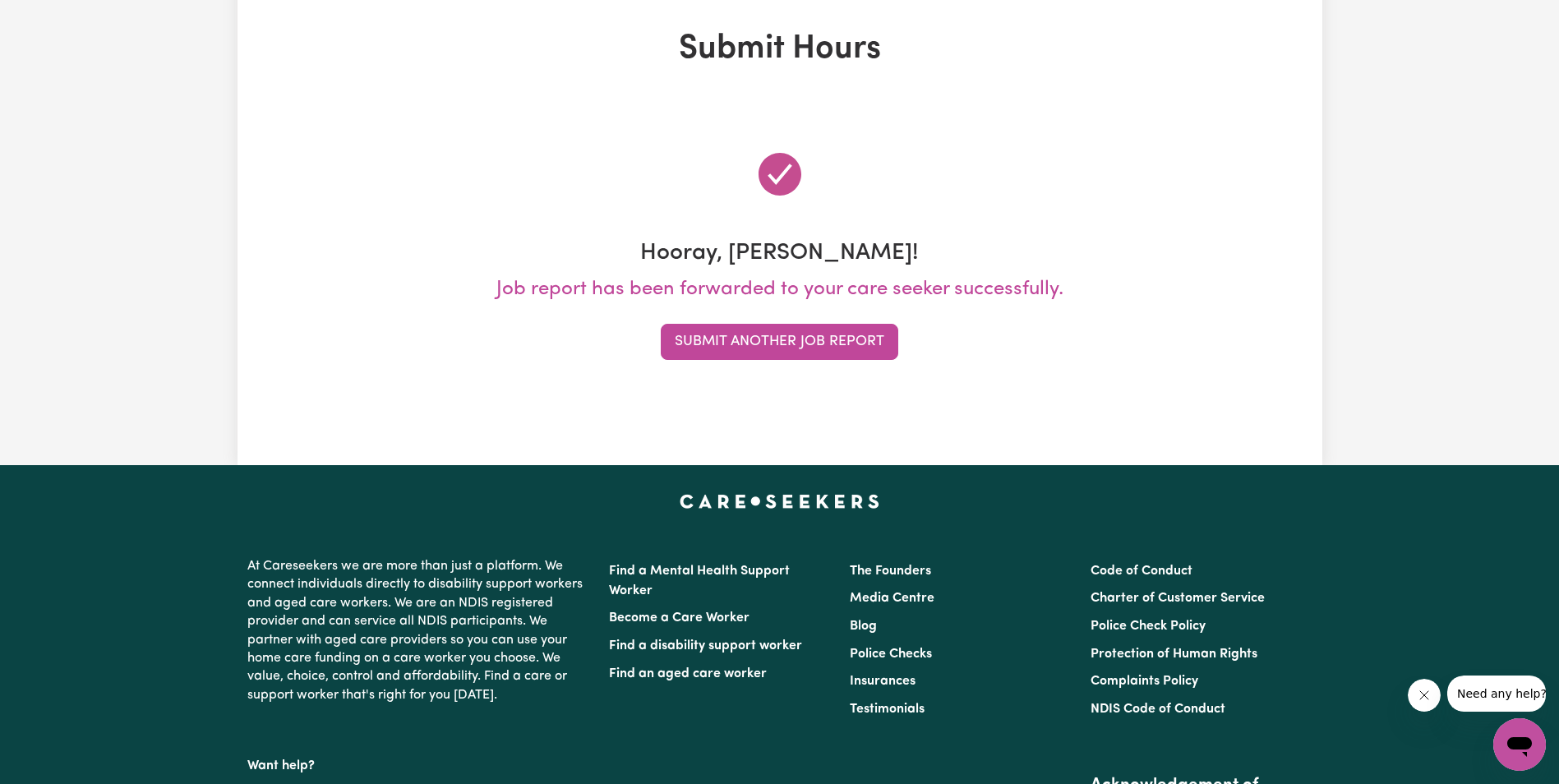
scroll to position [0, 0]
